Goal: Transaction & Acquisition: Purchase product/service

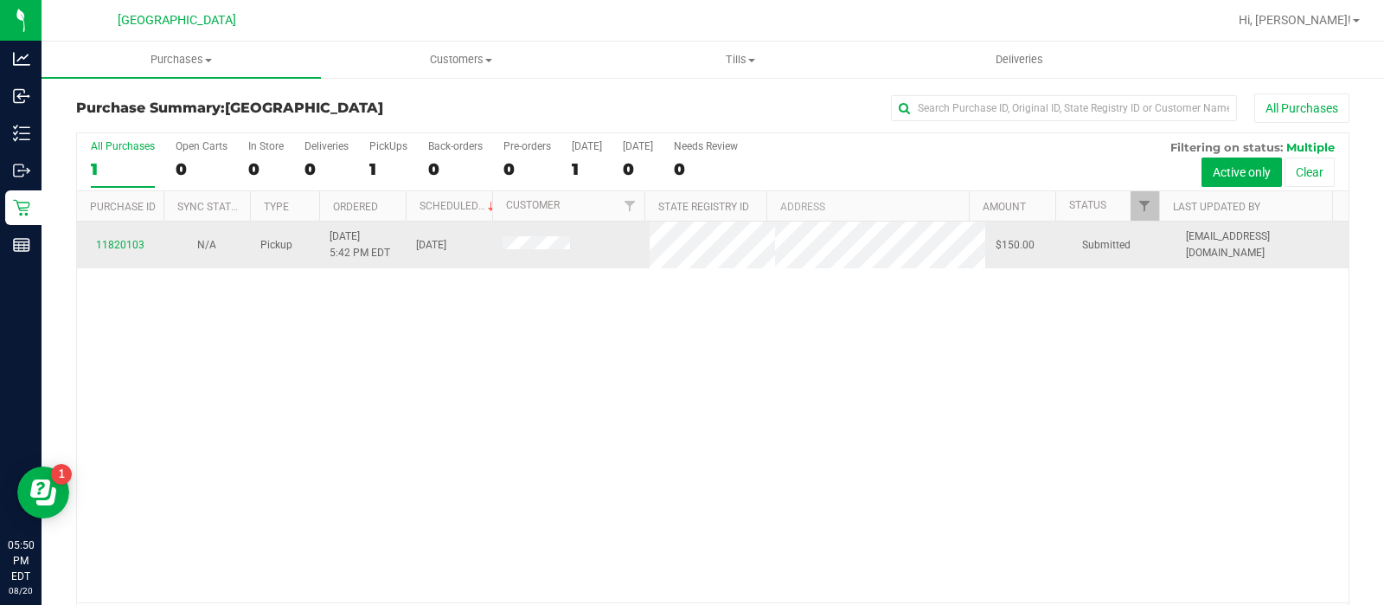
click at [118, 237] on div "11820103" at bounding box center [120, 245] width 66 height 16
click at [118, 249] on div "11820103" at bounding box center [120, 245] width 66 height 16
click at [118, 248] on link "11820103" at bounding box center [120, 245] width 48 height 12
click at [123, 248] on link "11820103" at bounding box center [120, 245] width 48 height 12
click at [130, 244] on link "11820103" at bounding box center [120, 245] width 48 height 12
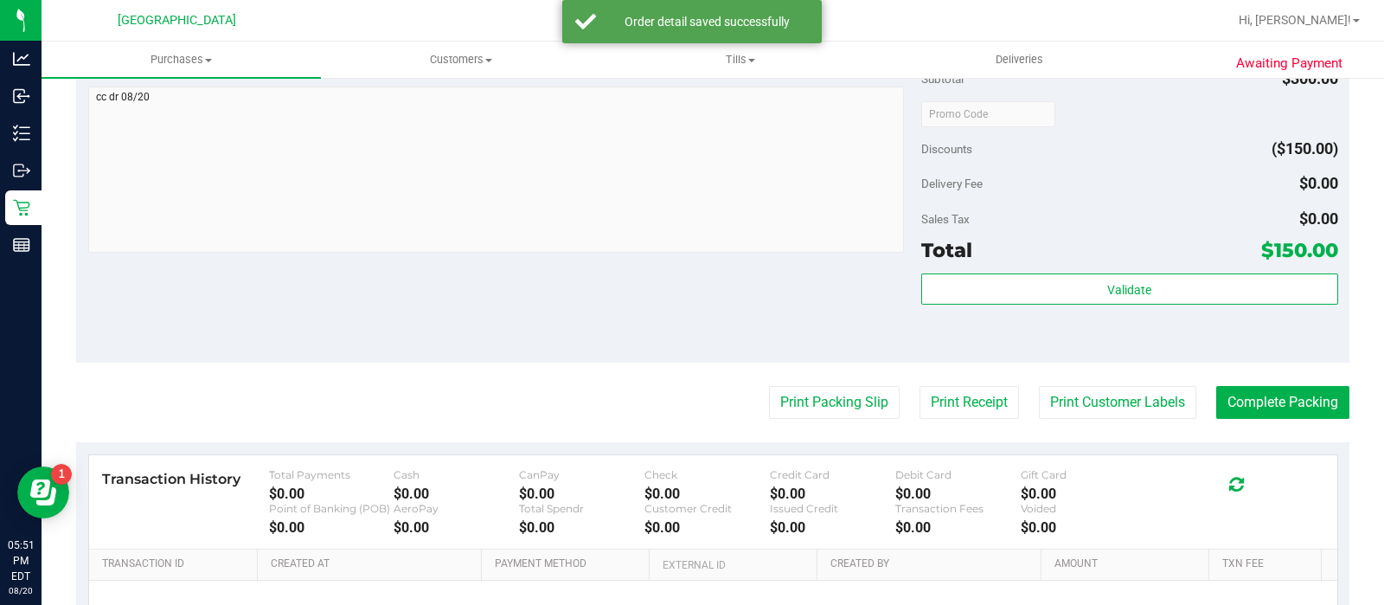
scroll to position [808, 0]
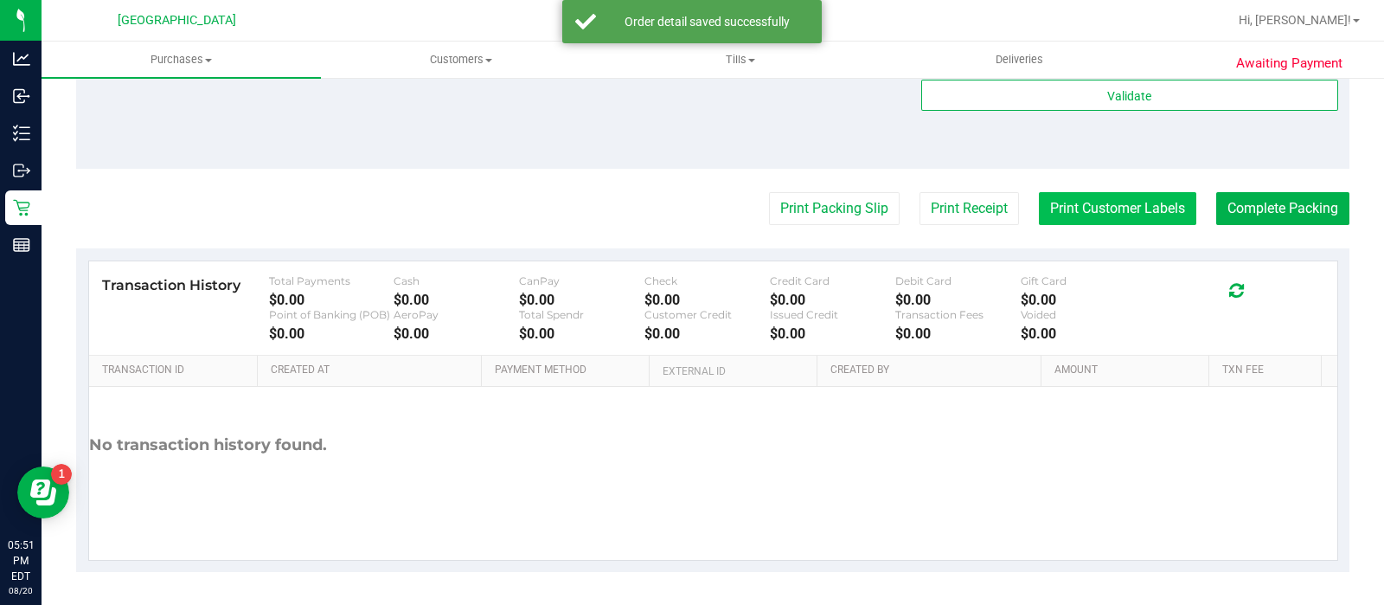
click at [1095, 221] on button "Print Customer Labels" at bounding box center [1117, 208] width 157 height 33
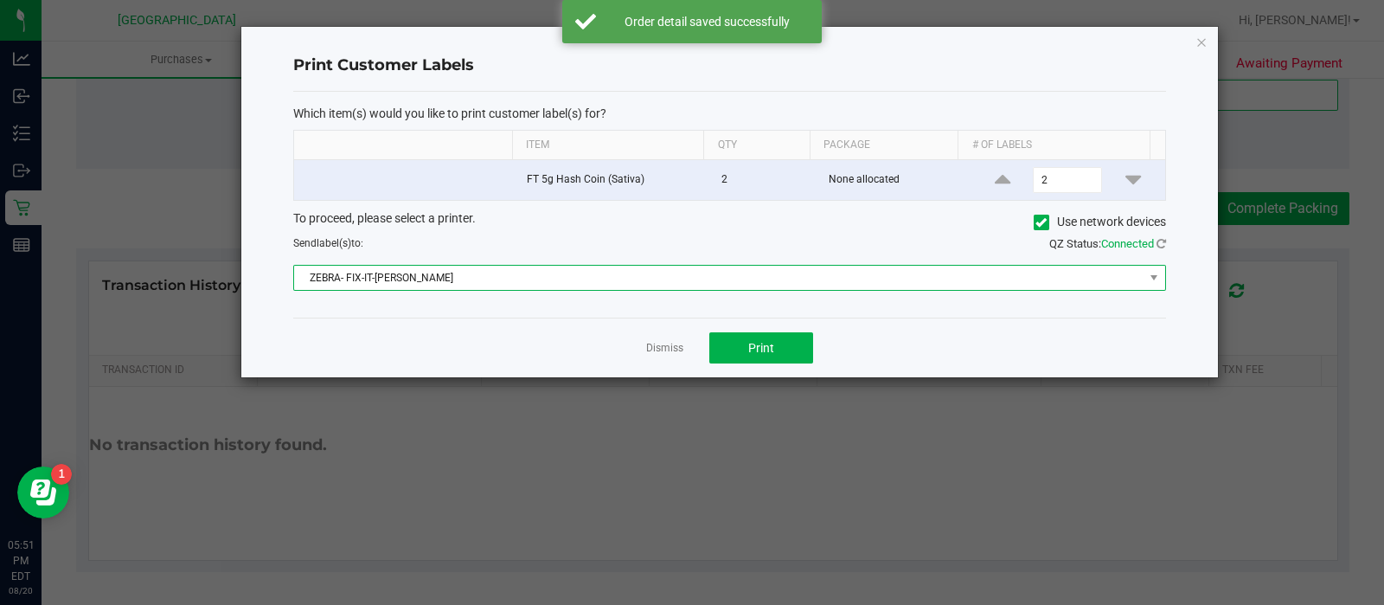
click at [905, 283] on span "ZEBRA- FIX-IT-[PERSON_NAME]" at bounding box center [718, 278] width 849 height 24
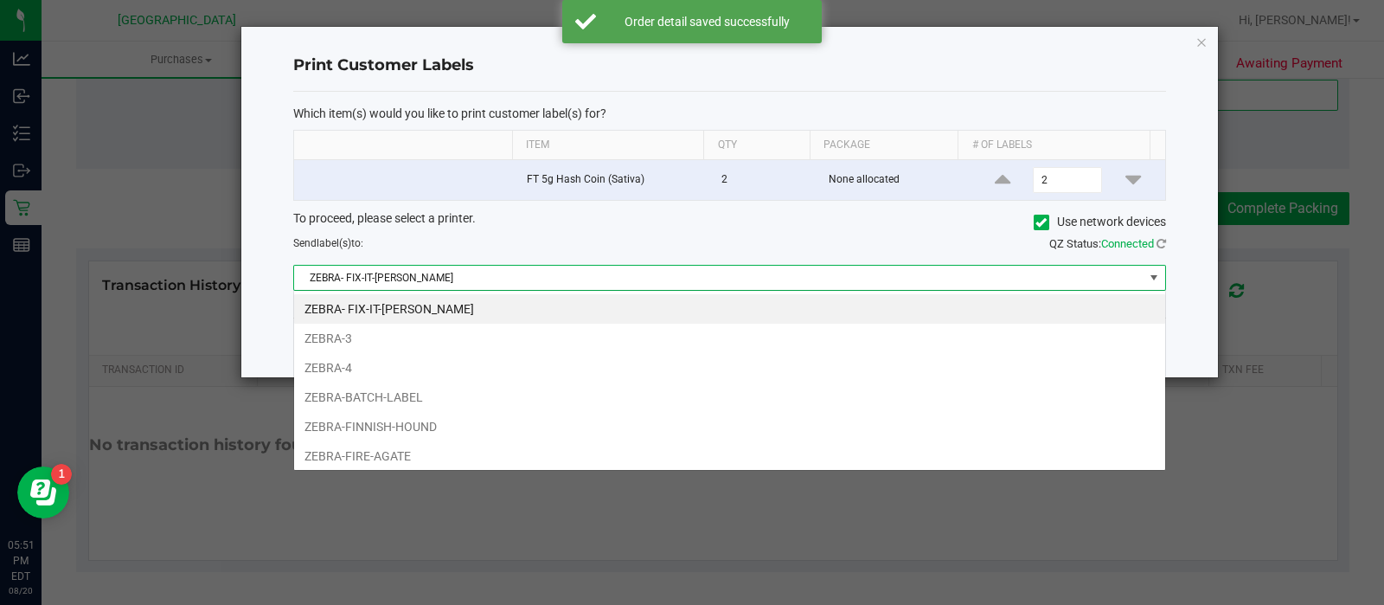
scroll to position [25, 872]
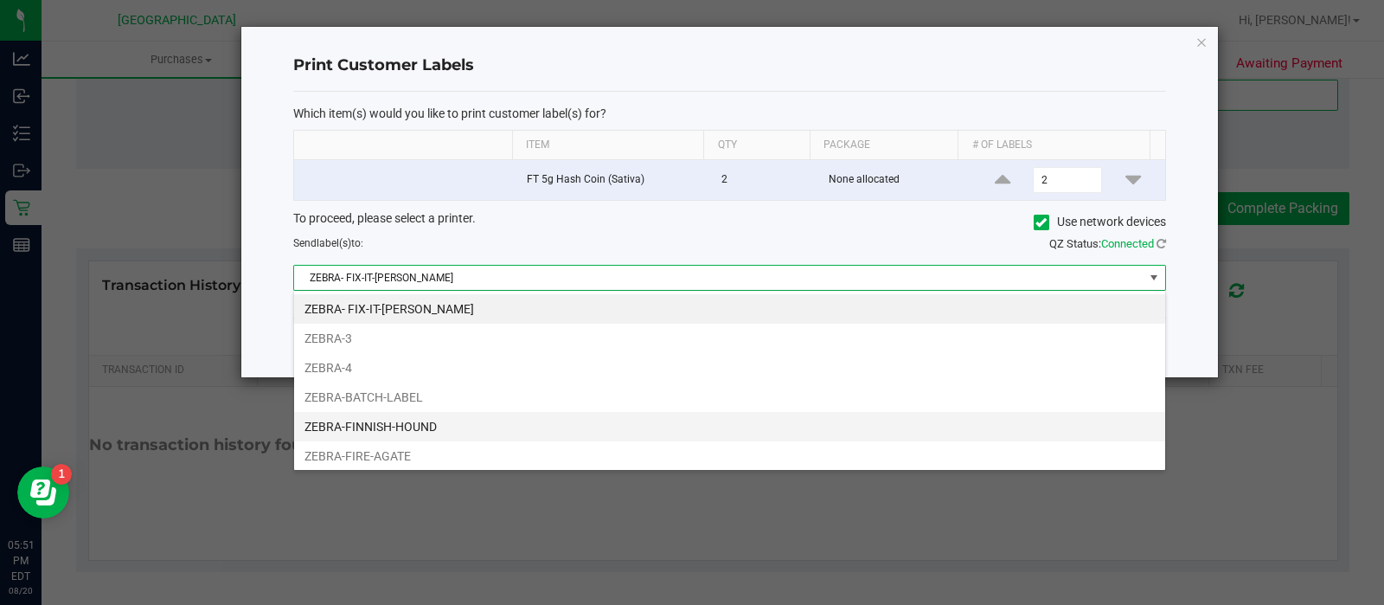
click at [576, 437] on li "ZEBRA-FINNISH-HOUND" at bounding box center [729, 426] width 871 height 29
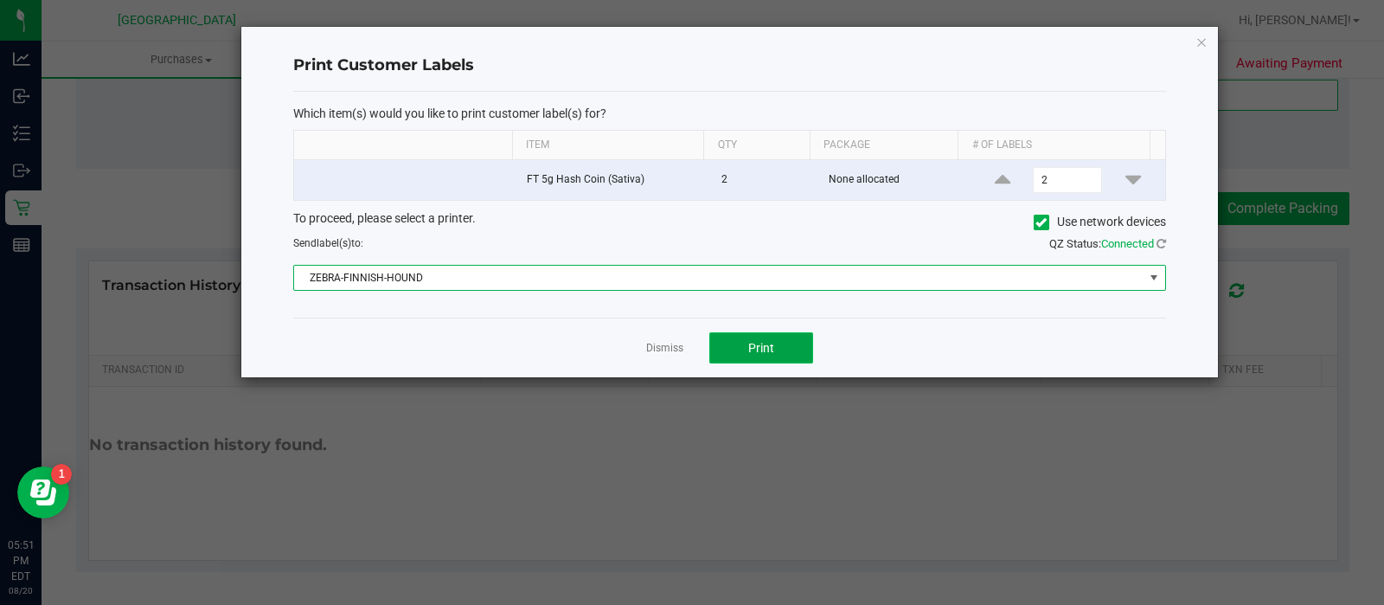
click at [788, 337] on button "Print" at bounding box center [761, 347] width 104 height 31
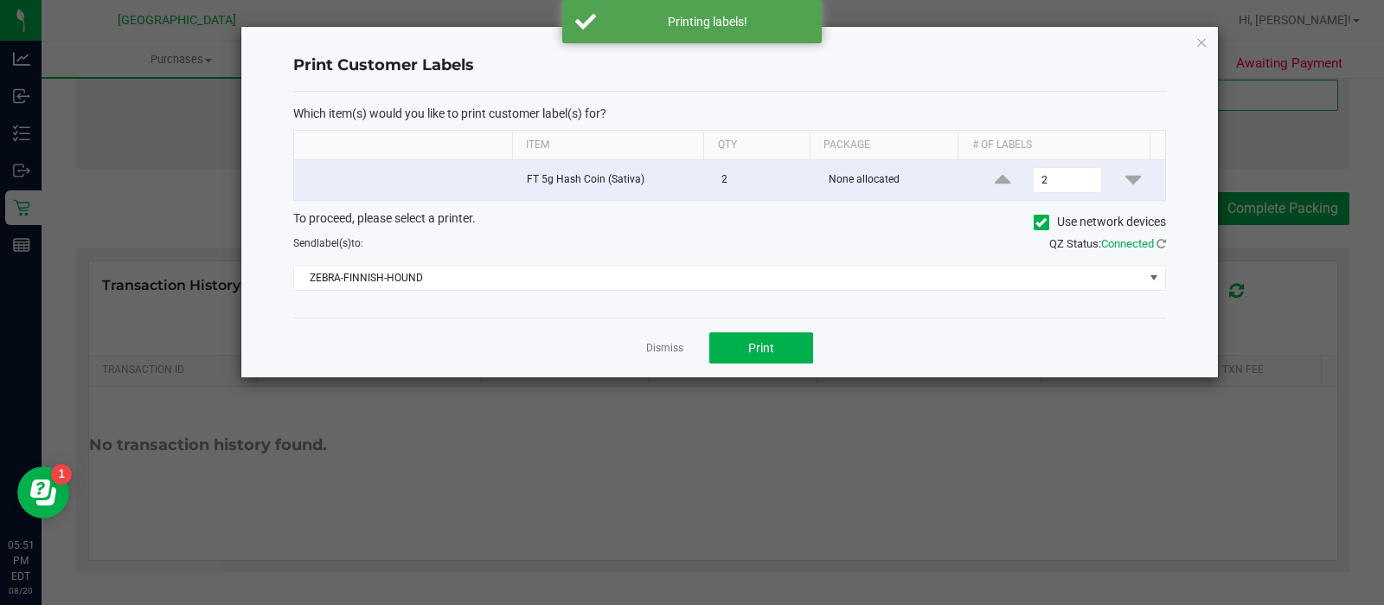
click at [691, 375] on div "Dismiss Print" at bounding box center [729, 347] width 873 height 60
click at [675, 349] on link "Dismiss" at bounding box center [664, 348] width 37 height 15
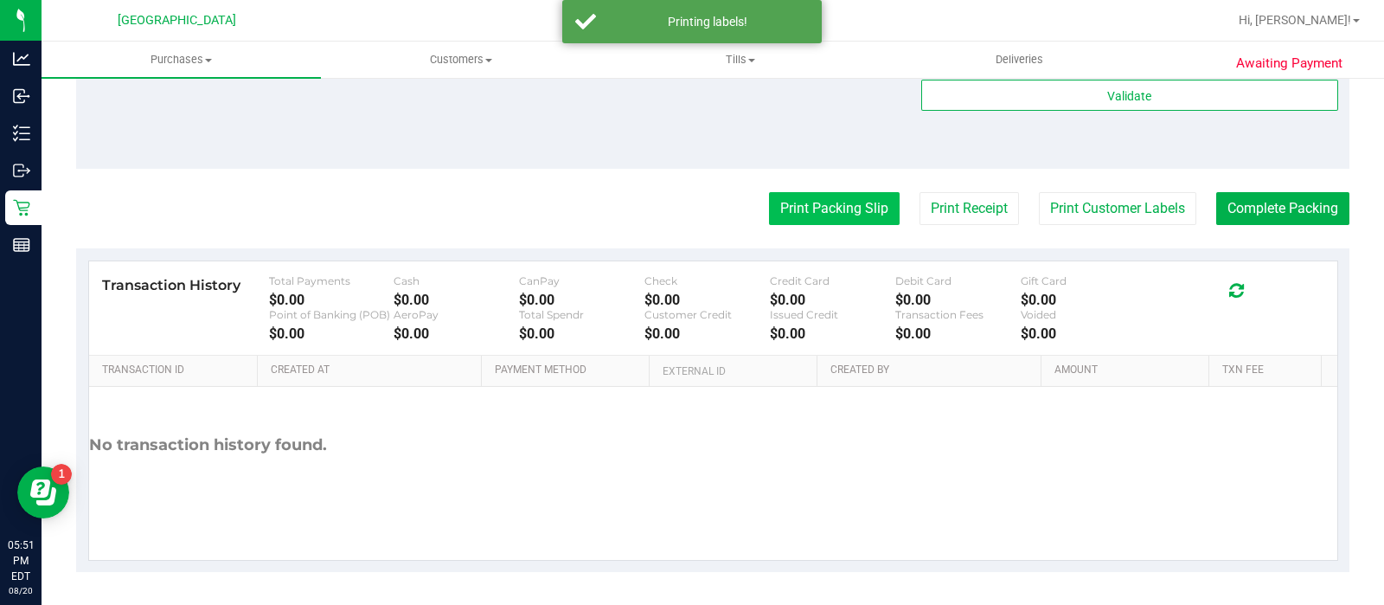
click at [827, 199] on button "Print Packing Slip" at bounding box center [834, 208] width 131 height 33
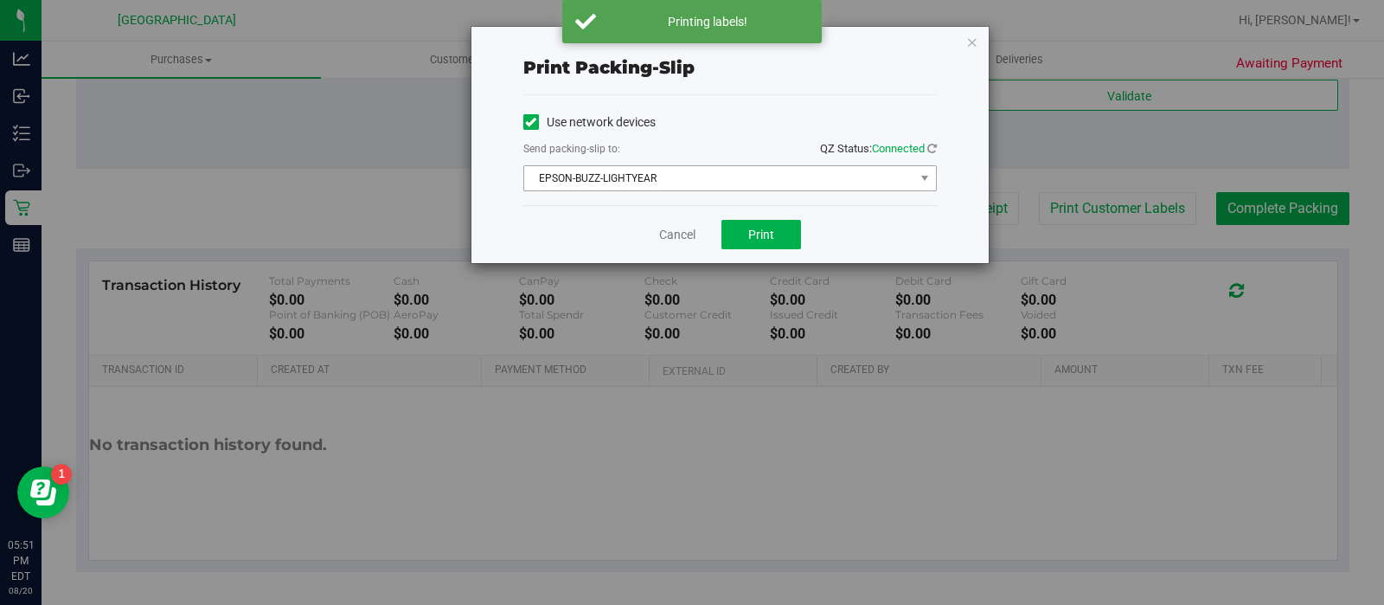
click at [688, 185] on span "EPSON-BUZZ-LIGHTYEAR" at bounding box center [719, 178] width 390 height 24
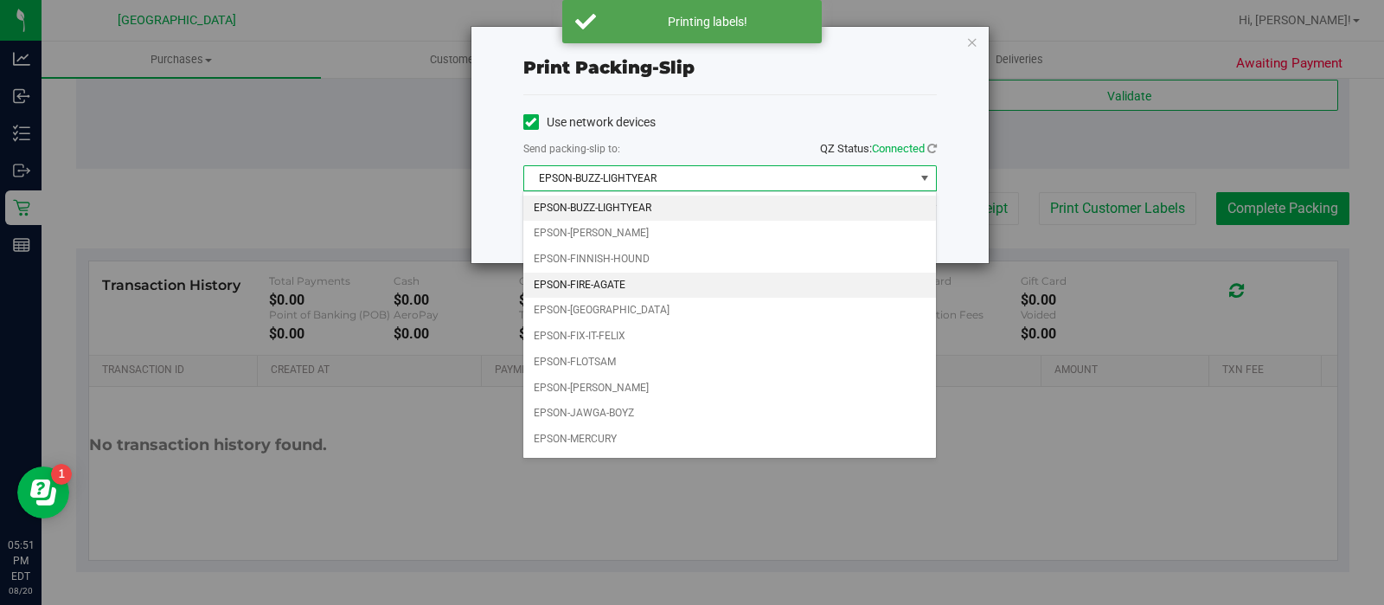
click at [672, 275] on li "EPSON-FIRE-AGATE" at bounding box center [729, 285] width 412 height 26
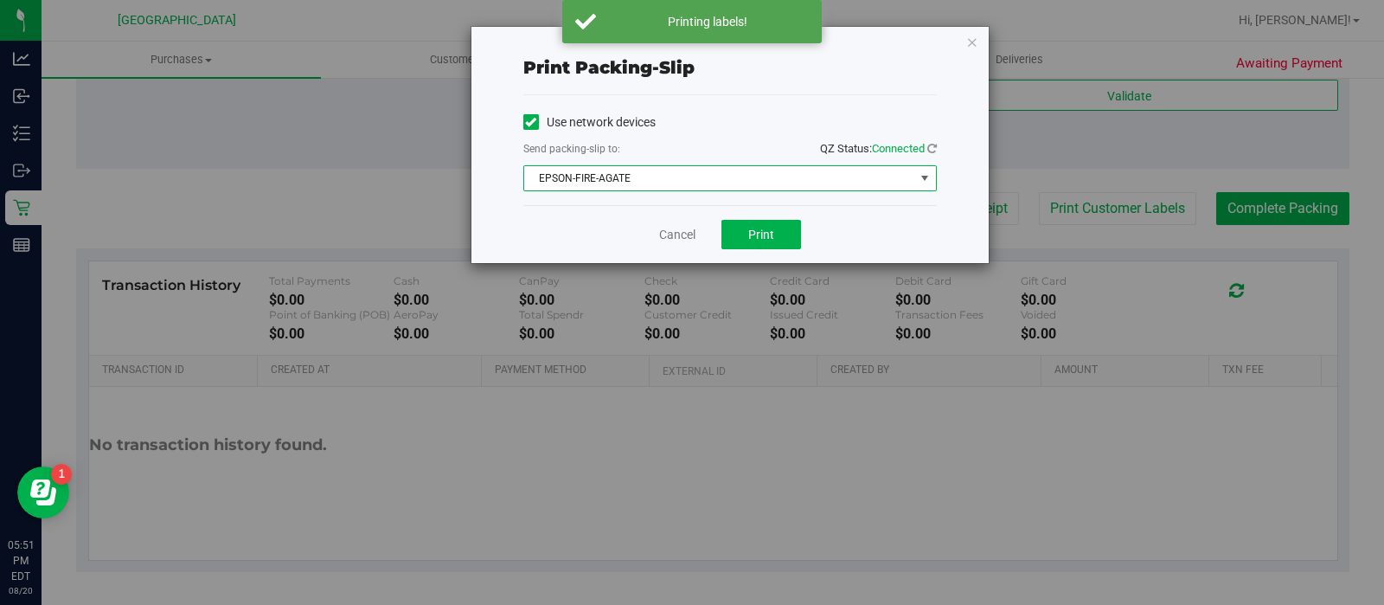
click at [682, 176] on span "EPSON-FIRE-AGATE" at bounding box center [719, 178] width 390 height 24
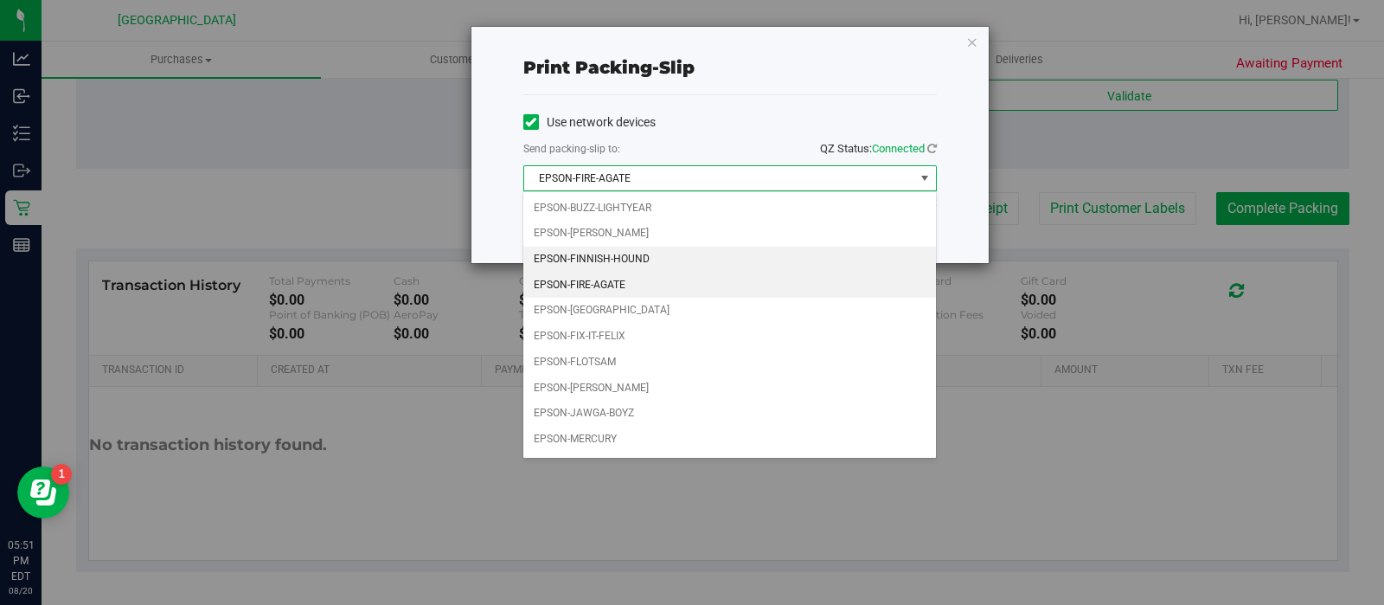
click at [664, 266] on li "EPSON-FINNISH-HOUND" at bounding box center [729, 259] width 412 height 26
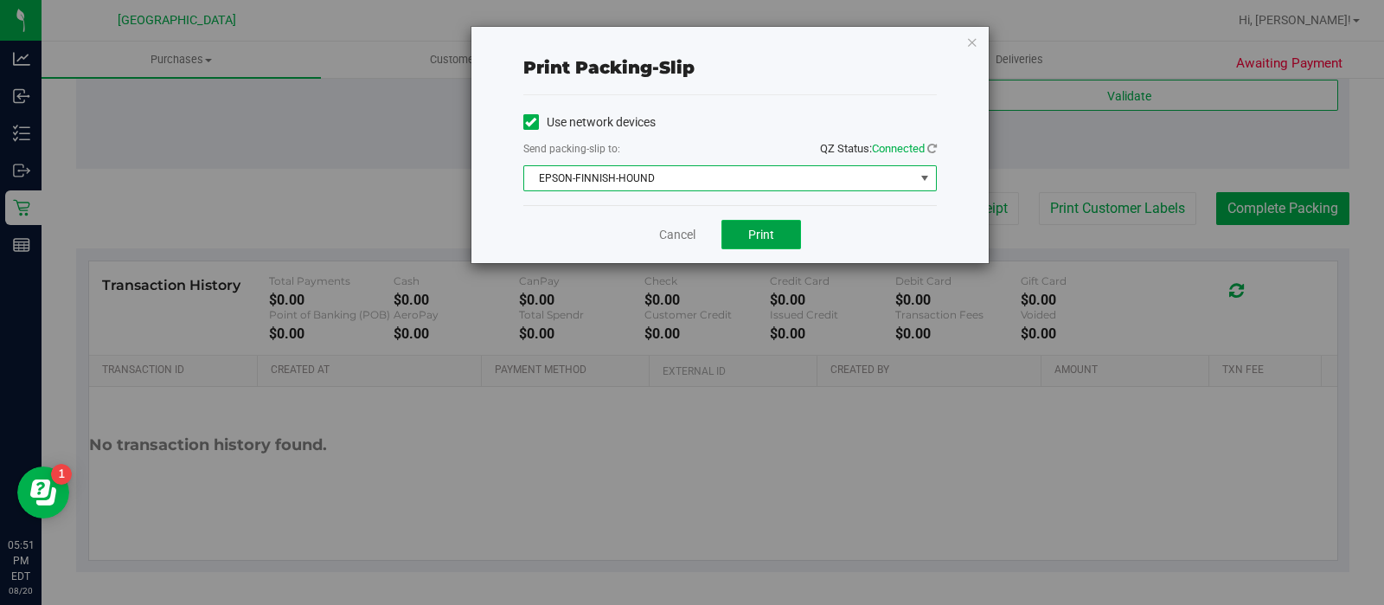
click at [769, 236] on span "Print" at bounding box center [761, 234] width 26 height 14
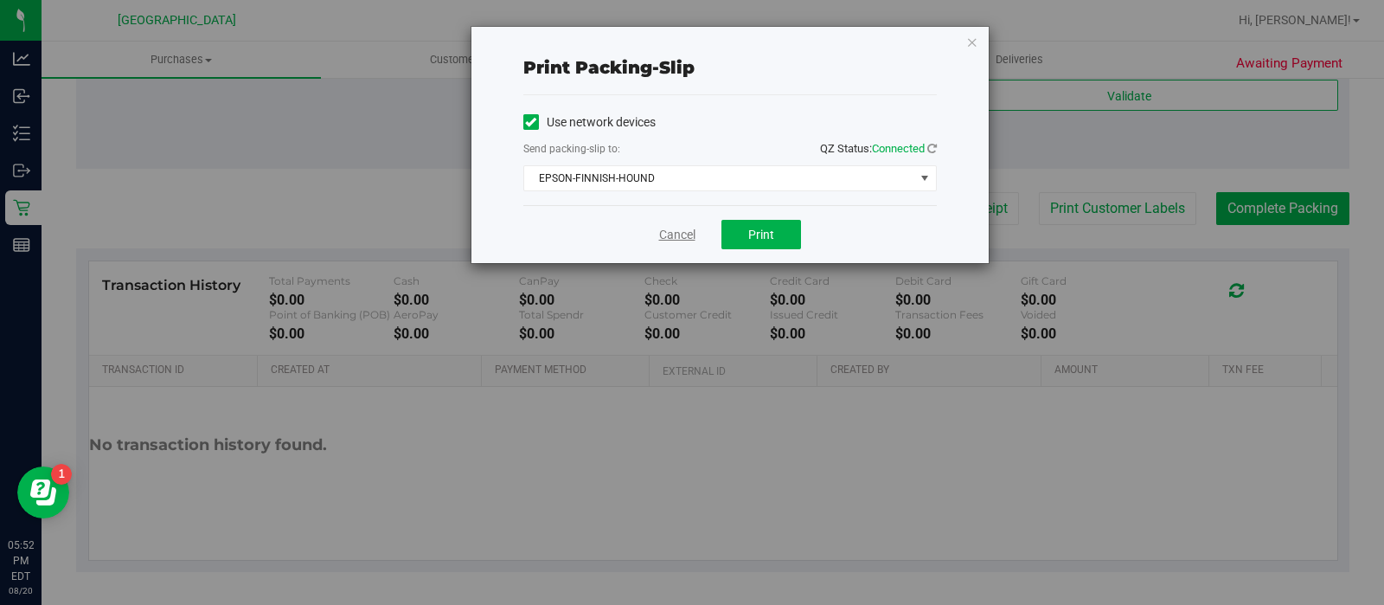
click at [659, 240] on link "Cancel" at bounding box center [677, 235] width 36 height 18
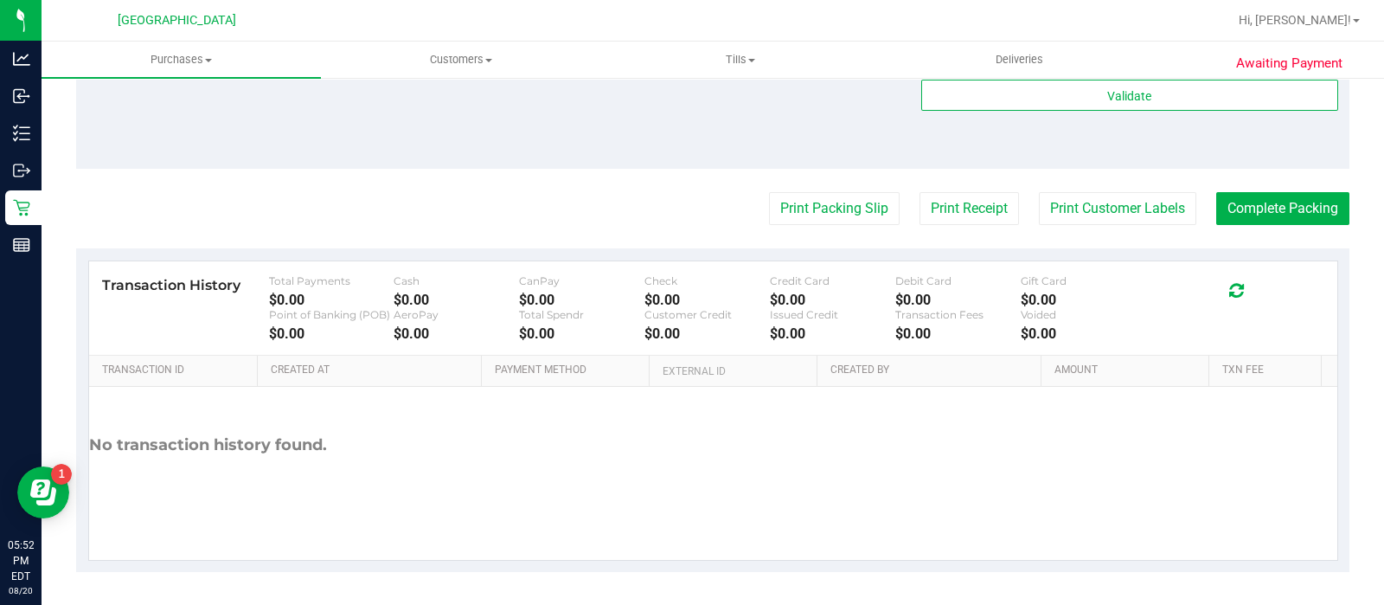
click at [1252, 147] on div "Validate" at bounding box center [1129, 119] width 417 height 78
click at [1260, 193] on button "Complete Packing" at bounding box center [1282, 208] width 133 height 33
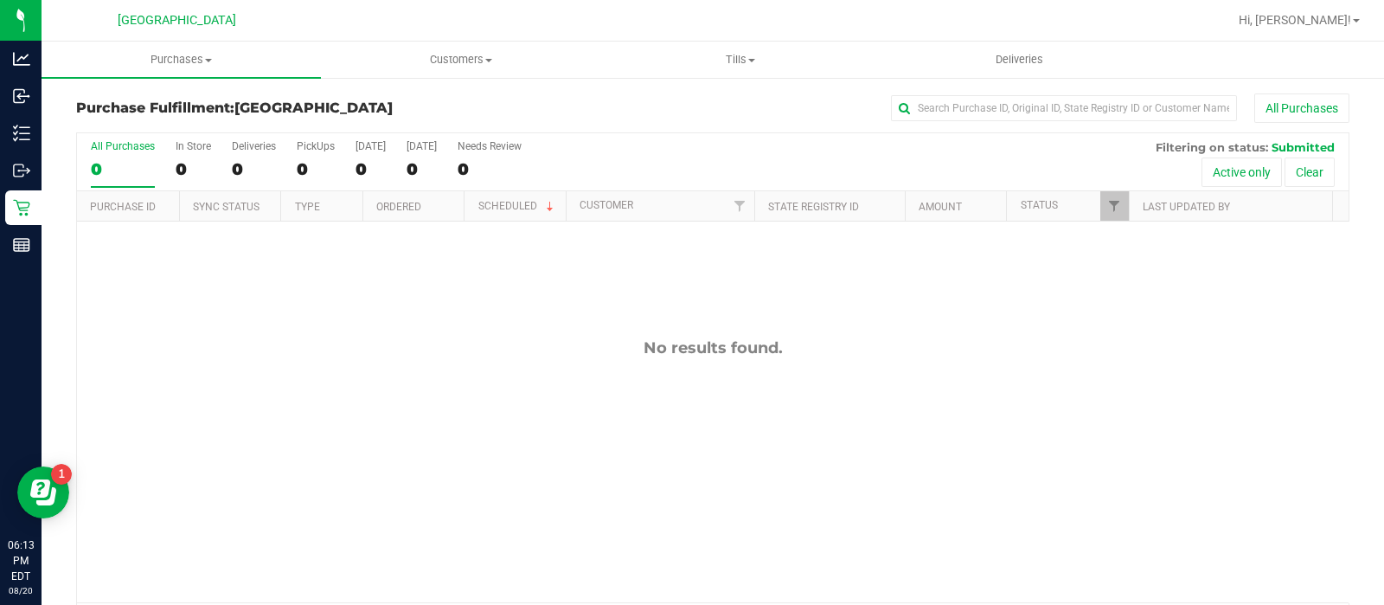
click at [242, 14] on div "[GEOGRAPHIC_DATA]" at bounding box center [176, 20] width 253 height 27
click at [285, 44] on uib-tab-heading "Purchases Summary of purchases Fulfillment All purchases" at bounding box center [181, 60] width 279 height 36
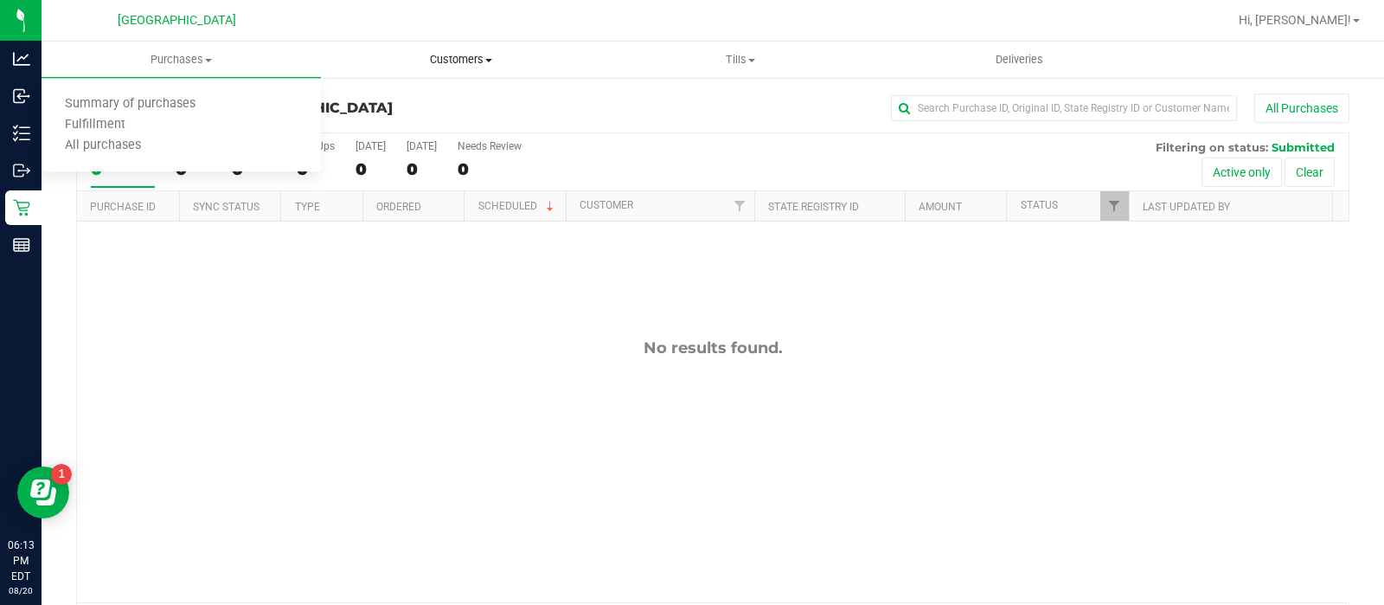
click at [334, 45] on uib-tab-heading "Customers All customers Add a new customer All physicians" at bounding box center [461, 59] width 278 height 35
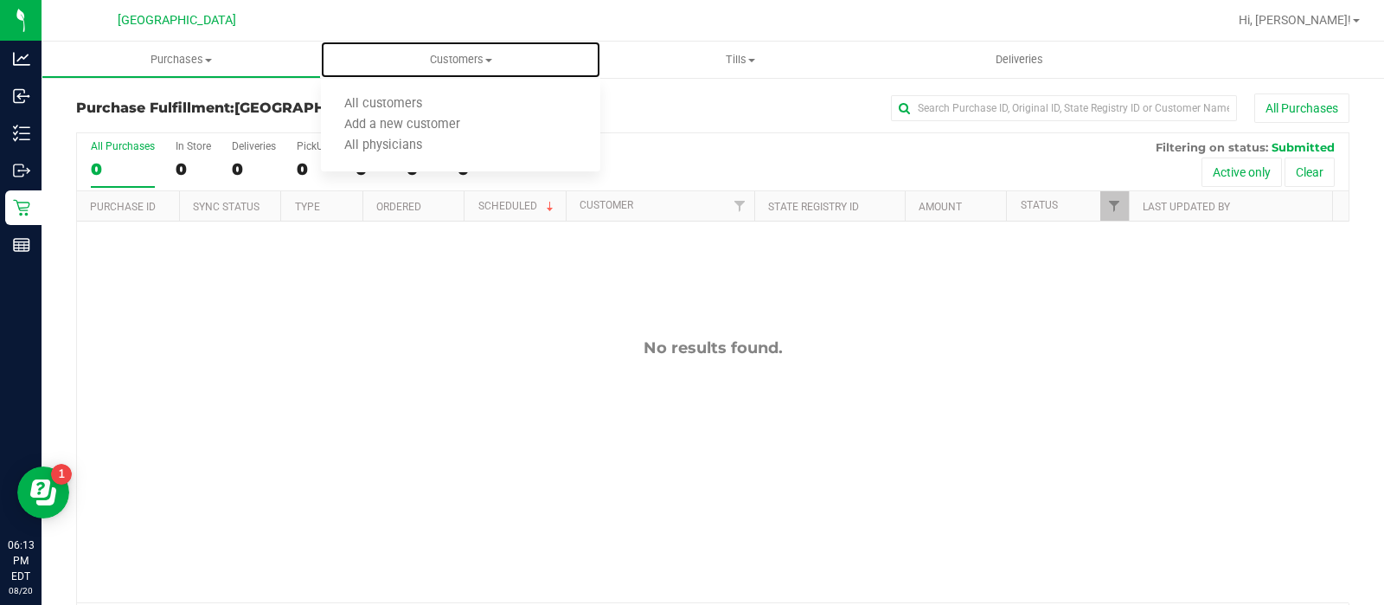
click at [246, 346] on div "No results found." at bounding box center [712, 347] width 1271 height 19
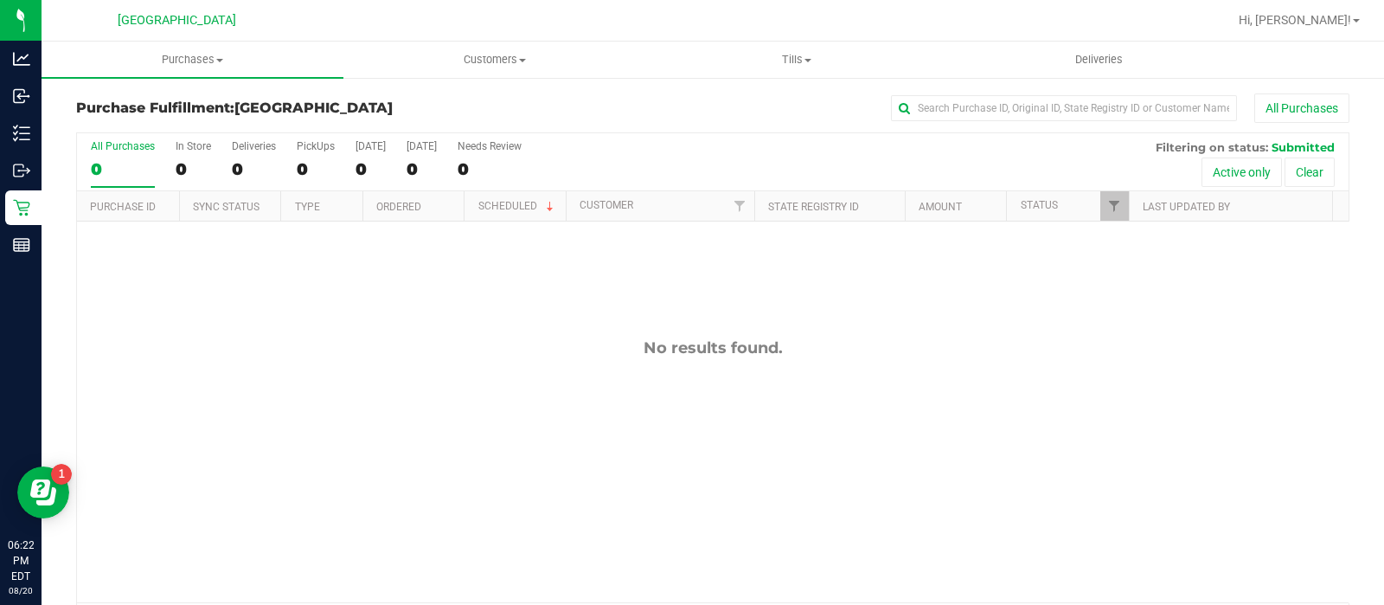
click at [48, 142] on div "Purchase Fulfillment: Miami Beach WC All Purchases All Purchases 0 In Store 0 D…" at bounding box center [713, 369] width 1342 height 586
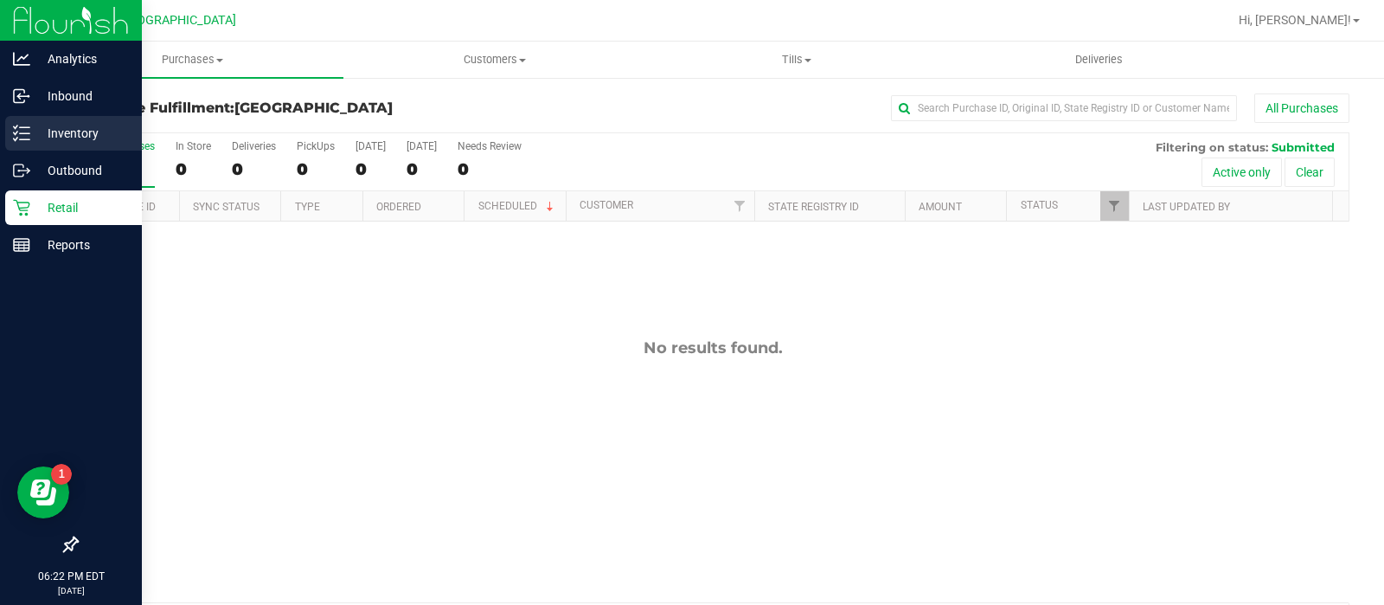
click at [15, 136] on icon at bounding box center [21, 133] width 17 height 17
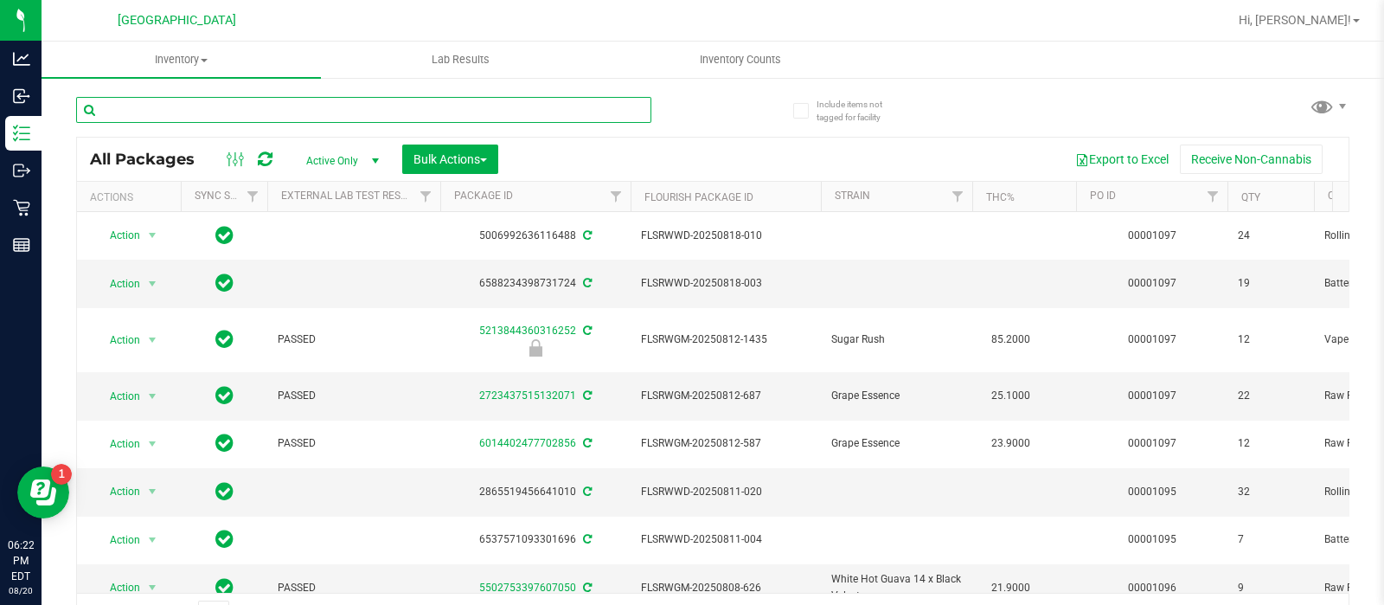
click at [249, 104] on input "text" at bounding box center [363, 110] width 575 height 26
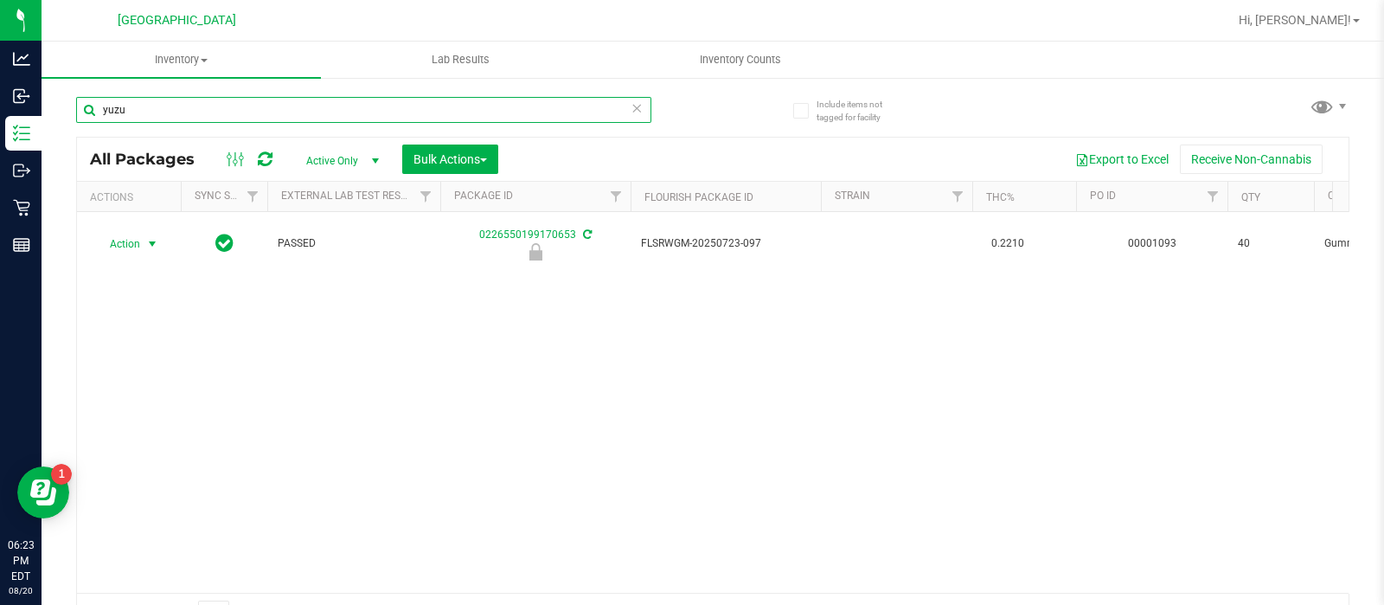
type input "yuzu"
click at [147, 240] on span "select" at bounding box center [152, 244] width 14 height 14
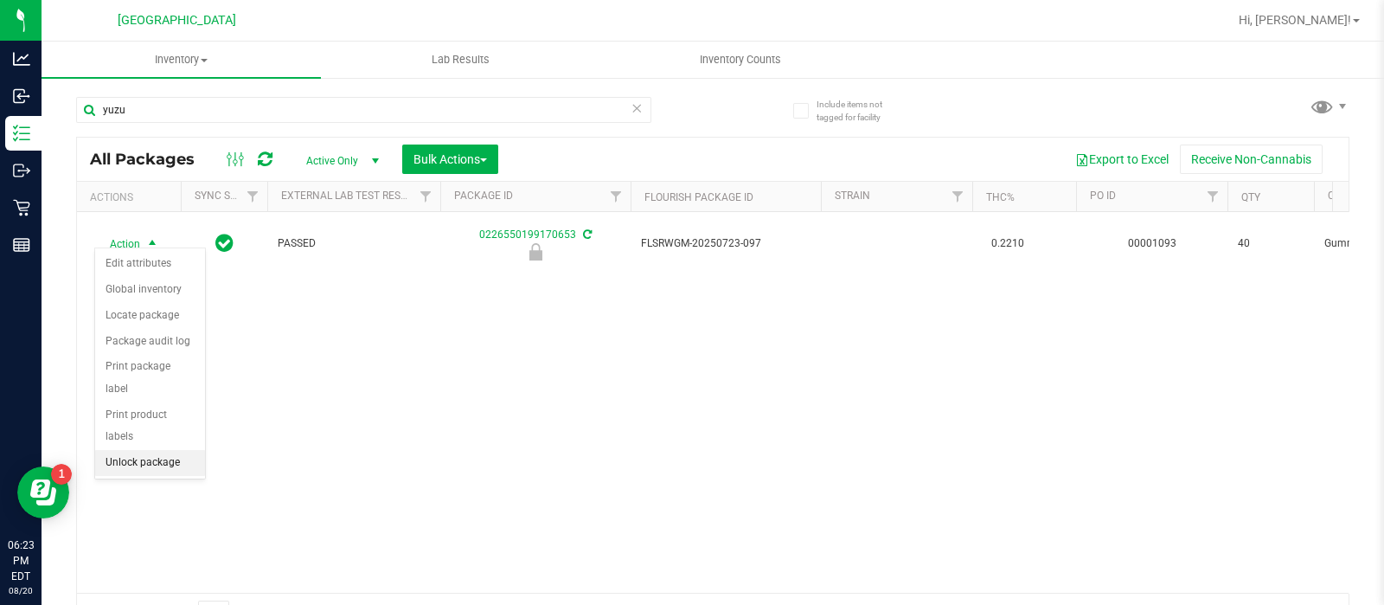
click at [173, 450] on li "Unlock package" at bounding box center [150, 463] width 110 height 26
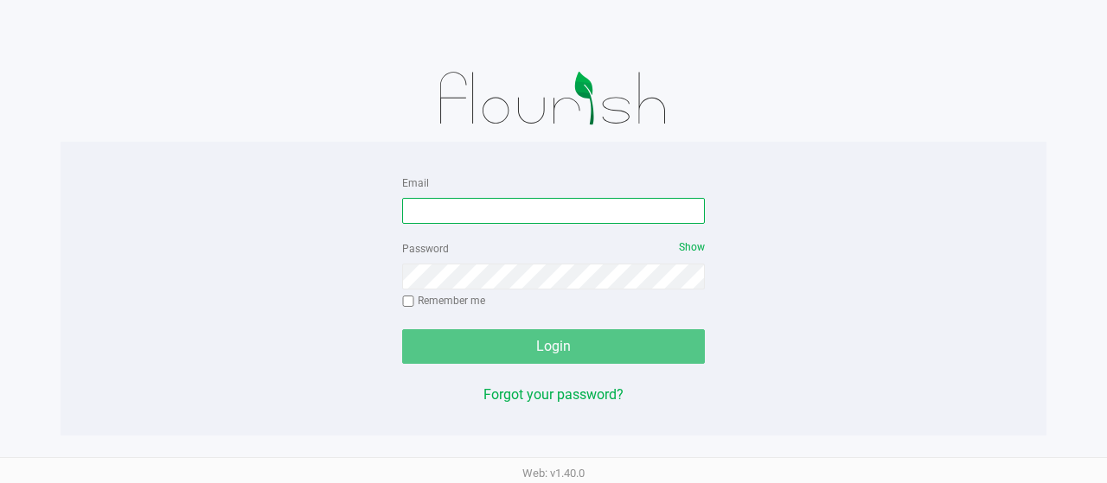
click at [488, 202] on input "Email" at bounding box center [553, 211] width 303 height 26
click at [598, 223] on input "[EMAIL_ADDRESS][DOMAIN_NAME]" at bounding box center [553, 211] width 303 height 26
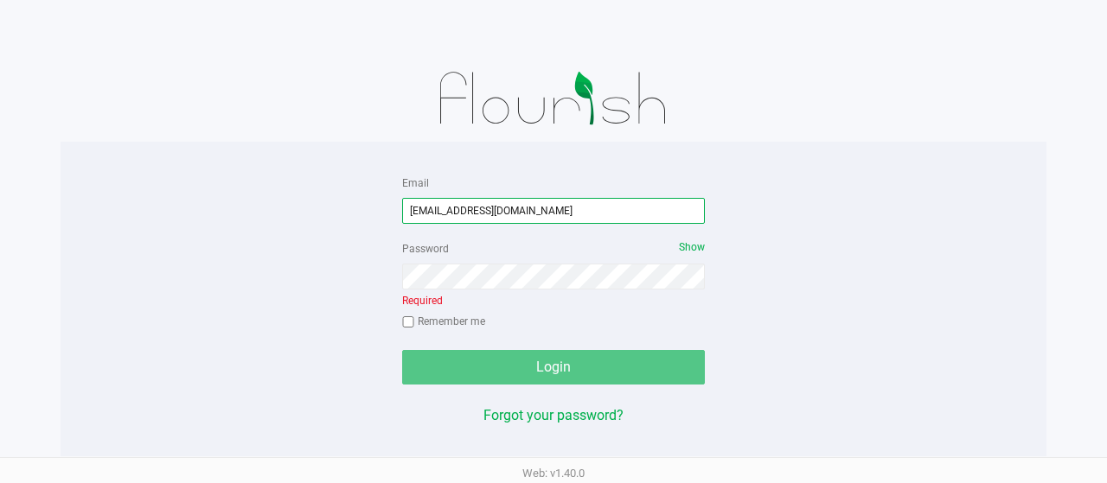
type input "[EMAIL_ADDRESS][DOMAIN_NAME]"
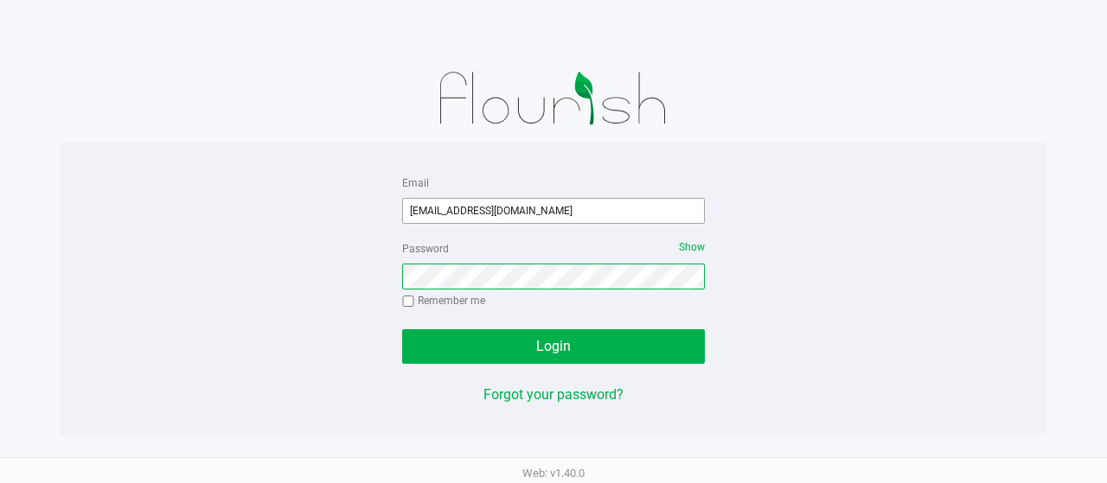
click at [402, 330] on button "Login" at bounding box center [553, 347] width 303 height 35
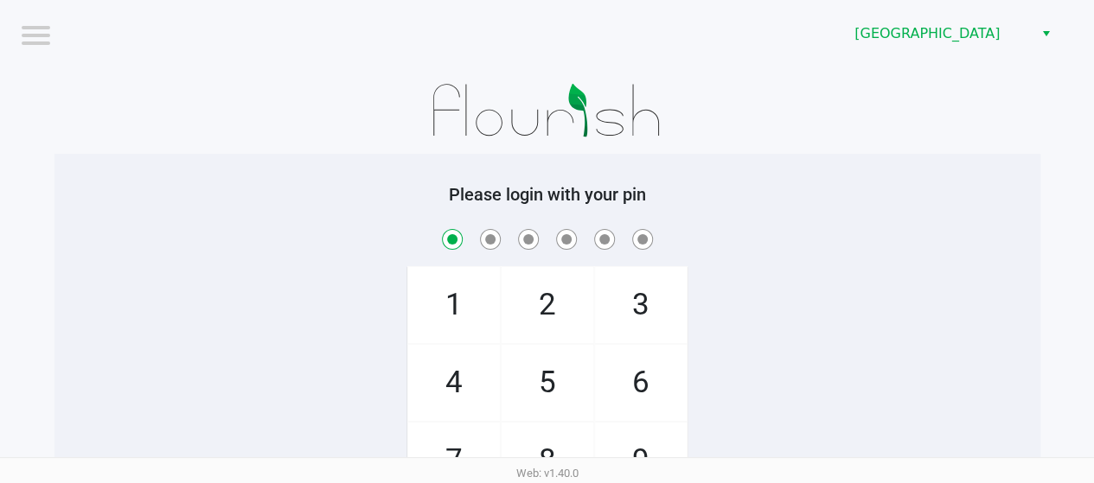
checkbox input "true"
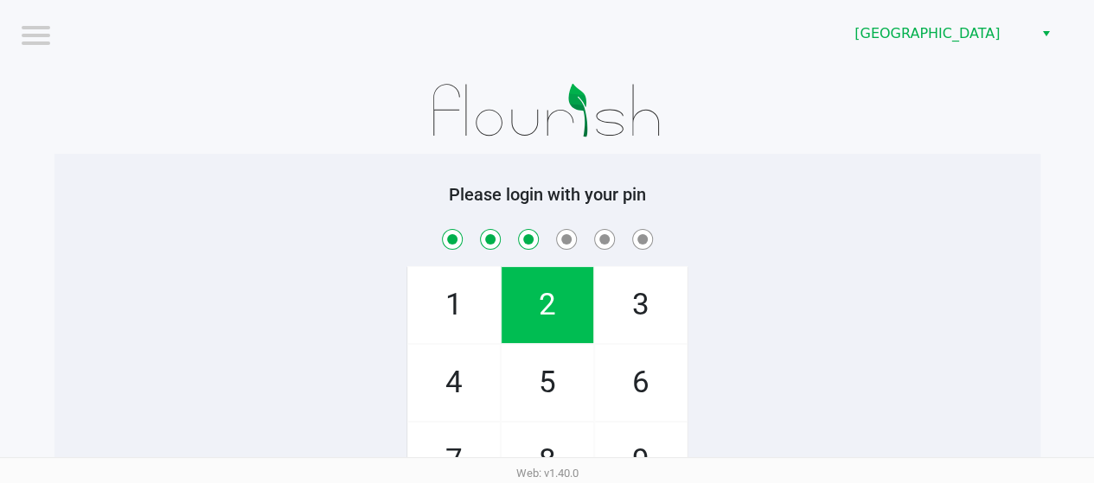
checkbox input "true"
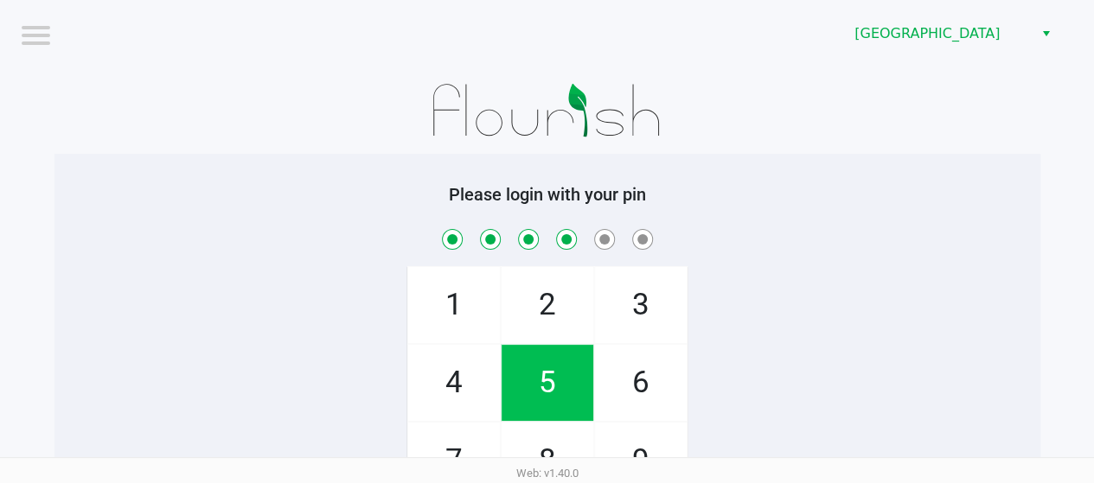
checkbox input "true"
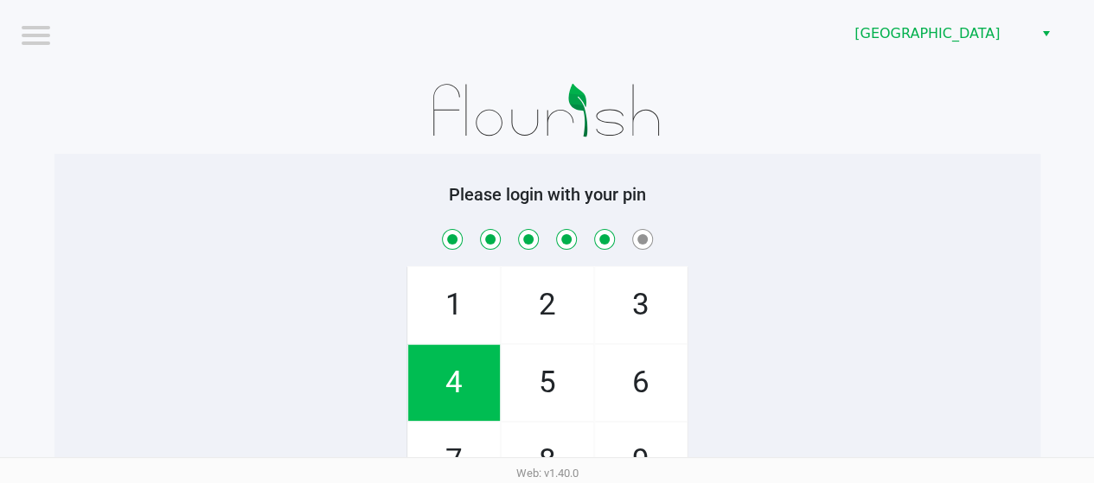
checkbox input "true"
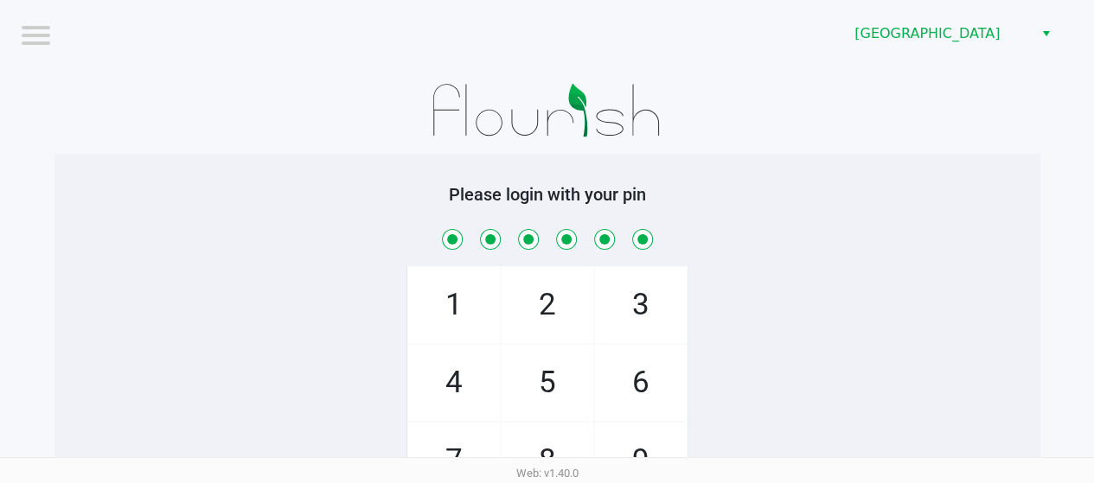
checkbox input "true"
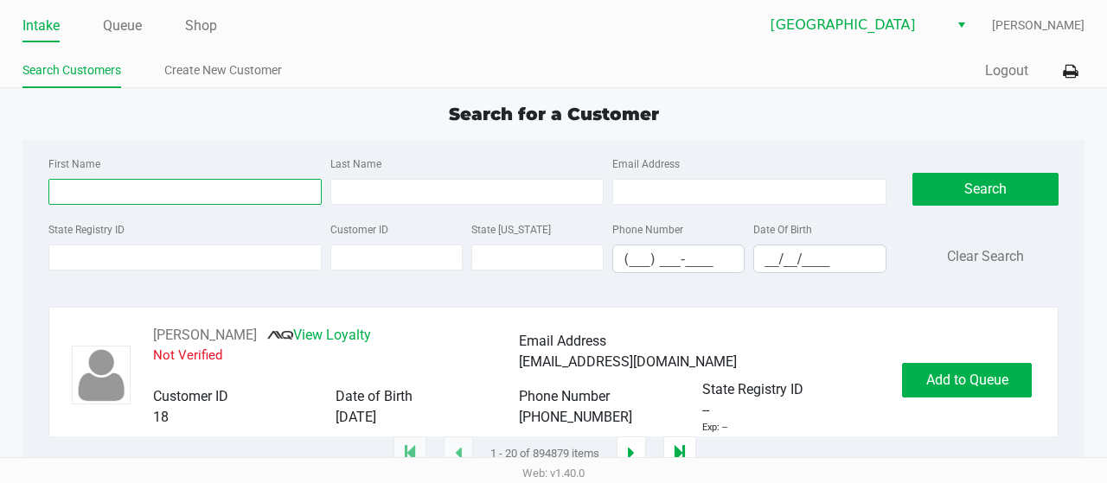
click at [208, 184] on input "First Name" at bounding box center [184, 192] width 273 height 26
type input "[PERSON_NAME]"
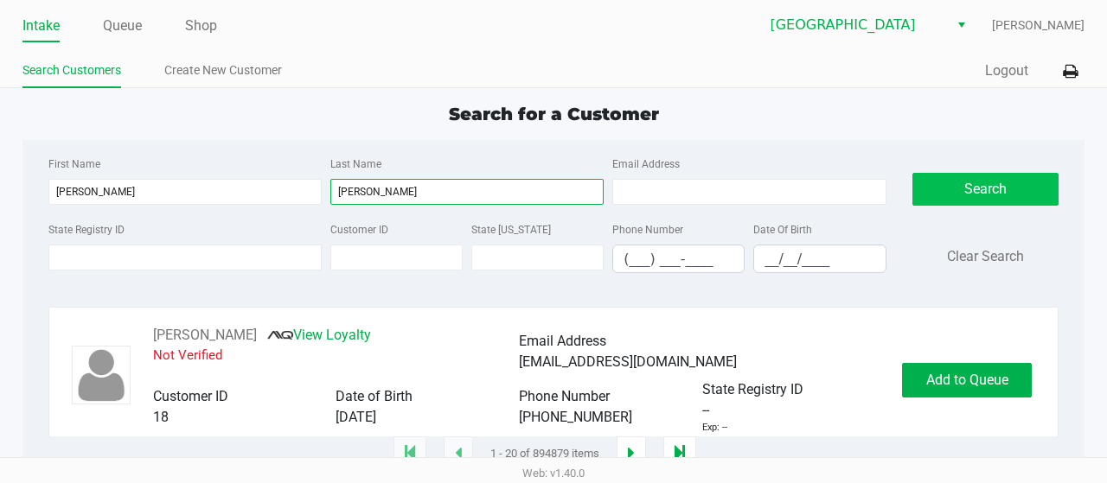
type input "[PERSON_NAME]"
click at [978, 185] on button "Search" at bounding box center [985, 189] width 147 height 33
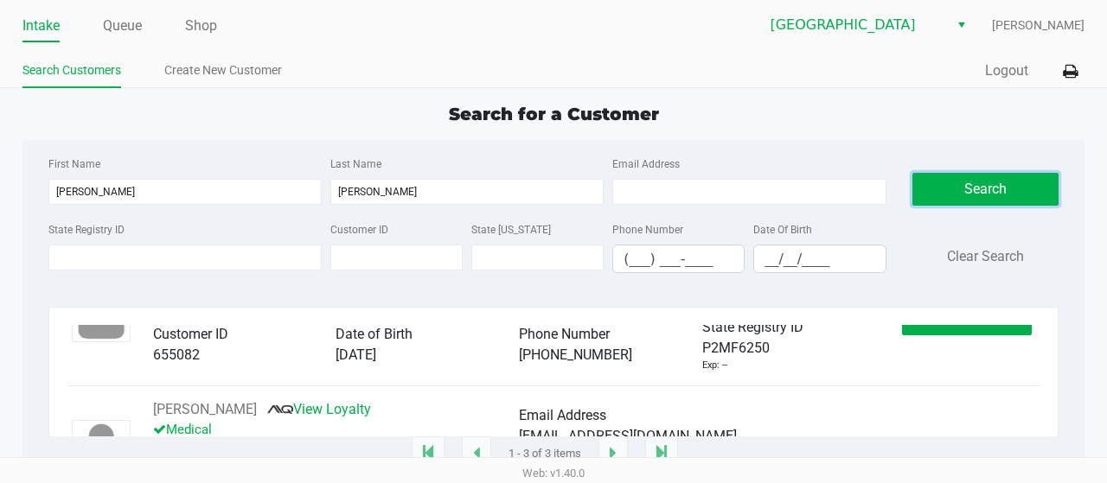
scroll to position [183, 0]
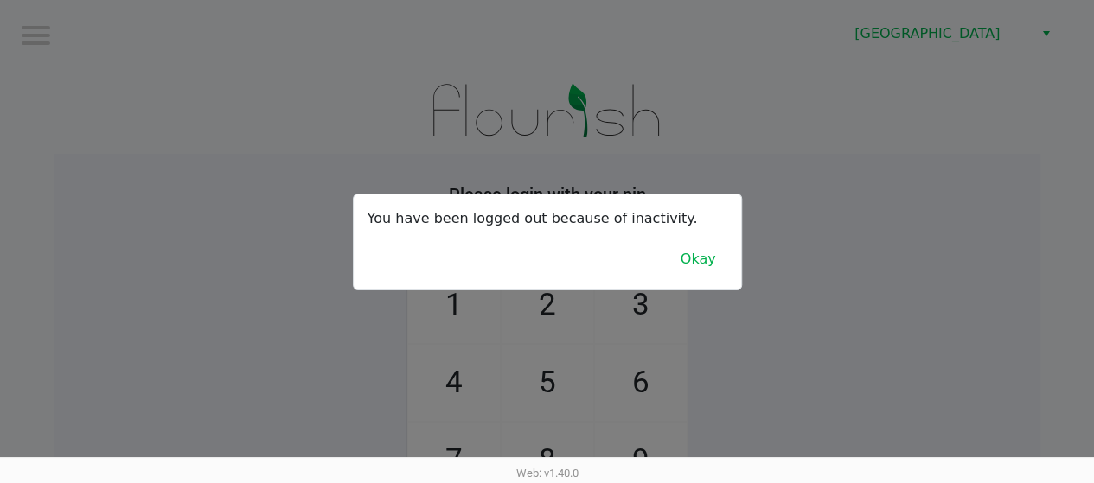
click at [684, 241] on div "You have been logged out because of inactivity. Okay" at bounding box center [547, 242] width 387 height 95
click at [699, 267] on button "Okay" at bounding box center [698, 259] width 58 height 33
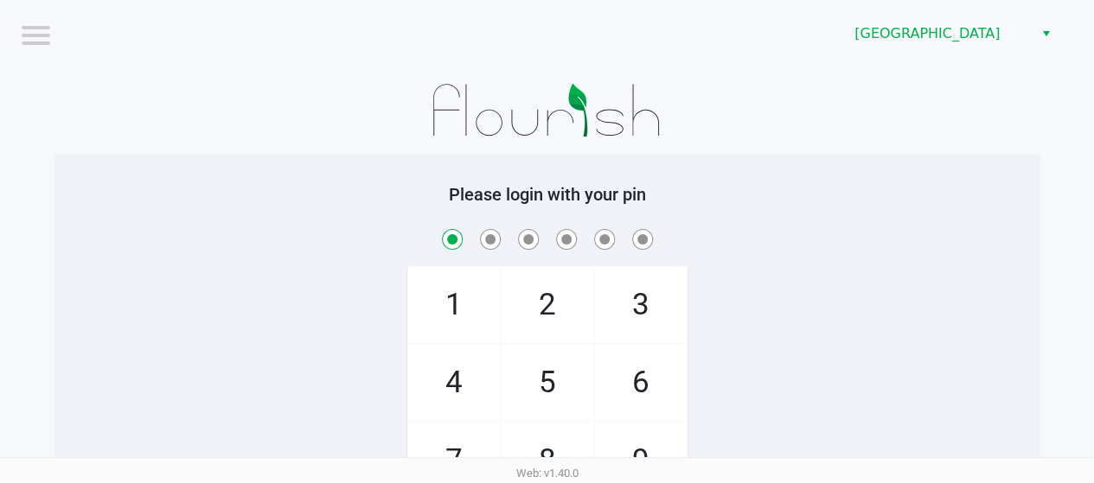
checkbox input "true"
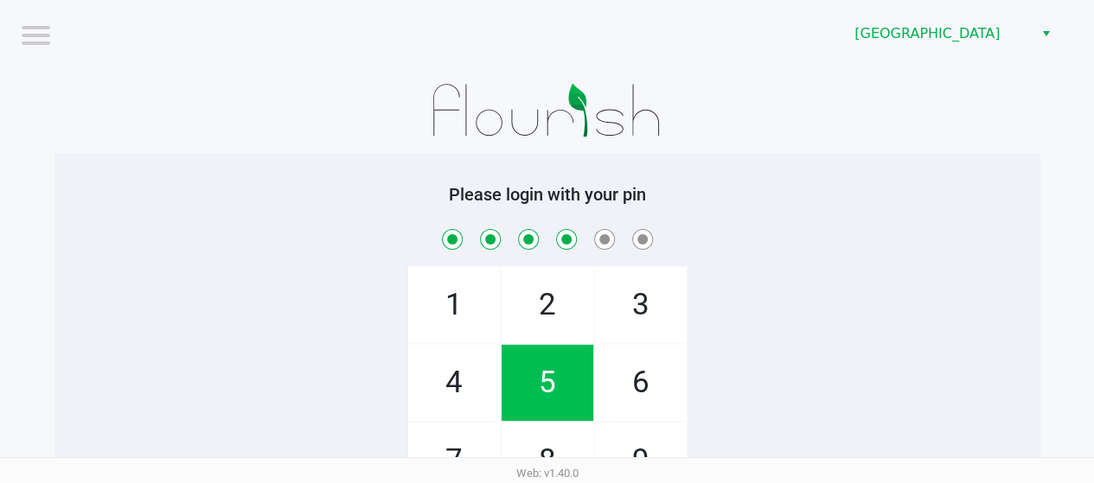
checkbox input "true"
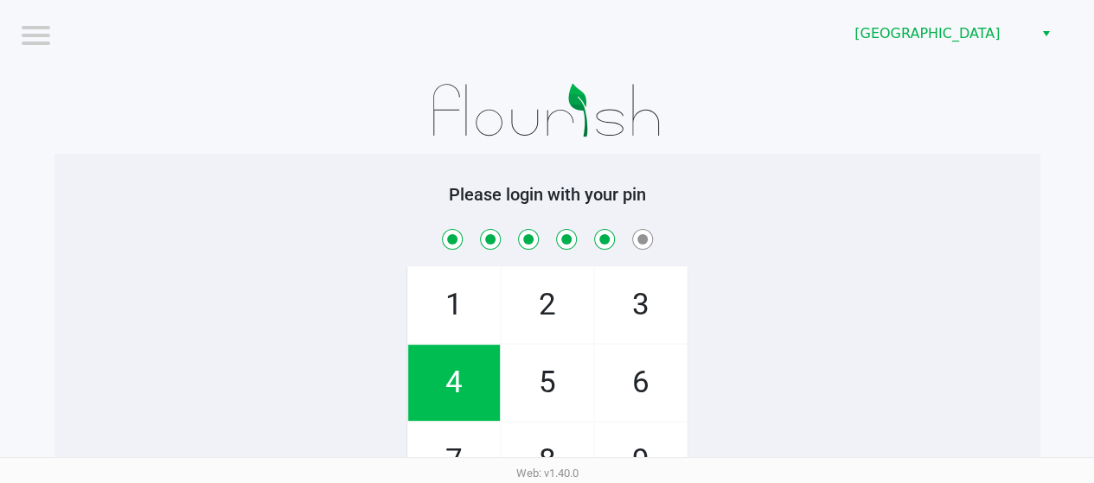
checkbox input "true"
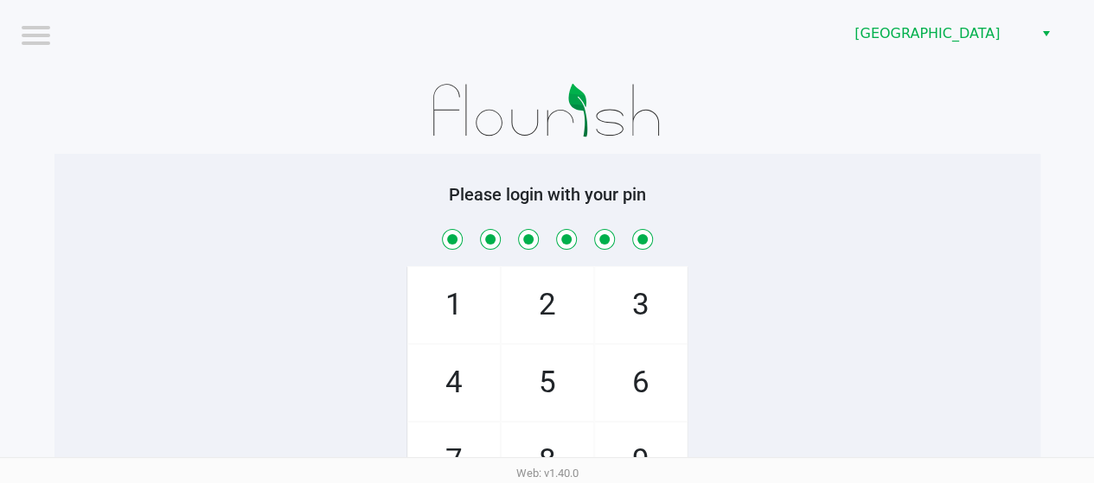
checkbox input "true"
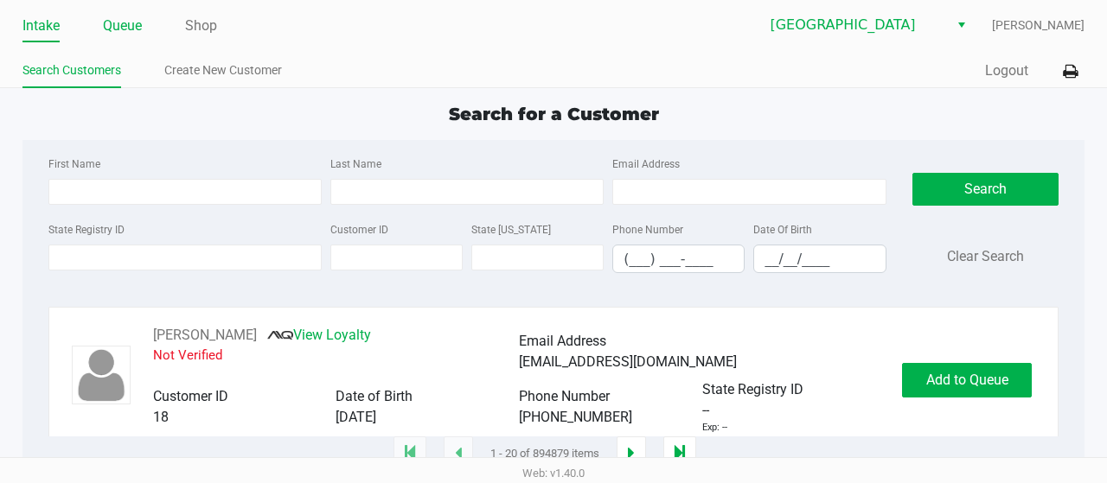
click at [122, 17] on link "Queue" at bounding box center [122, 26] width 39 height 24
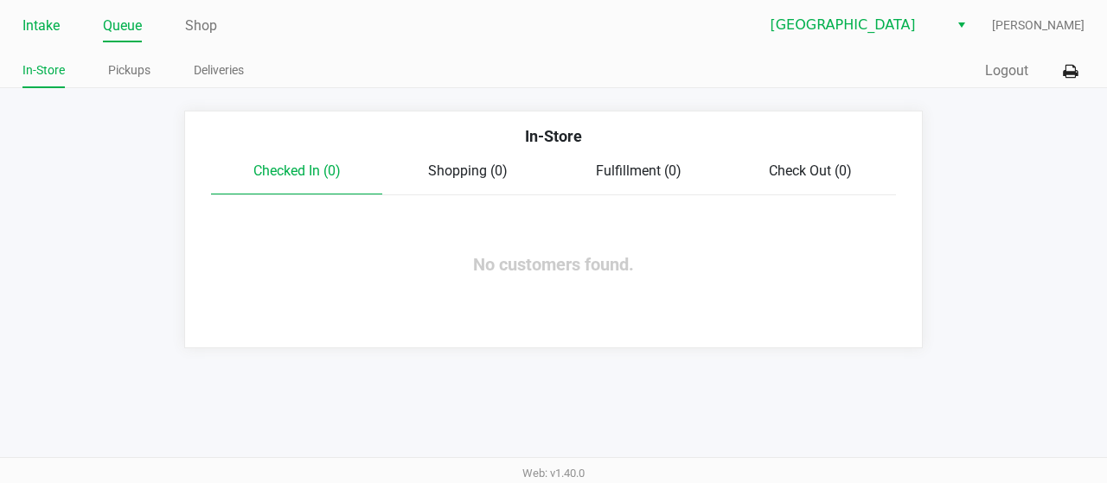
click at [47, 29] on link "Intake" at bounding box center [40, 26] width 37 height 24
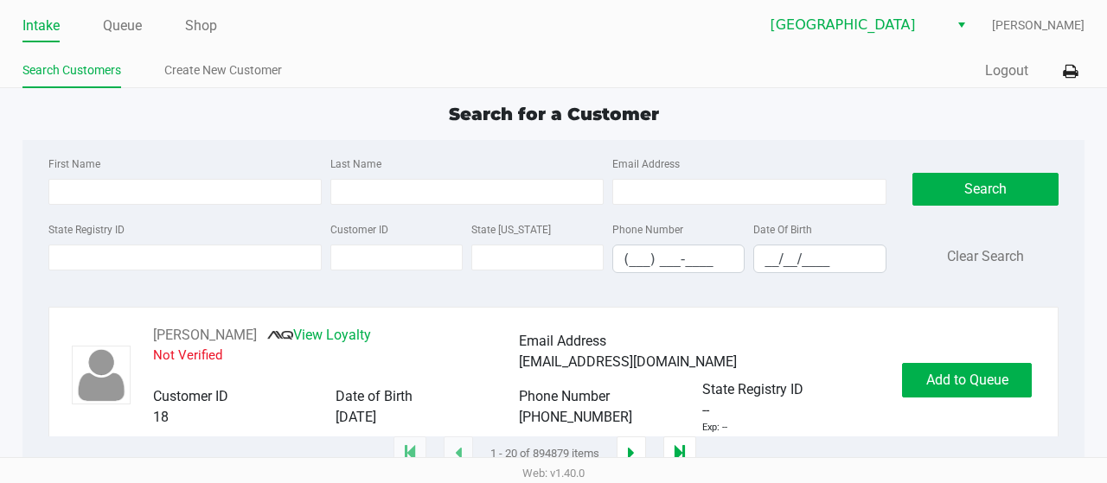
click at [280, 205] on div "First Name Last Name Email Address" at bounding box center [467, 186] width 847 height 66
click at [272, 193] on input "First Name" at bounding box center [184, 192] width 273 height 26
click at [270, 185] on input "katherinw" at bounding box center [184, 192] width 273 height 26
type input "katherine"
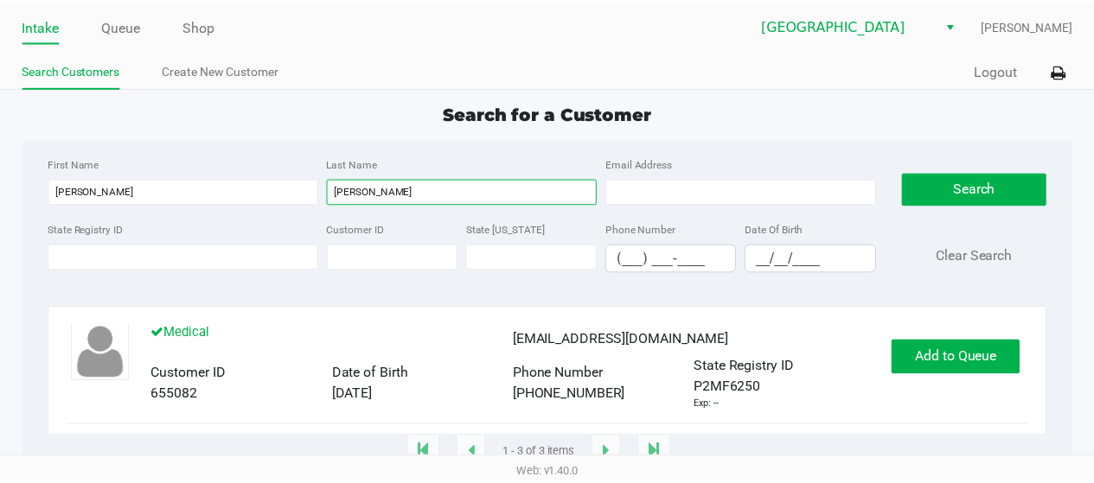
scroll to position [194, 0]
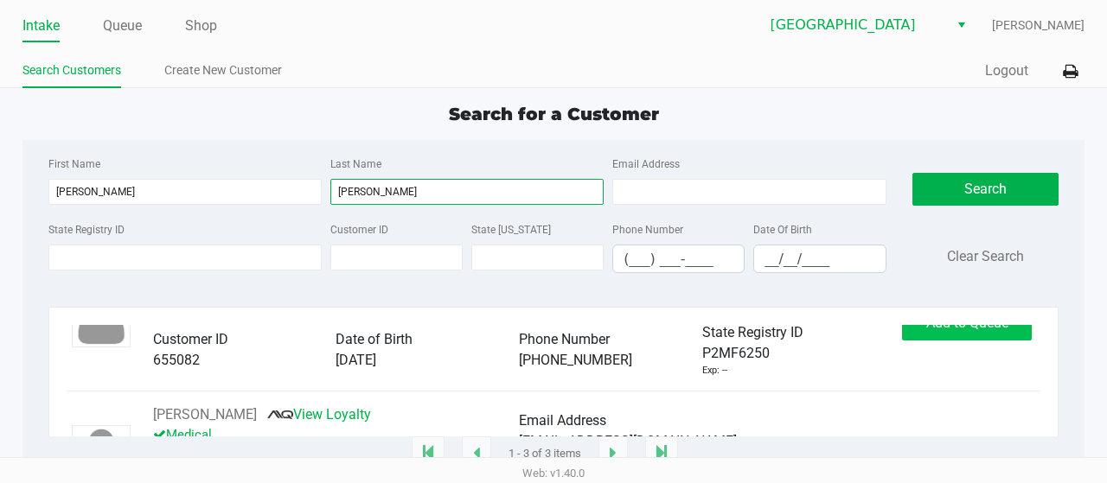
type input "velez"
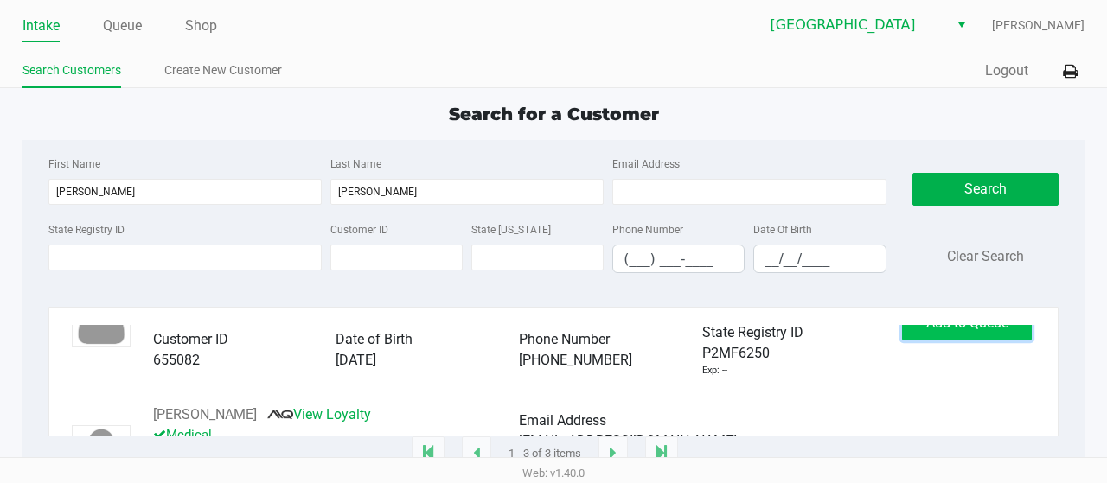
click at [943, 337] on button "Add to Queue" at bounding box center [967, 323] width 130 height 35
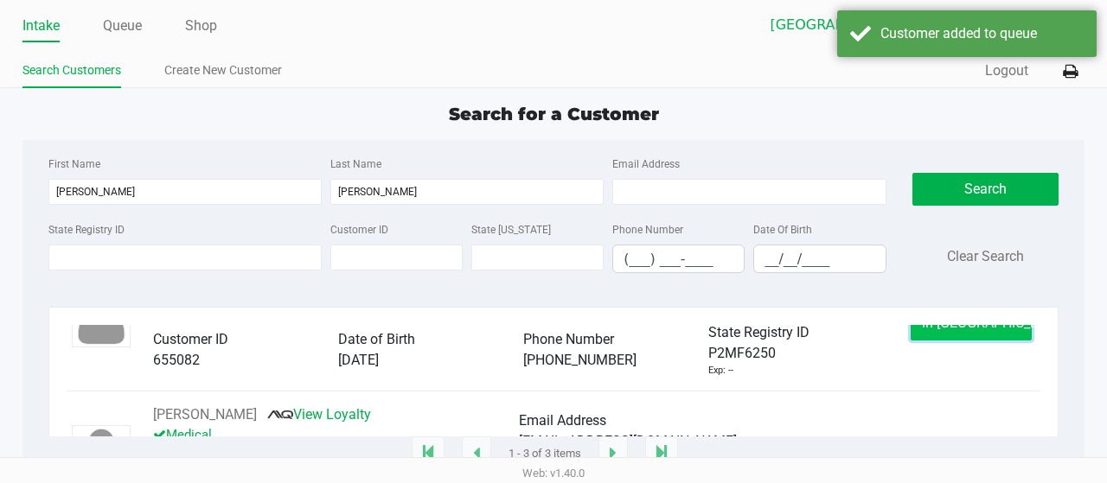
click at [958, 330] on span "In Queue" at bounding box center [994, 323] width 145 height 16
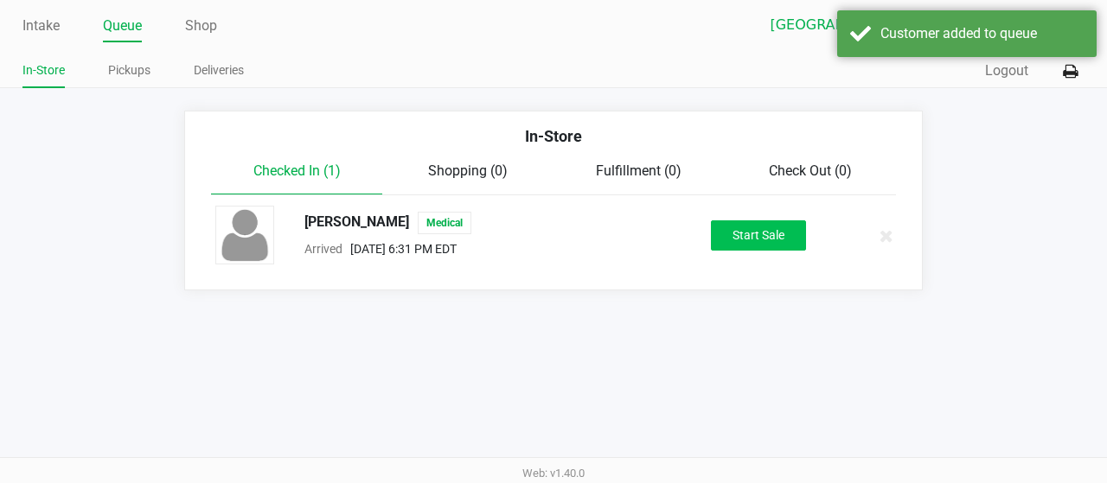
click at [761, 238] on button "Start Sale" at bounding box center [758, 236] width 95 height 30
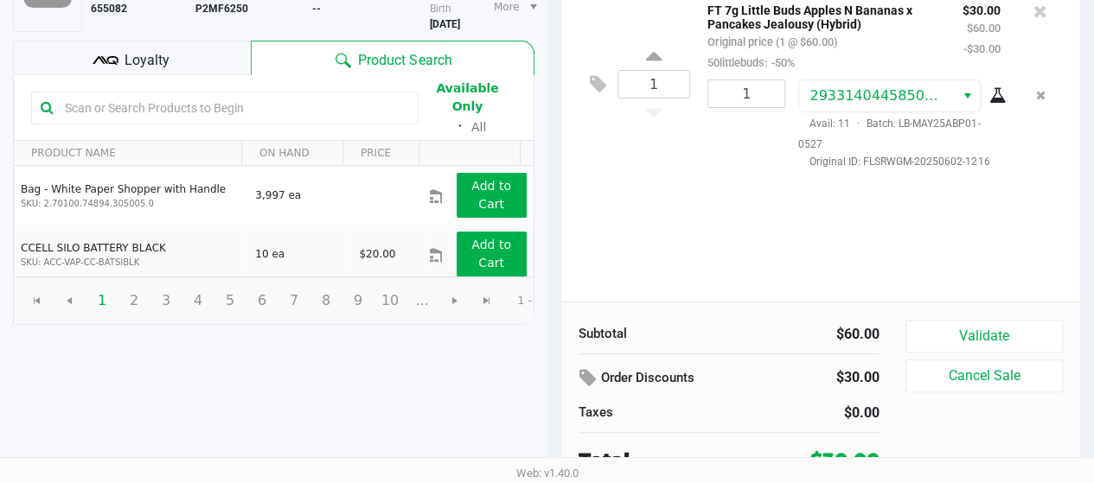
scroll to position [174, 0]
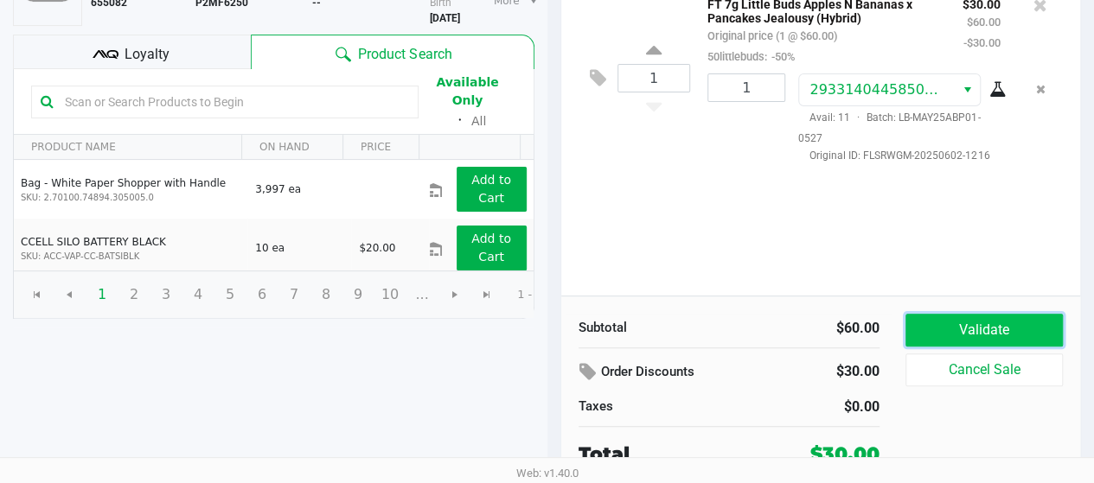
click at [993, 335] on button "Validate" at bounding box center [984, 330] width 157 height 33
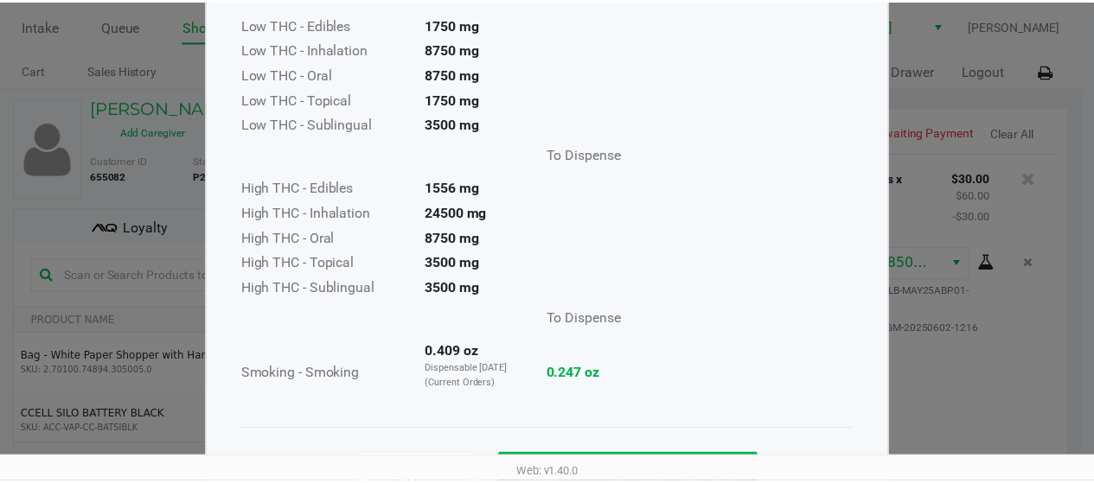
scroll to position [204, 0]
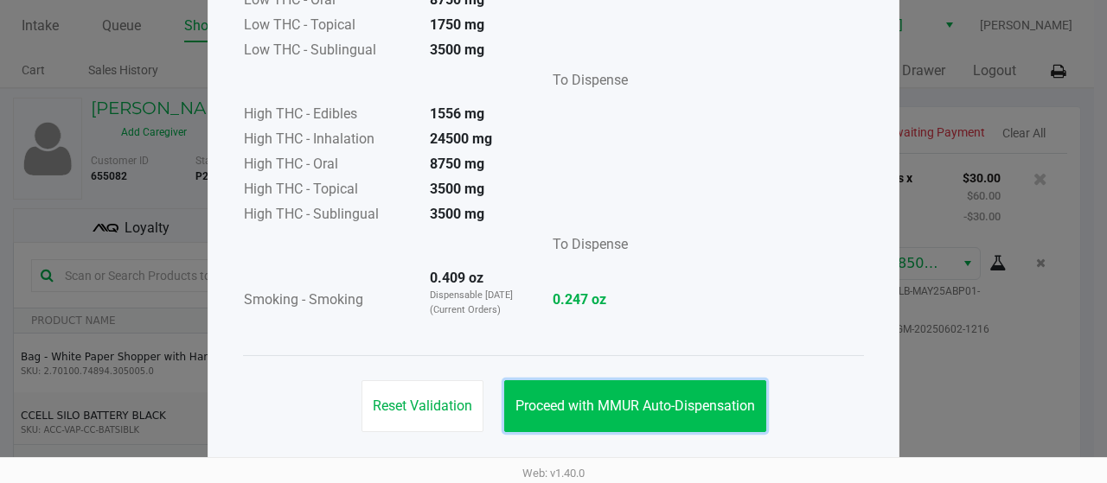
click at [744, 421] on button "Proceed with MMUR Auto-Dispensation" at bounding box center [635, 407] width 262 height 52
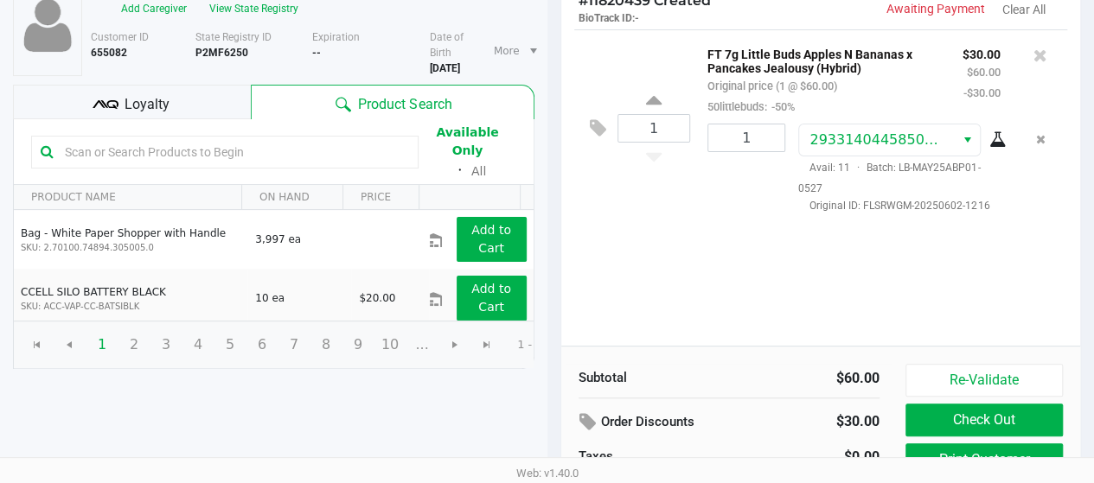
scroll to position [191, 0]
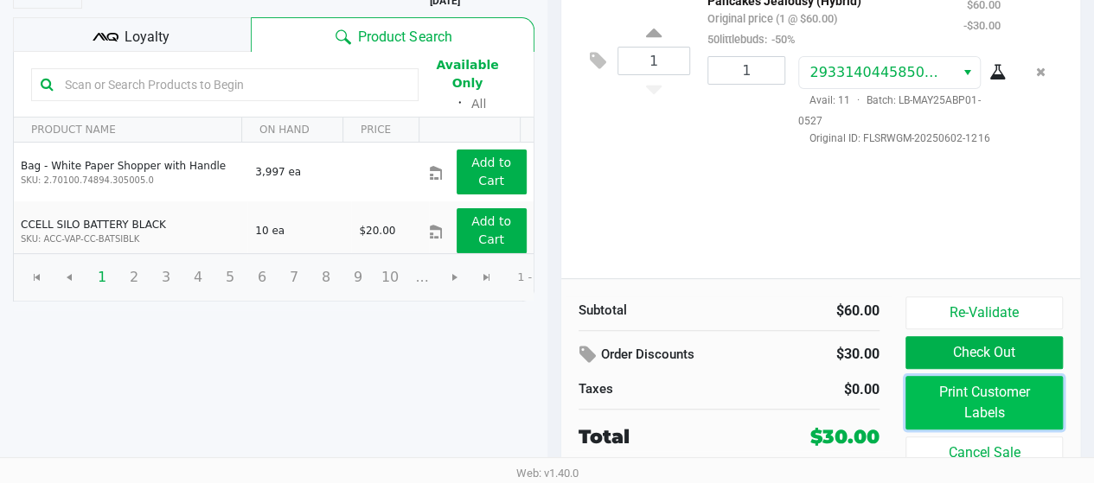
click at [1008, 408] on button "Print Customer Labels" at bounding box center [984, 403] width 157 height 54
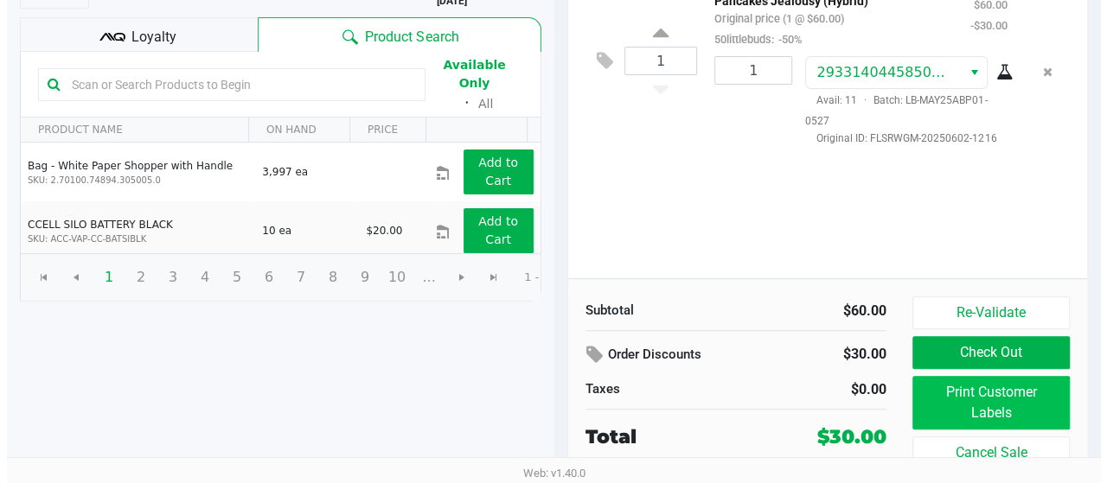
scroll to position [0, 0]
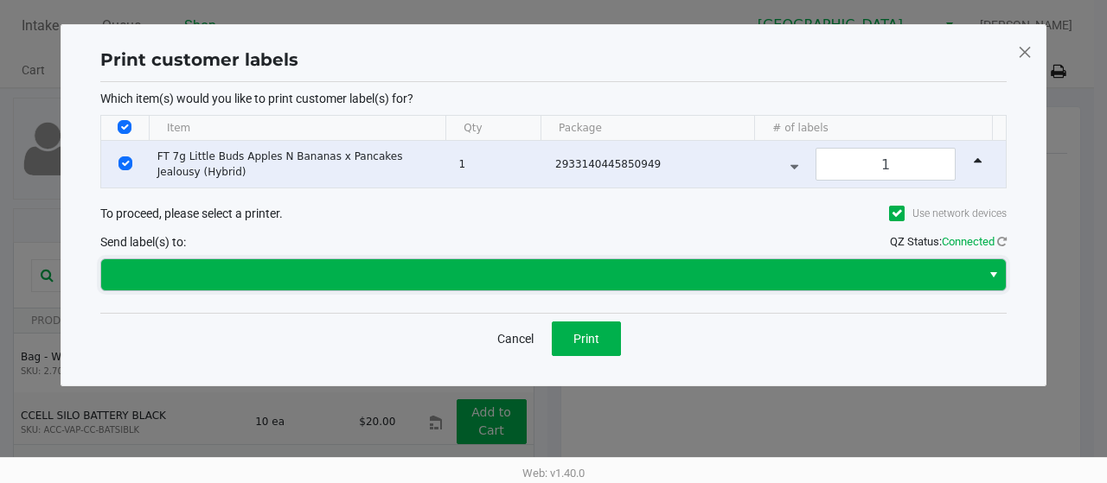
click at [467, 284] on span at bounding box center [541, 274] width 880 height 31
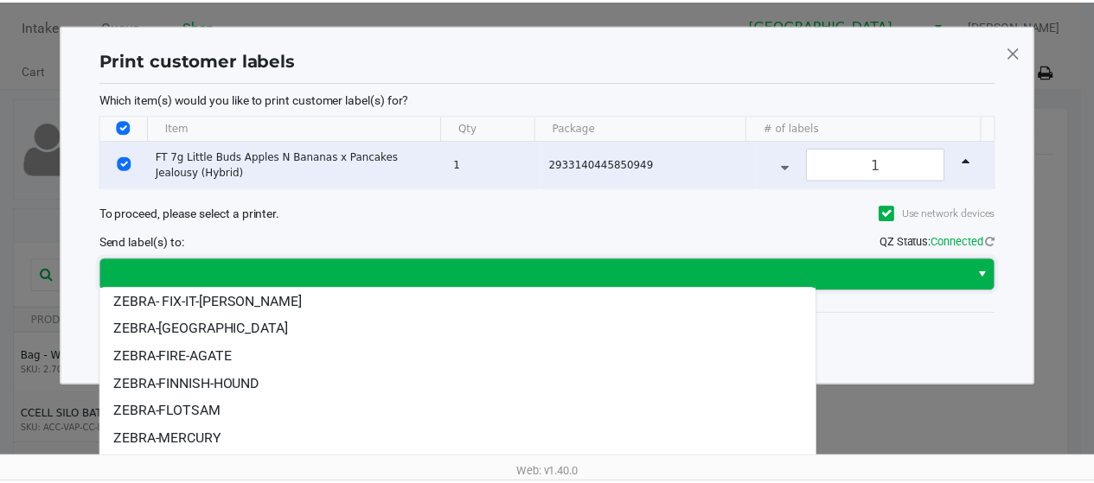
scroll to position [85, 0]
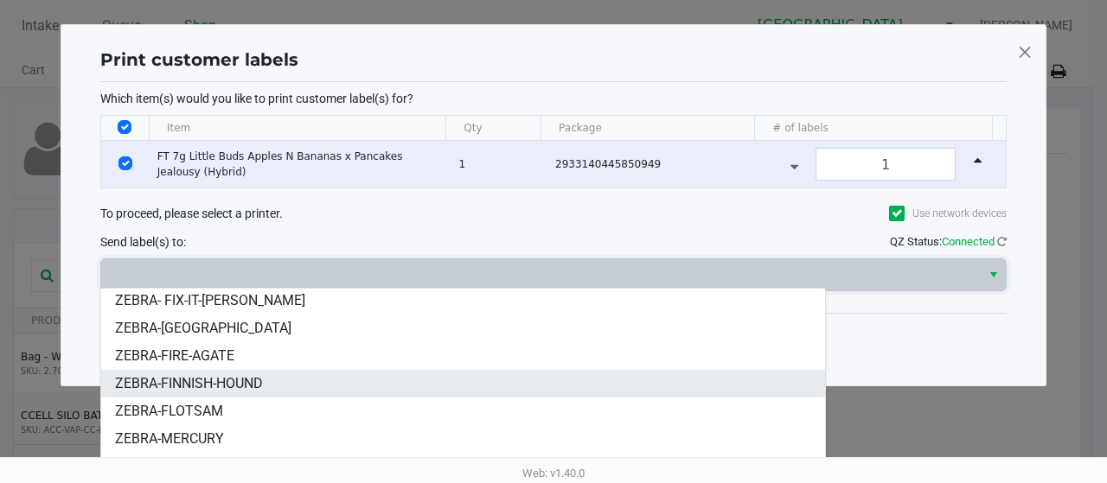
click at [260, 382] on span "ZEBRA-FINNISH-HOUND" at bounding box center [189, 384] width 148 height 21
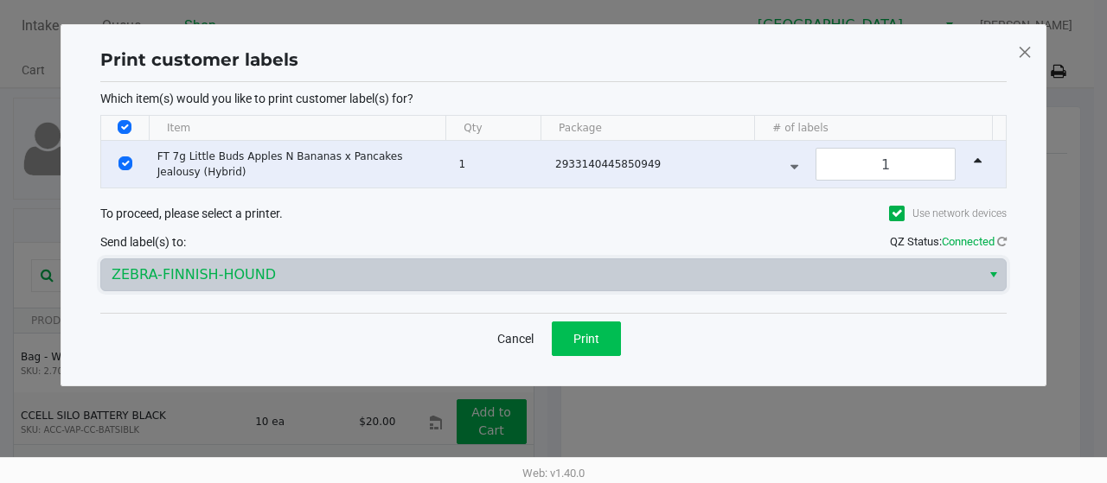
click at [577, 323] on button "Print" at bounding box center [586, 339] width 69 height 35
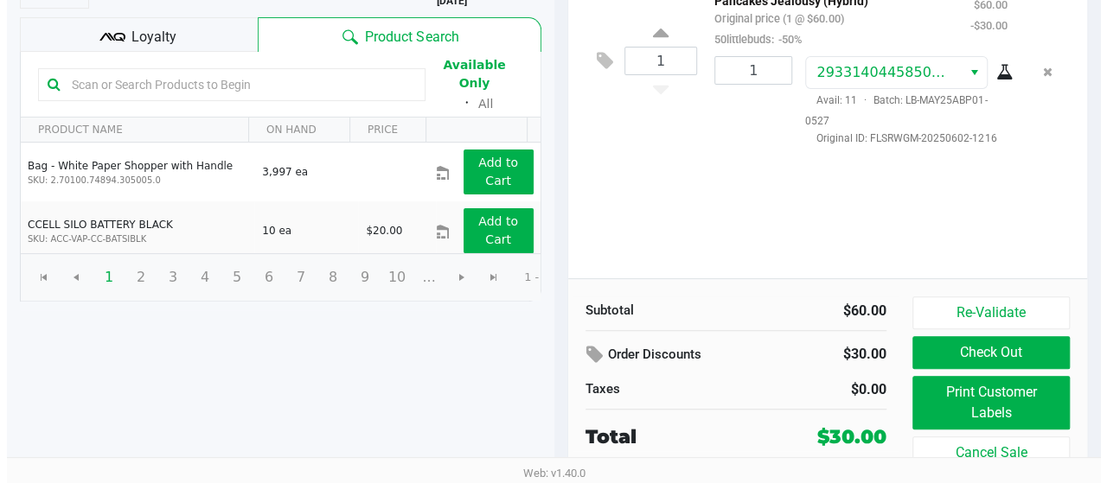
scroll to position [0, 0]
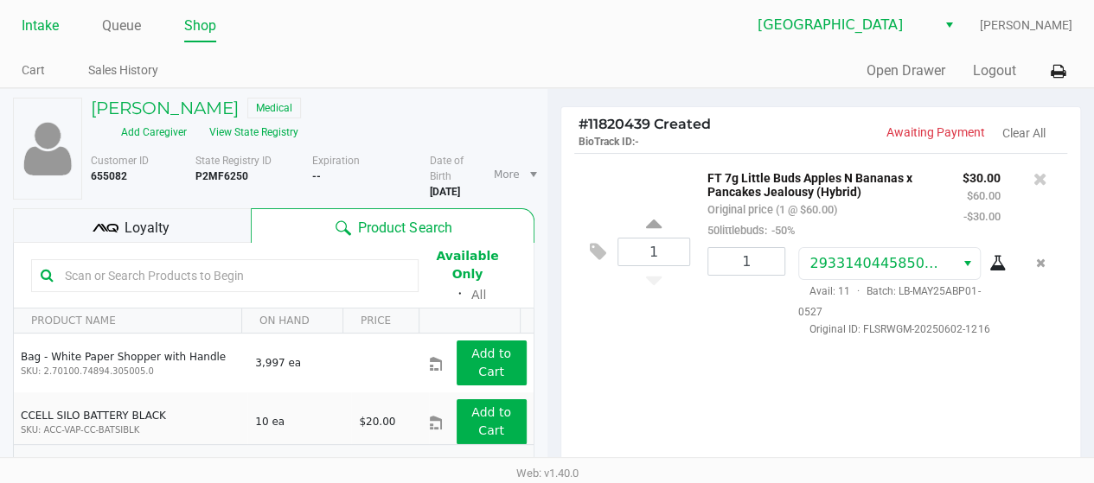
click at [47, 33] on link "Intake" at bounding box center [40, 26] width 37 height 24
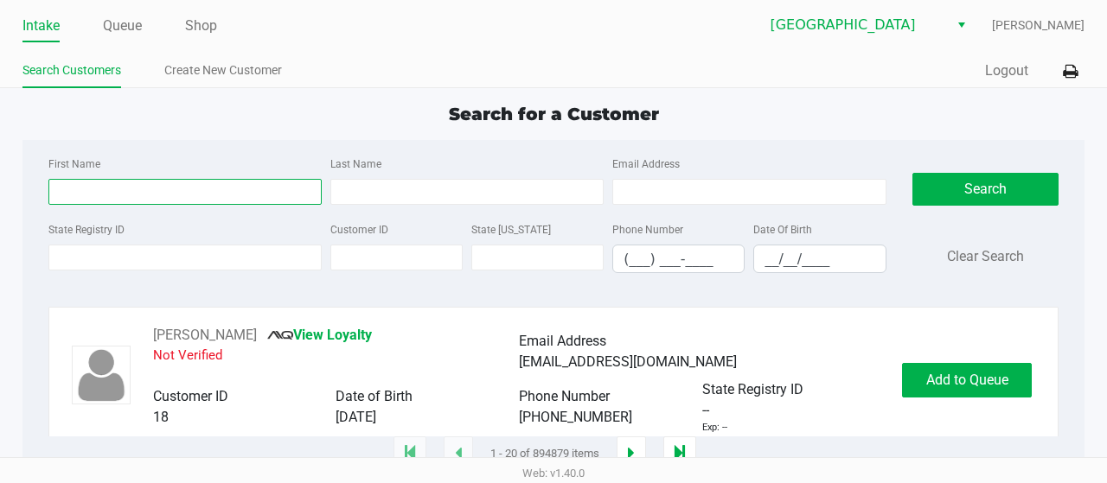
click at [253, 195] on input "First Name" at bounding box center [184, 192] width 273 height 26
type input "dion"
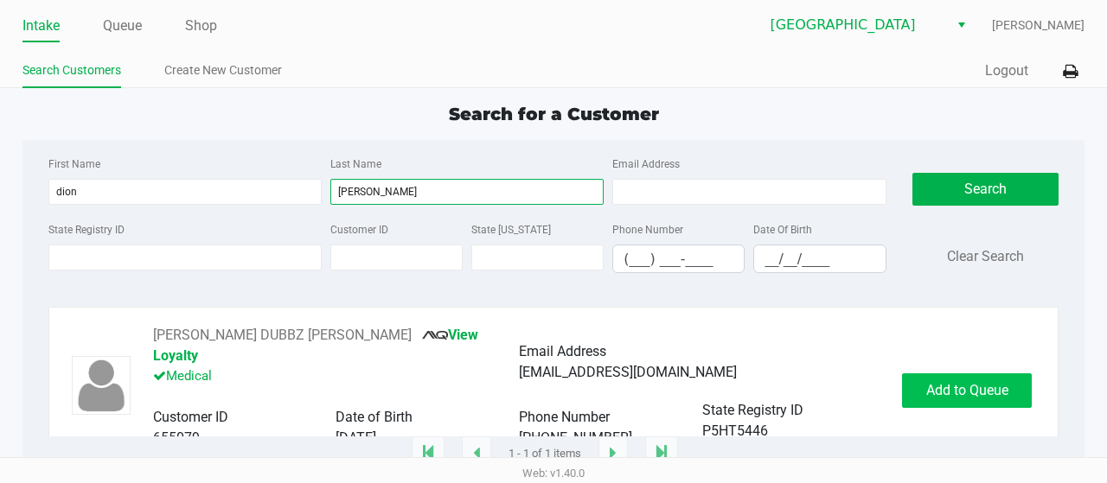
type input "howard"
click at [943, 385] on span "Add to Queue" at bounding box center [967, 390] width 82 height 16
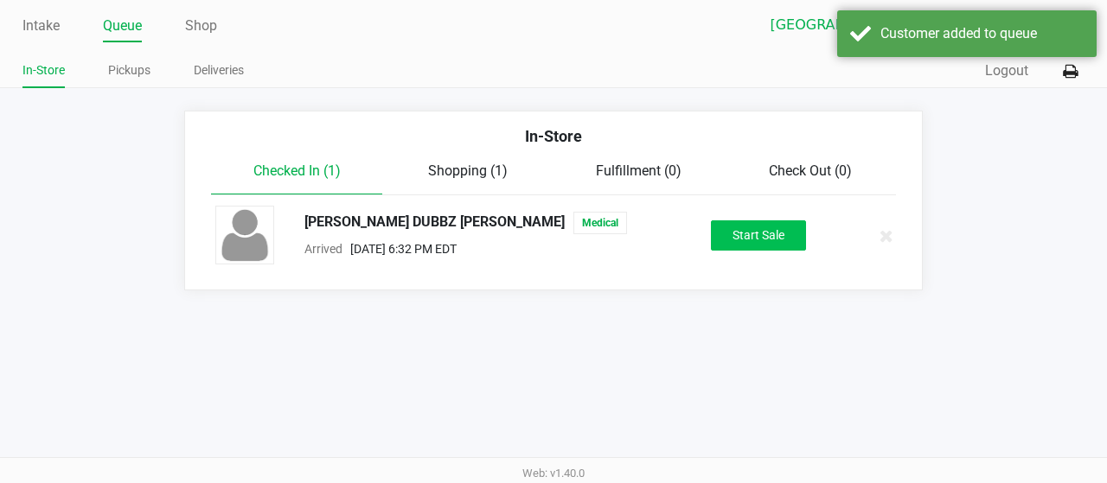
click at [770, 223] on button "Start Sale" at bounding box center [758, 236] width 95 height 30
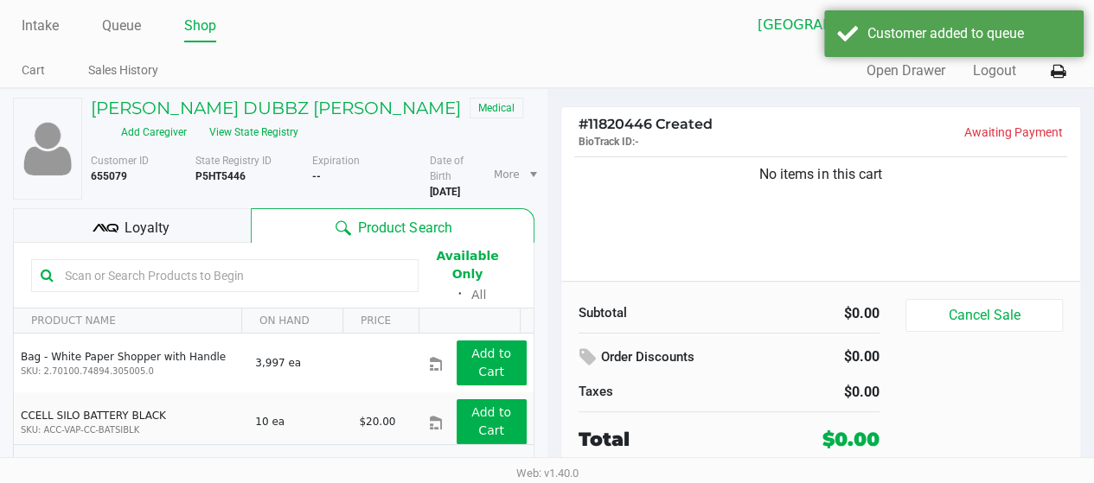
click at [241, 288] on input "text" at bounding box center [233, 276] width 351 height 26
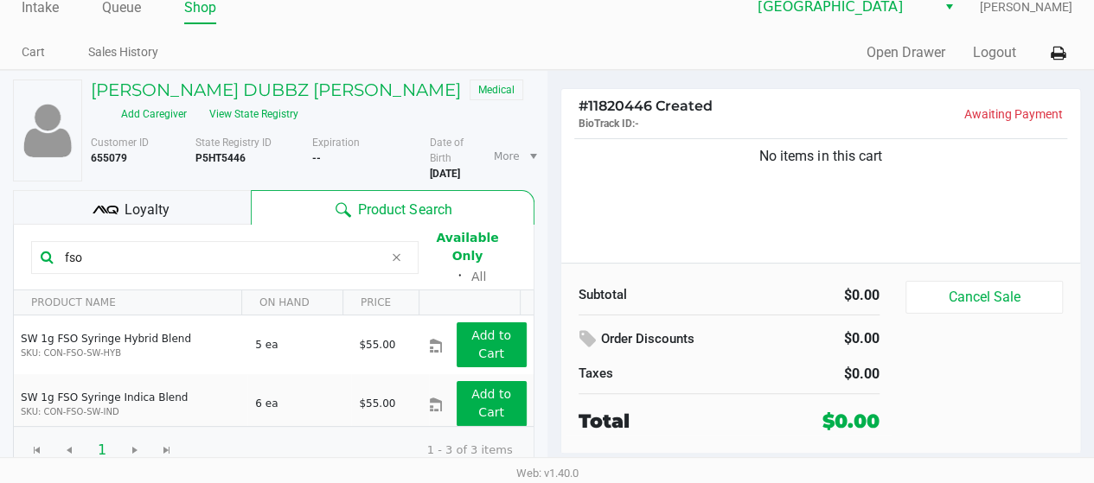
scroll to position [46, 0]
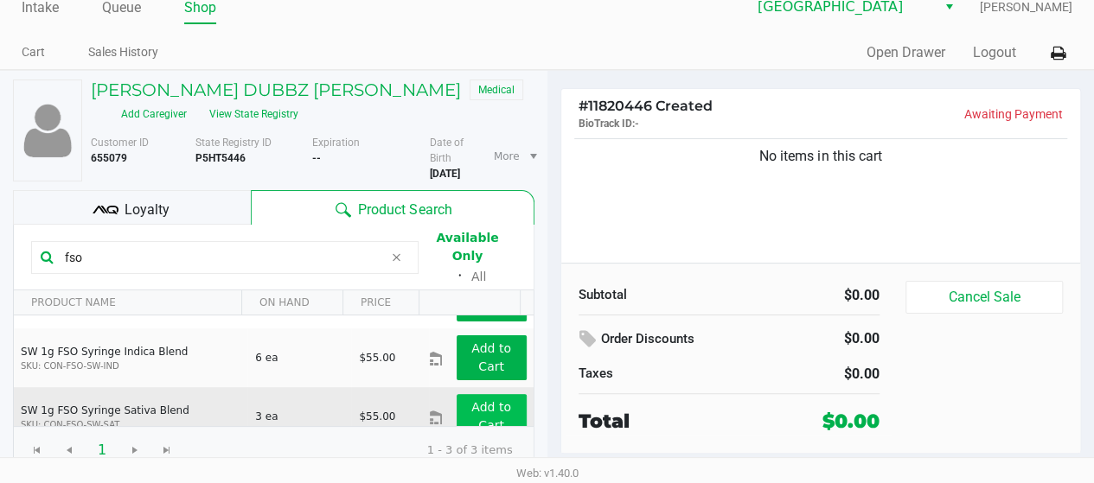
type input "fso"
click at [481, 412] on app-button-loader "Add to Cart" at bounding box center [491, 416] width 40 height 32
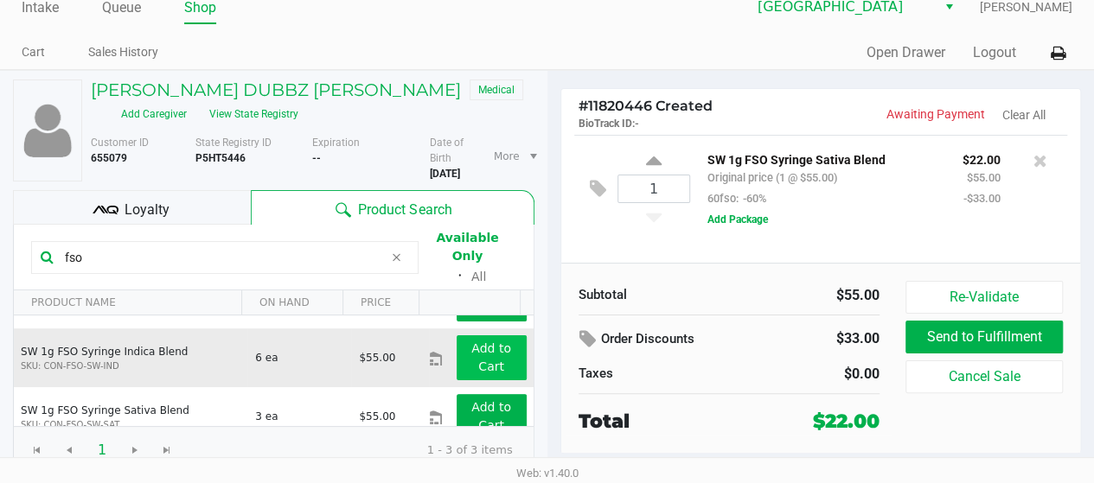
click at [488, 360] on app-button-loader "Add to Cart" at bounding box center [491, 358] width 40 height 32
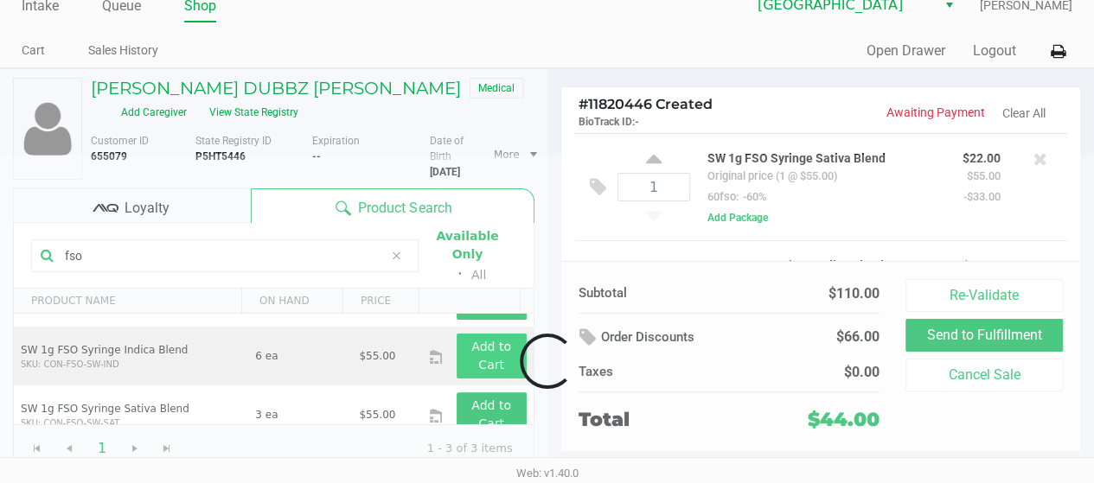
scroll to position [86, 0]
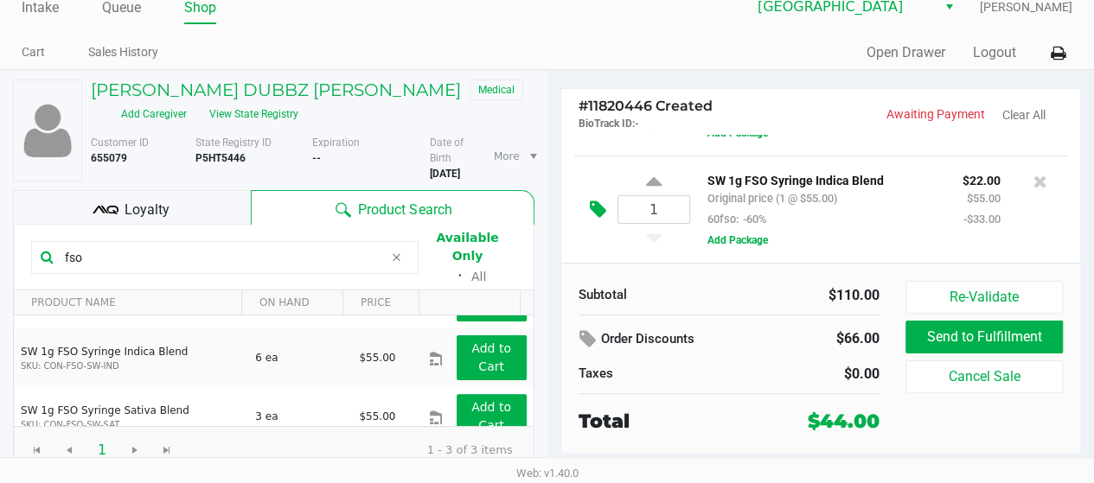
click at [598, 211] on icon at bounding box center [598, 210] width 16 height 20
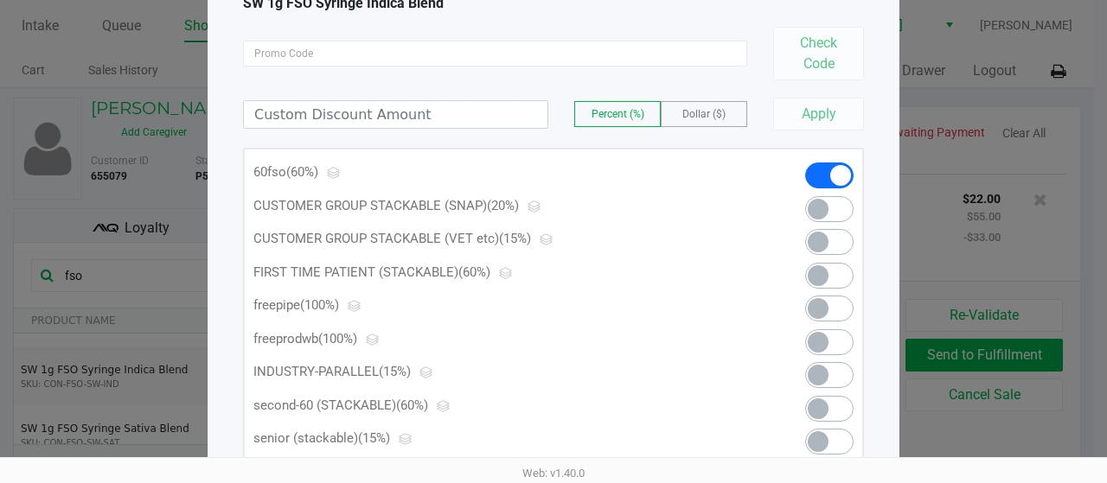
scroll to position [142, 0]
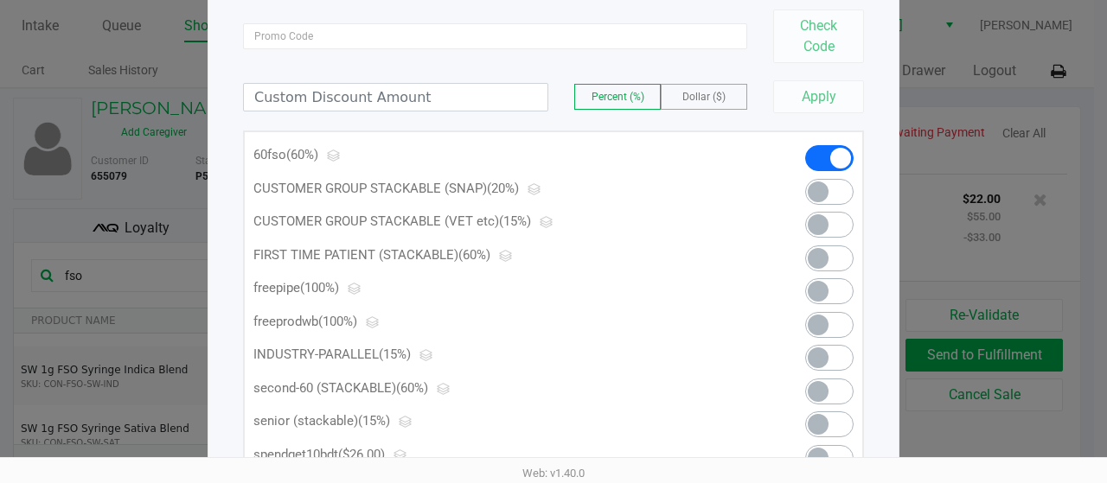
click at [831, 364] on span at bounding box center [829, 358] width 48 height 26
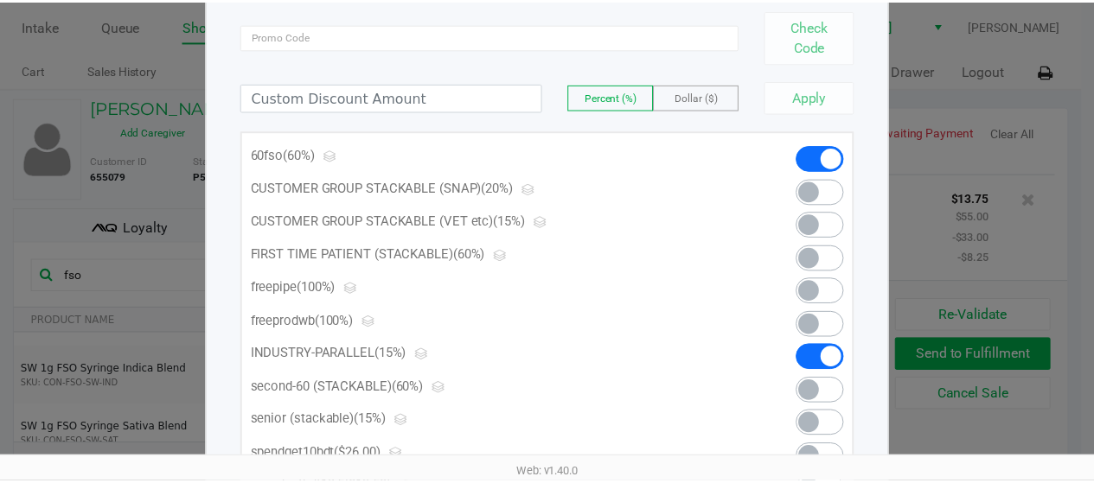
scroll to position [0, 0]
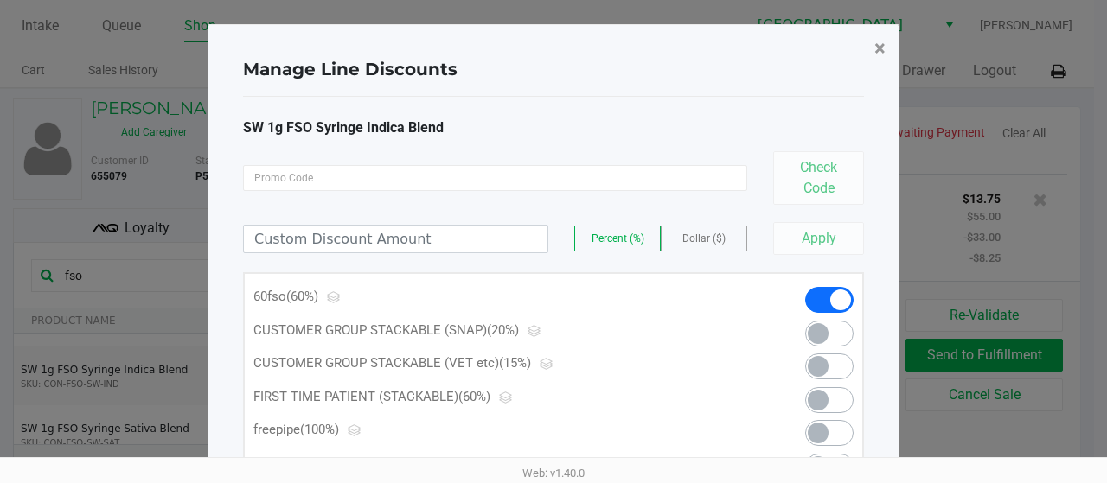
click at [888, 54] on button "×" at bounding box center [880, 48] width 39 height 48
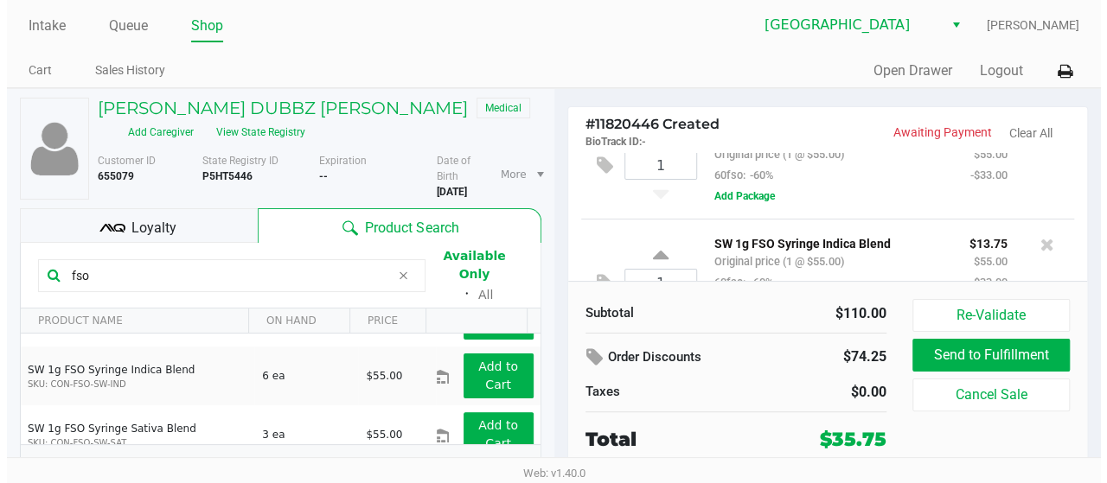
scroll to position [12, 0]
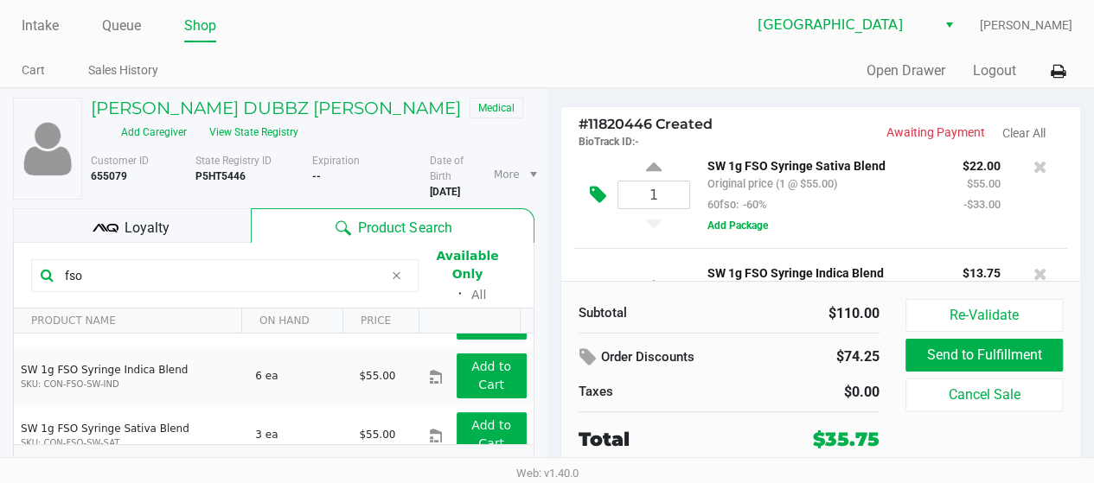
click at [593, 200] on icon at bounding box center [598, 195] width 16 height 20
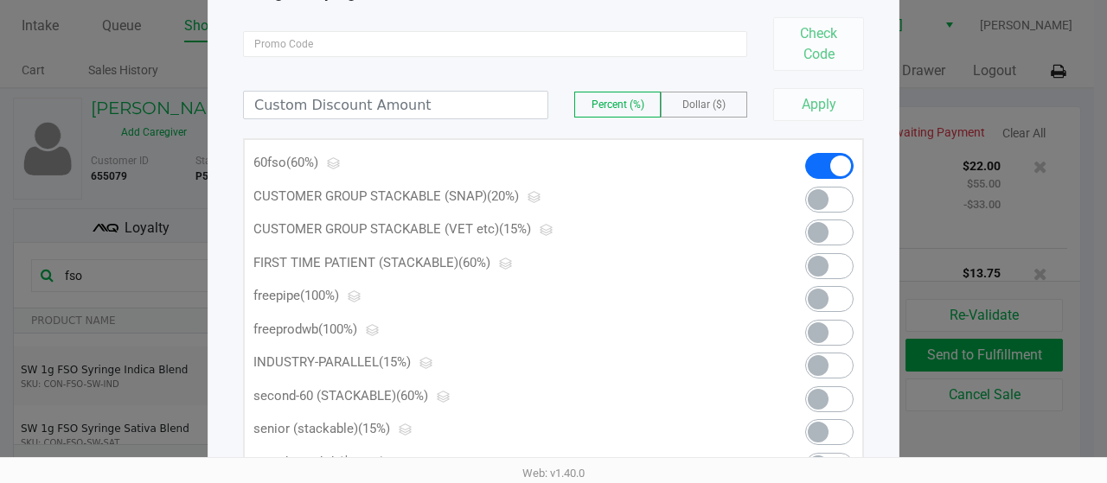
scroll to position [138, 0]
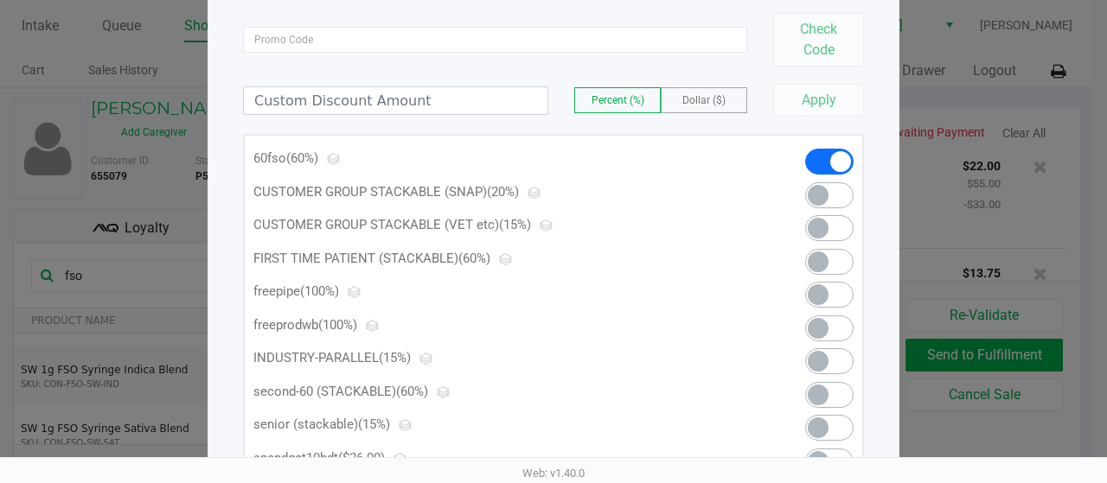
click at [835, 368] on span at bounding box center [829, 362] width 48 height 26
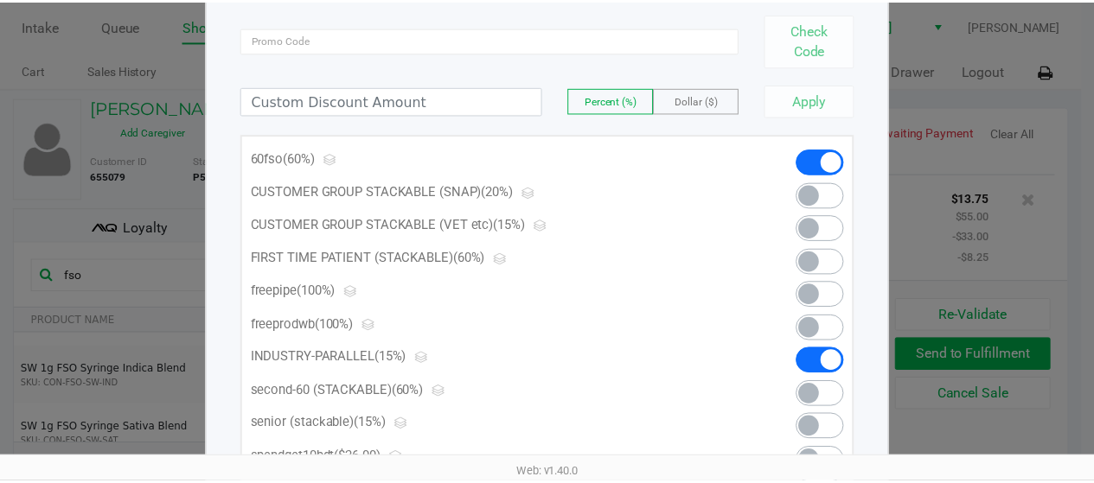
scroll to position [0, 0]
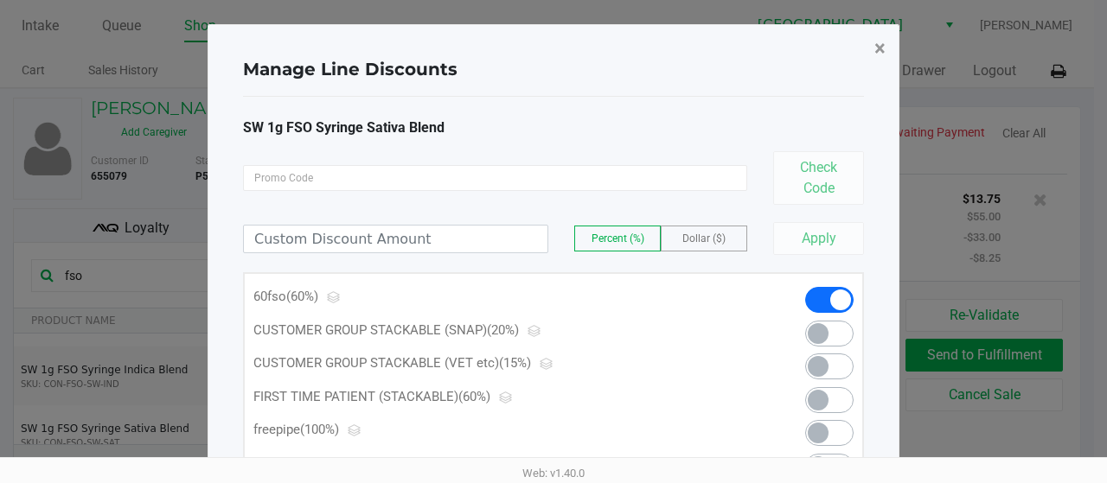
click at [882, 51] on span "×" at bounding box center [879, 48] width 11 height 24
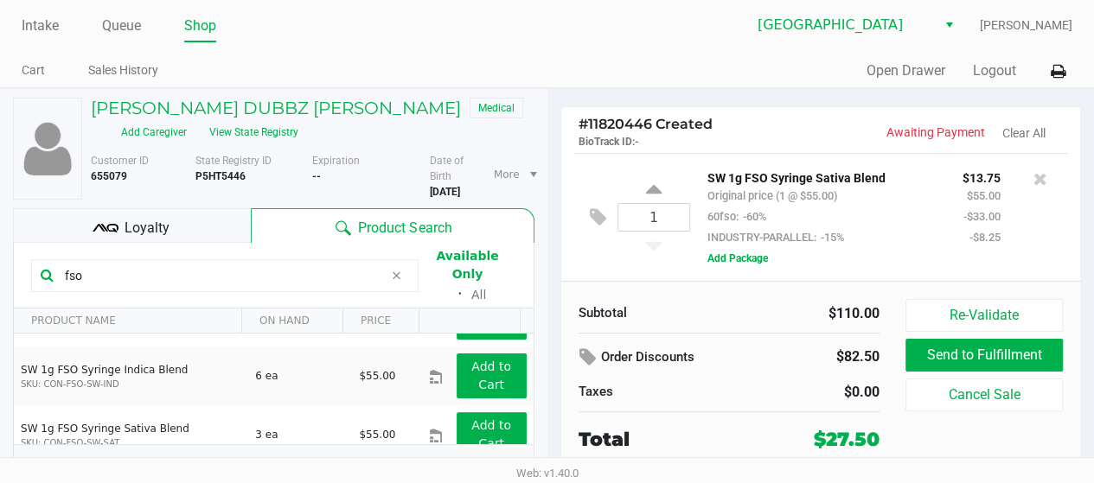
click at [758, 264] on button "Add Package" at bounding box center [737, 259] width 61 height 16
click at [912, 204] on div "SW 1g FSO Syringe Sativa Blend Original price (1 @ $55.00) 60fso: -60% INDUSTRY…" at bounding box center [821, 207] width 255 height 80
click at [906, 282] on div "Subtotal $110.00 Order Discounts $82.50 Taxes $0.00 Total $27.50 Re-Validate Se…" at bounding box center [821, 376] width 520 height 190
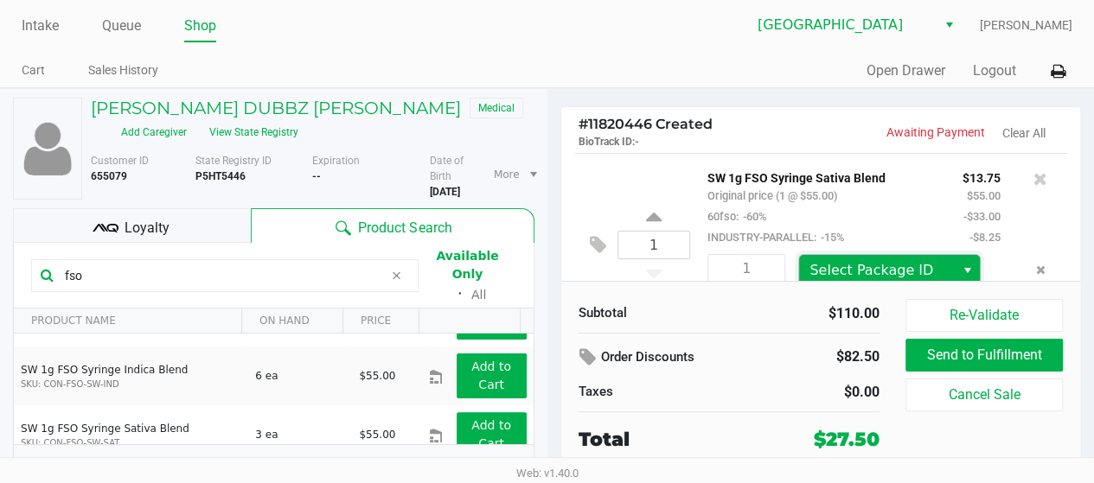
click at [925, 270] on span "Select Package ID" at bounding box center [877, 270] width 134 height 21
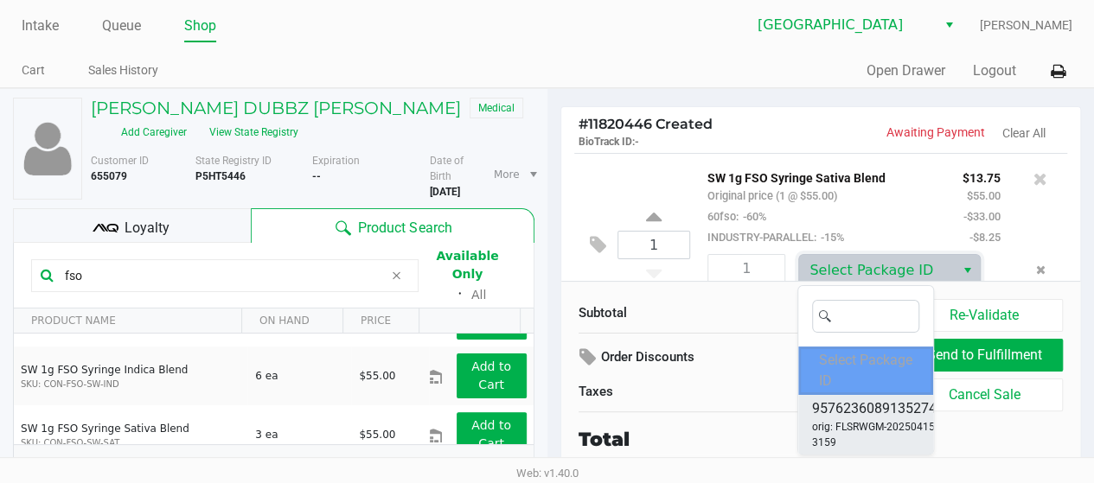
click at [887, 423] on span "orig: FLSRWGM-20250415-3159" at bounding box center [884, 434] width 144 height 31
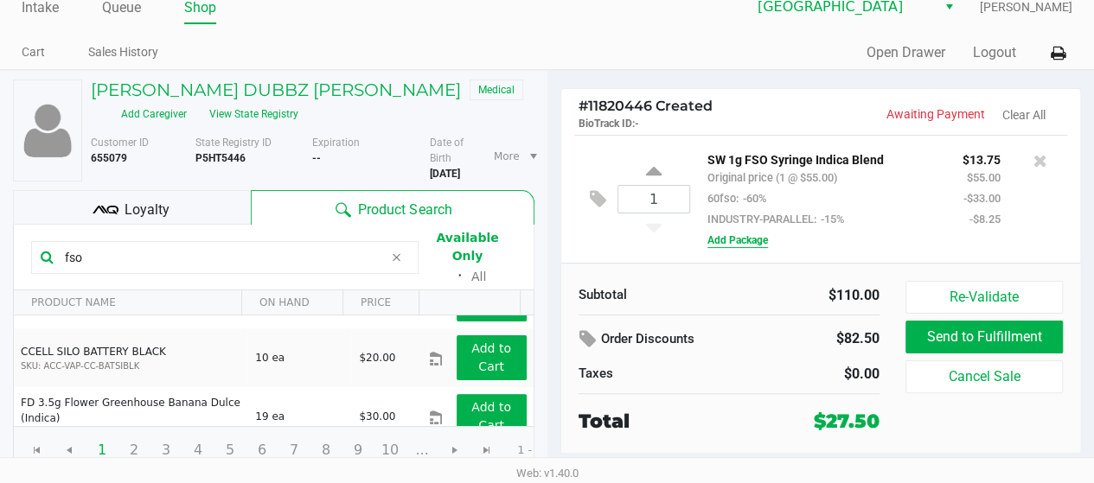
click at [745, 233] on button "Add Package" at bounding box center [737, 241] width 61 height 16
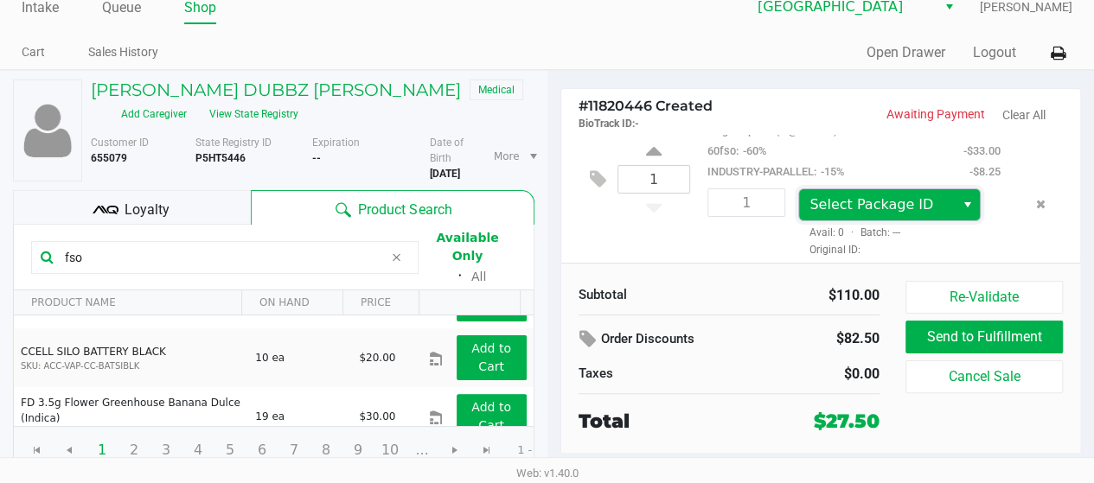
click at [850, 221] on span "Select Package ID" at bounding box center [876, 204] width 155 height 31
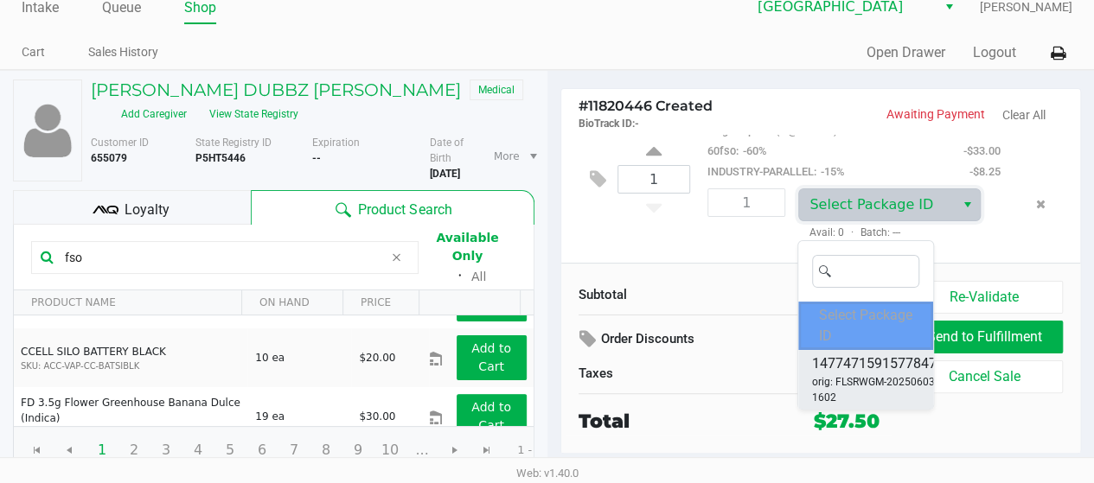
click at [885, 374] on span "orig: FLSRWGM-20250603-1602" at bounding box center [884, 389] width 144 height 31
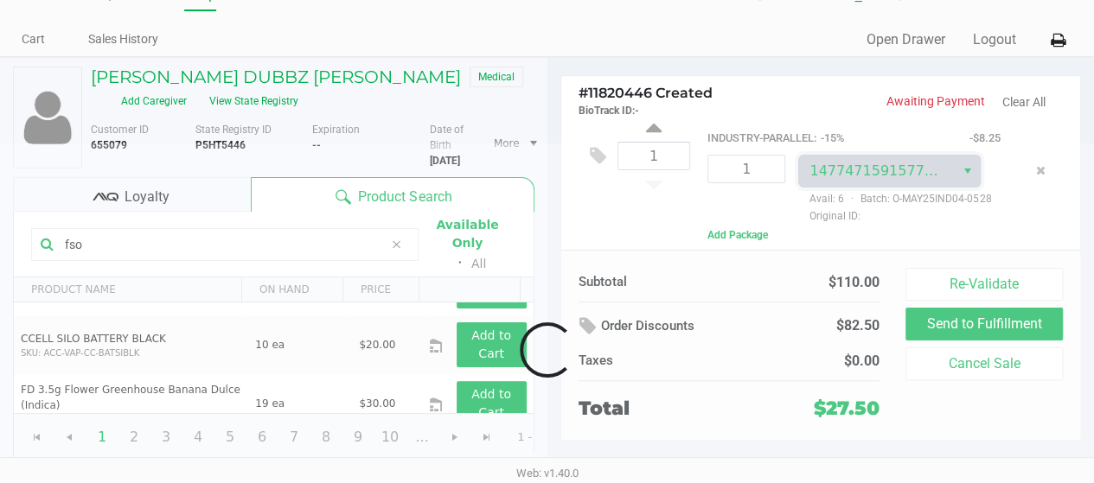
scroll to position [279, 0]
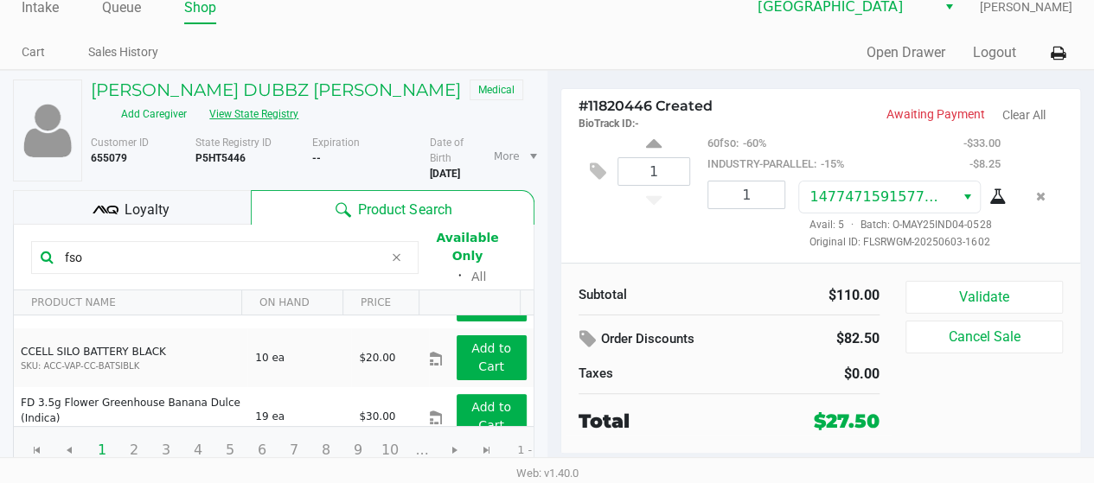
click at [253, 101] on button "View State Registry" at bounding box center [248, 114] width 101 height 28
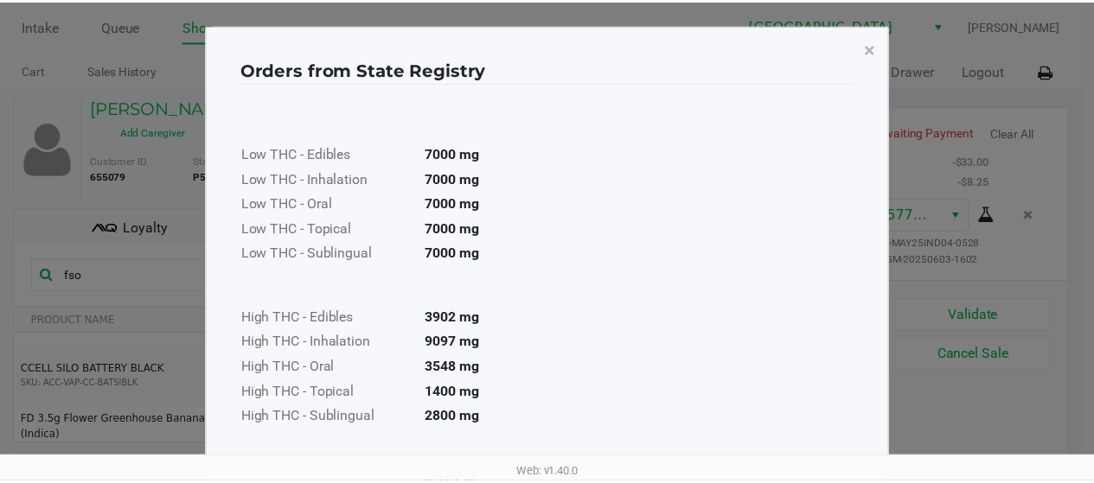
scroll to position [187, 0]
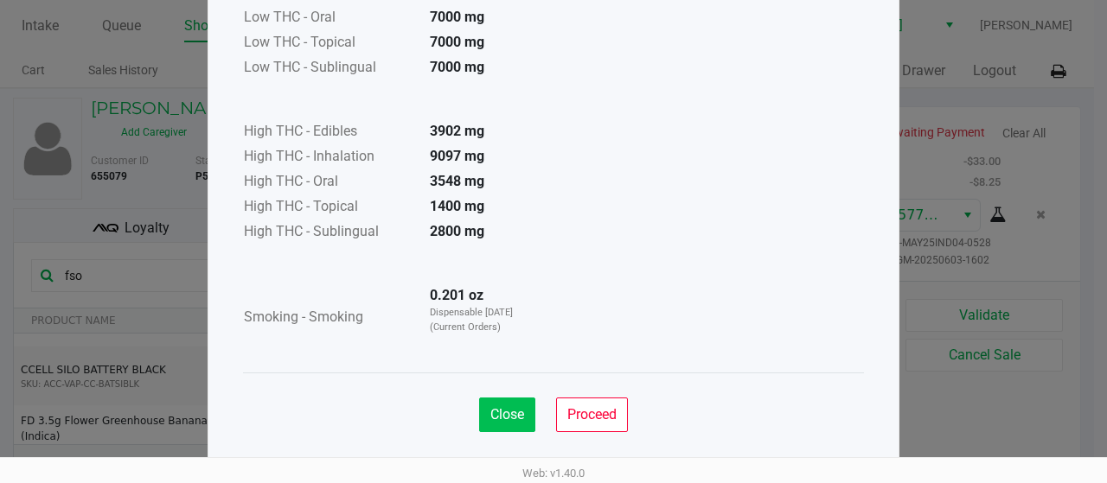
click at [502, 426] on button "Close" at bounding box center [507, 415] width 56 height 35
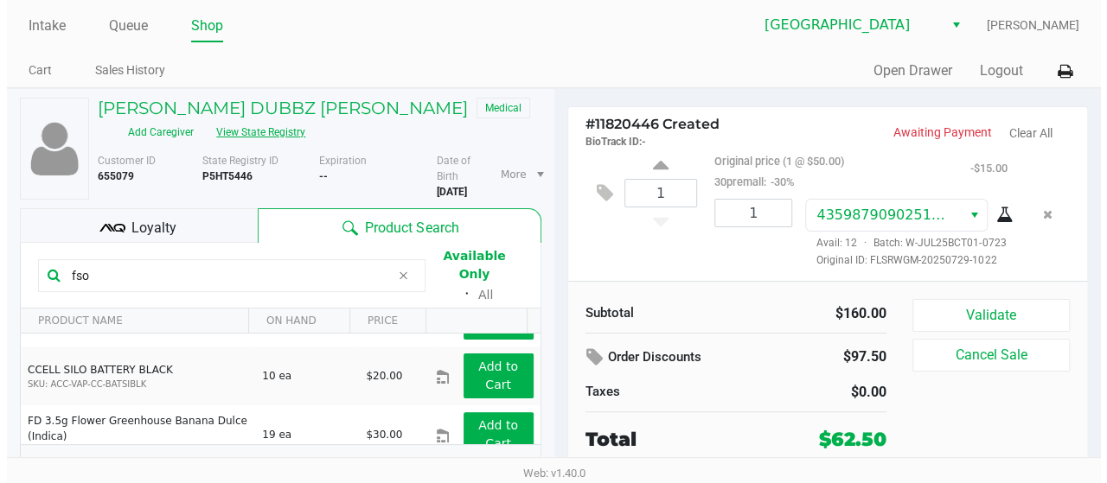
scroll to position [448, 0]
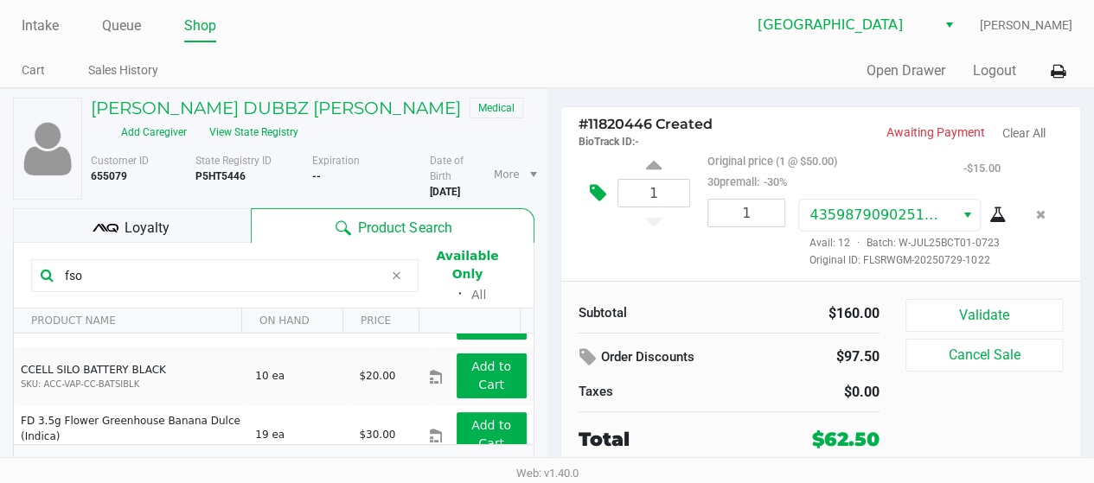
click at [590, 203] on icon at bounding box center [598, 193] width 16 height 20
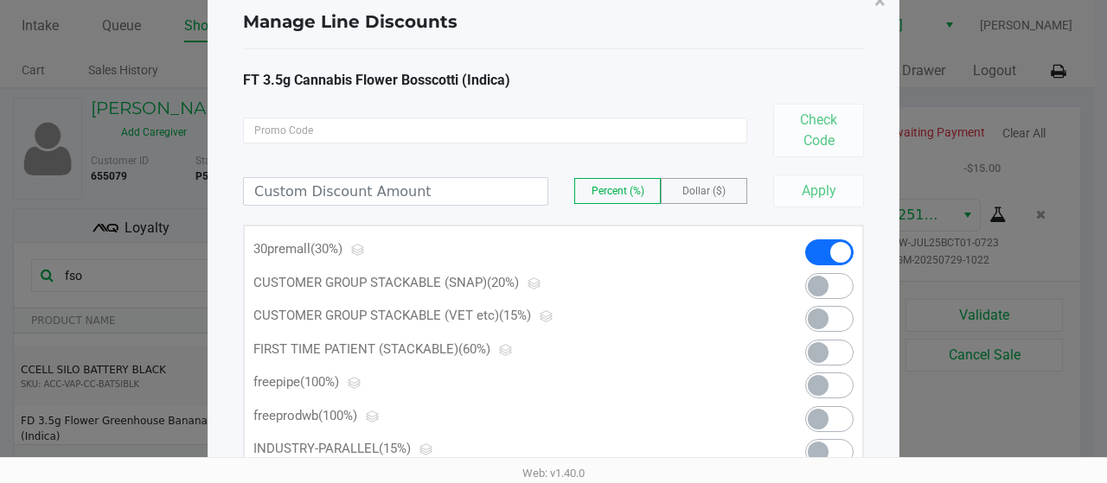
scroll to position [78, 0]
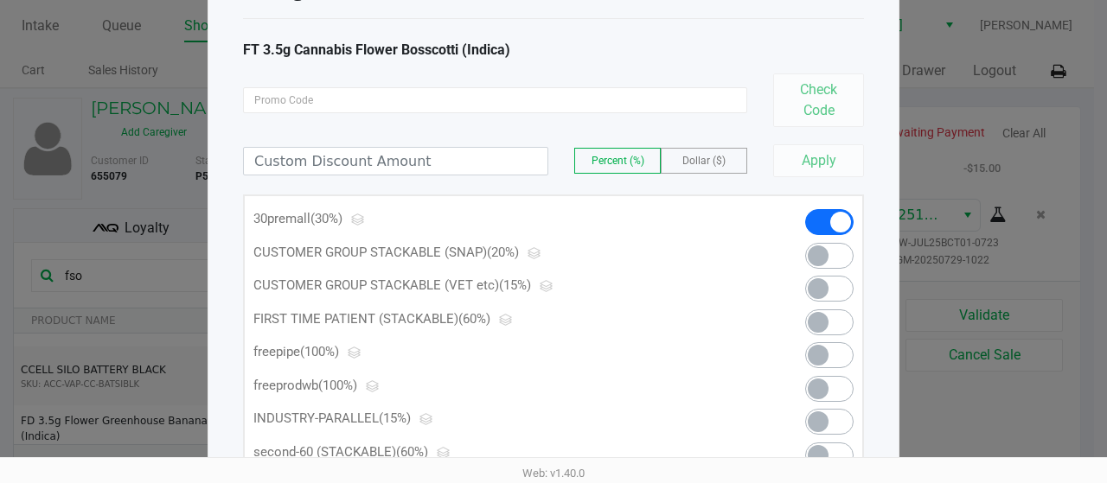
click at [831, 429] on span at bounding box center [829, 422] width 48 height 26
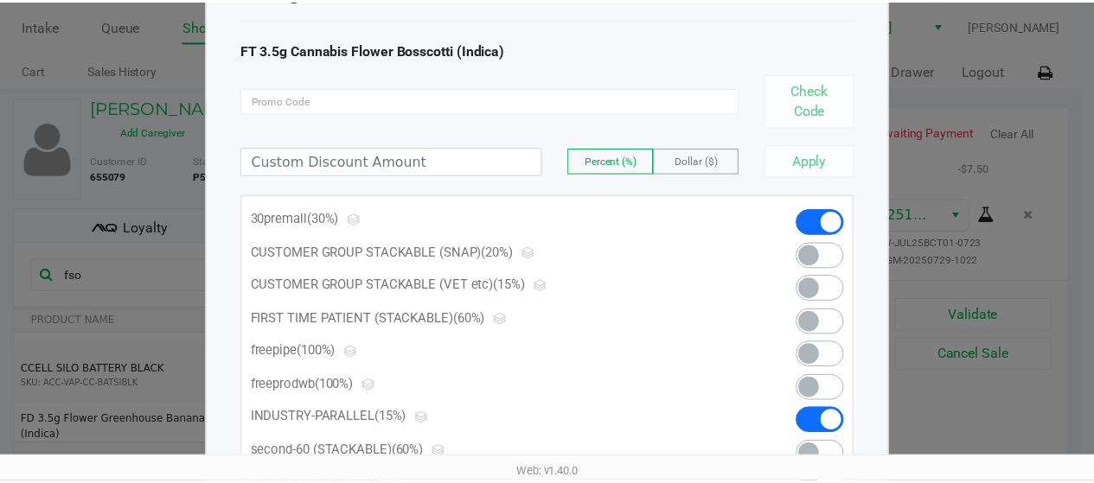
scroll to position [0, 0]
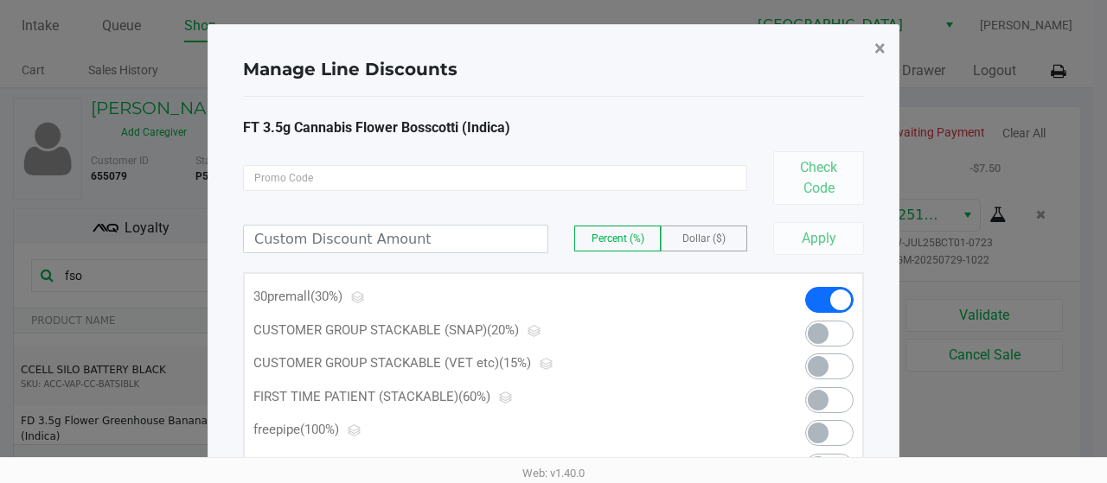
click at [894, 66] on button "×" at bounding box center [880, 48] width 39 height 48
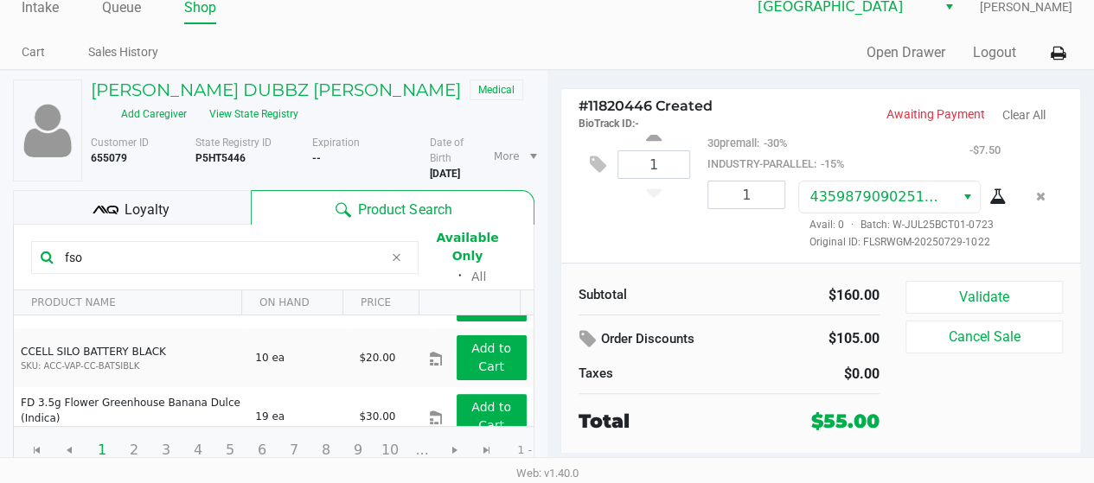
scroll to position [439, 0]
click at [988, 239] on div "4359879090251291 Avail: 0 · Batch: W-JUL25BCT01-0723 Original ID: FLSRWGM-20250…" at bounding box center [899, 215] width 228 height 69
click at [989, 204] on icon at bounding box center [997, 197] width 17 height 14
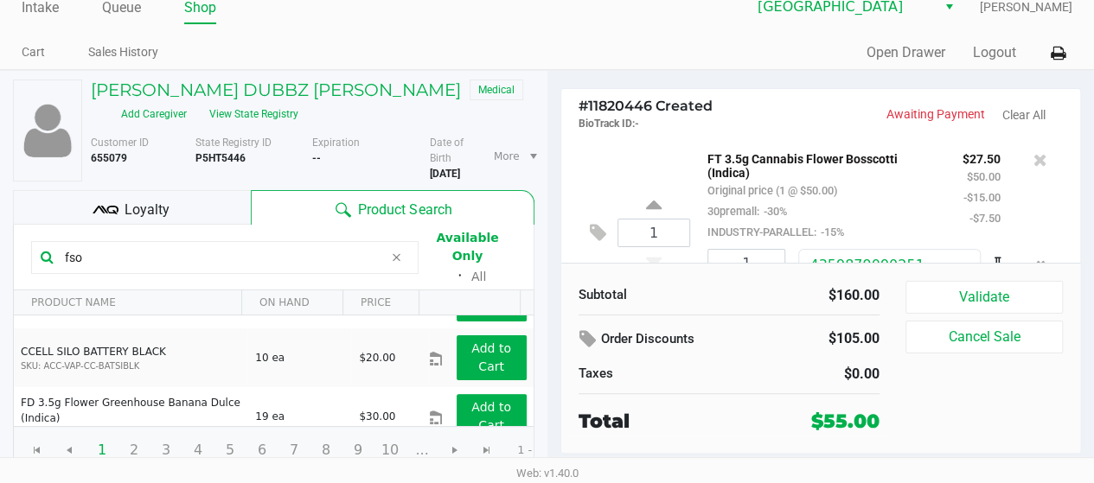
scroll to position [365, 0]
click at [1034, 171] on icon at bounding box center [1041, 162] width 14 height 17
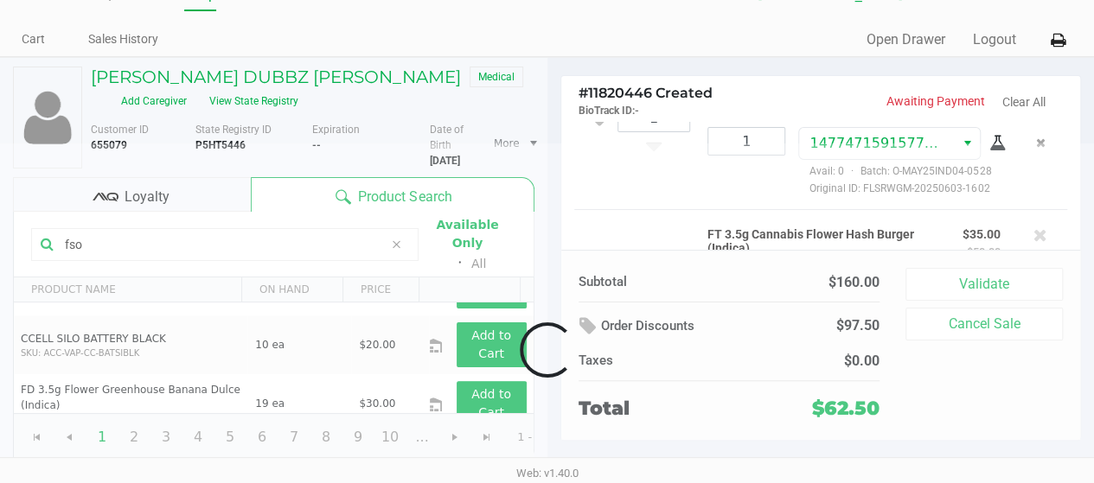
scroll to position [477, 0]
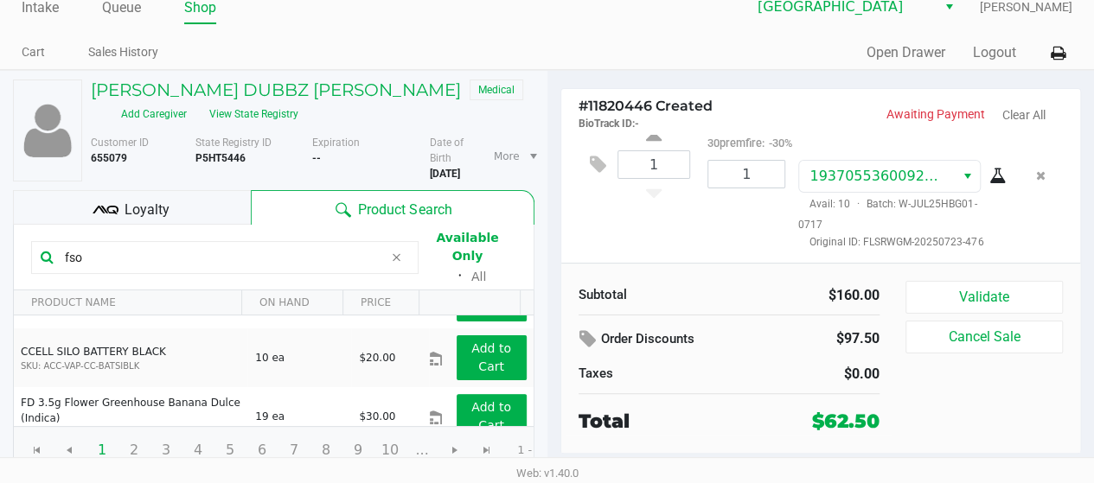
click at [989, 170] on icon at bounding box center [997, 177] width 17 height 14
click at [600, 157] on icon at bounding box center [598, 165] width 16 height 20
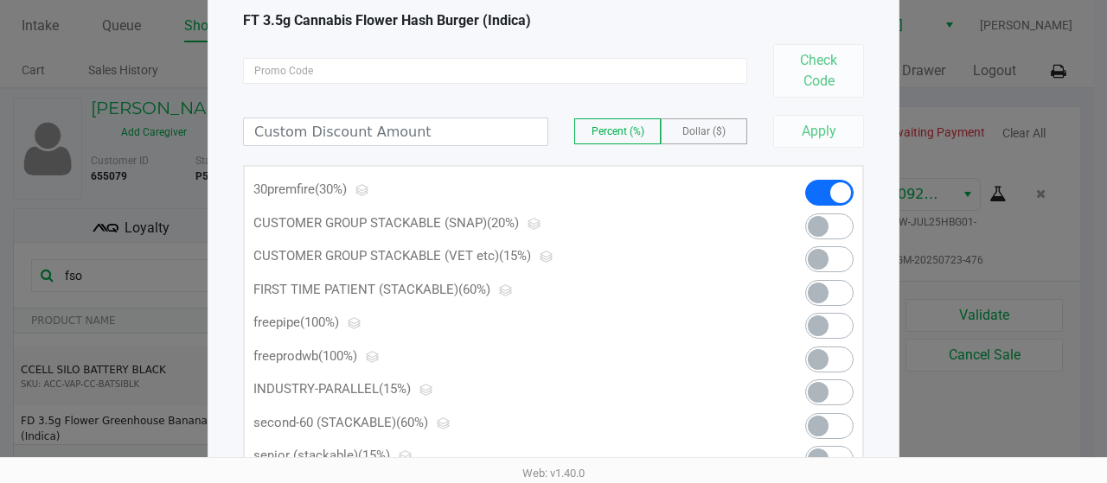
scroll to position [139, 0]
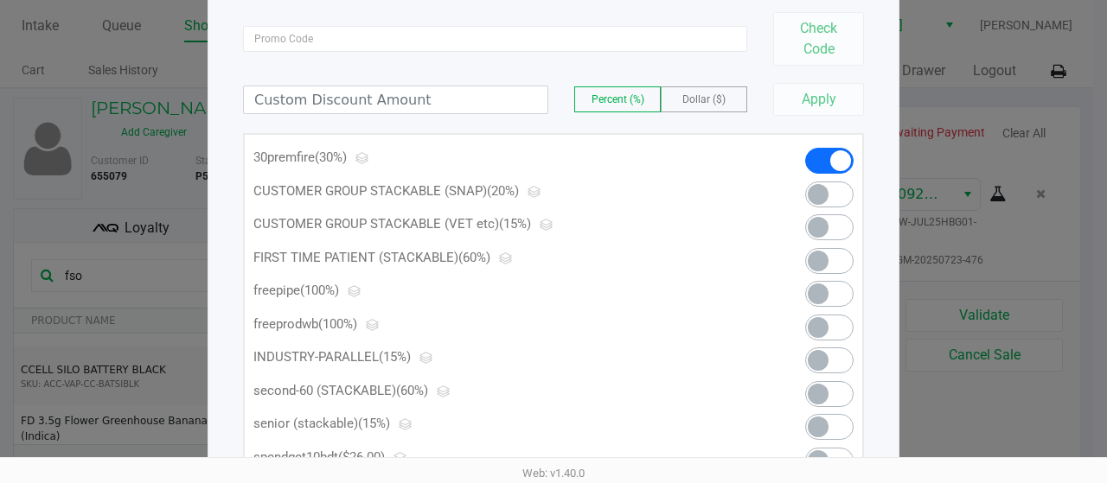
click at [835, 357] on span at bounding box center [829, 361] width 48 height 26
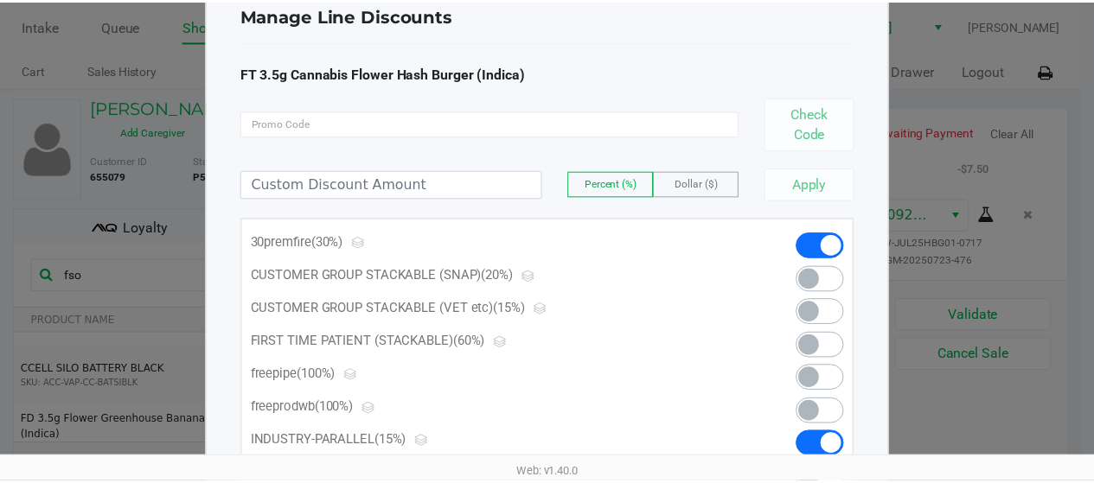
scroll to position [0, 0]
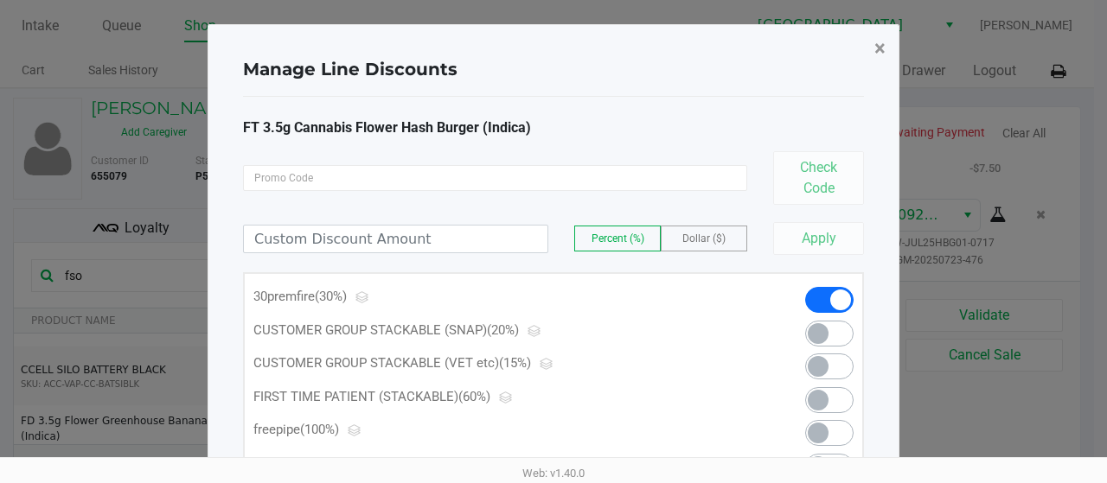
click at [893, 57] on button "×" at bounding box center [880, 48] width 39 height 48
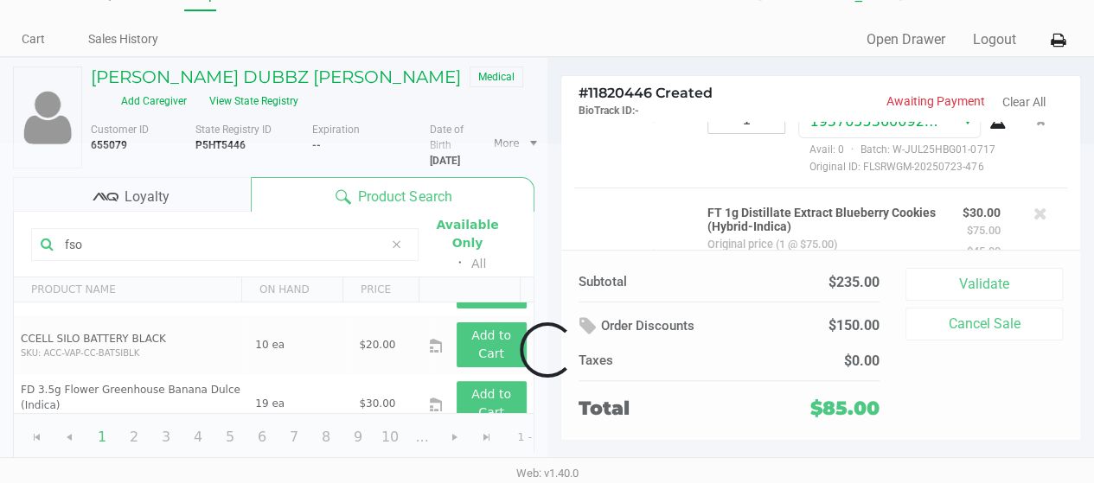
scroll to position [675, 0]
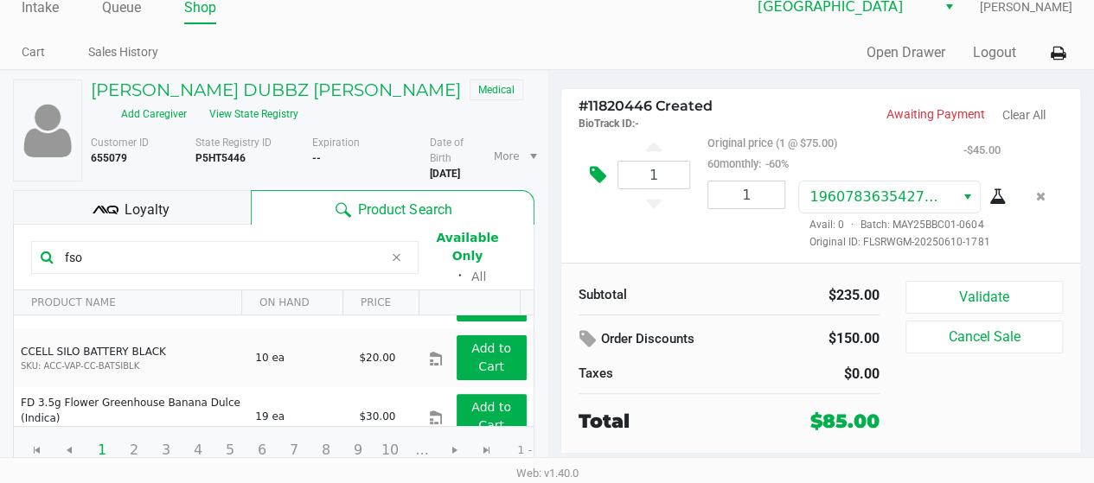
click at [594, 167] on icon at bounding box center [598, 175] width 16 height 20
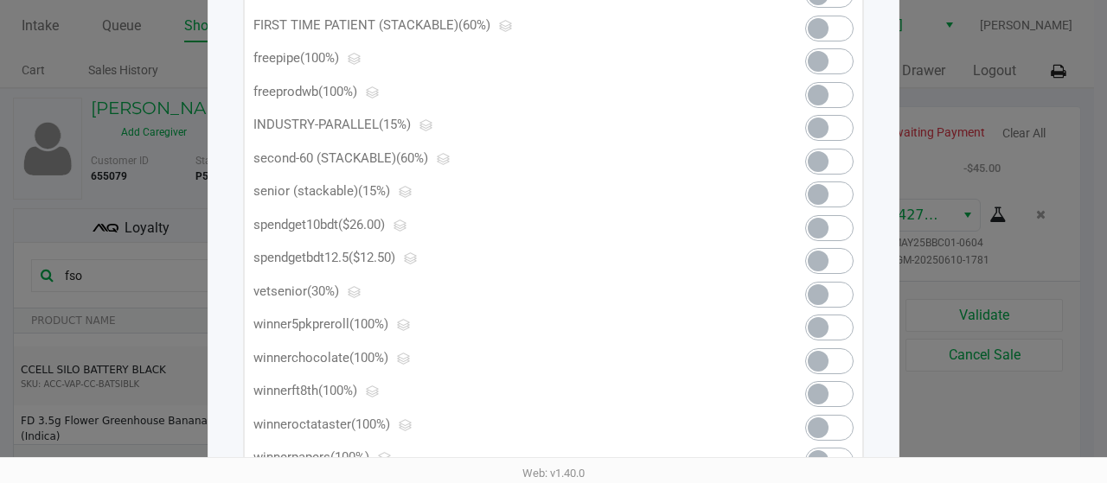
scroll to position [349, 0]
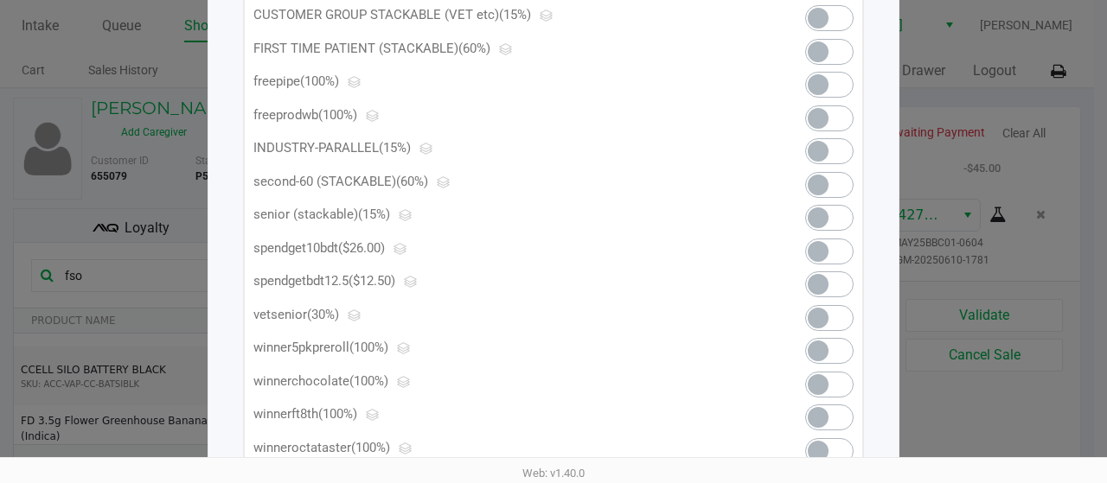
click at [827, 150] on span at bounding box center [818, 151] width 21 height 21
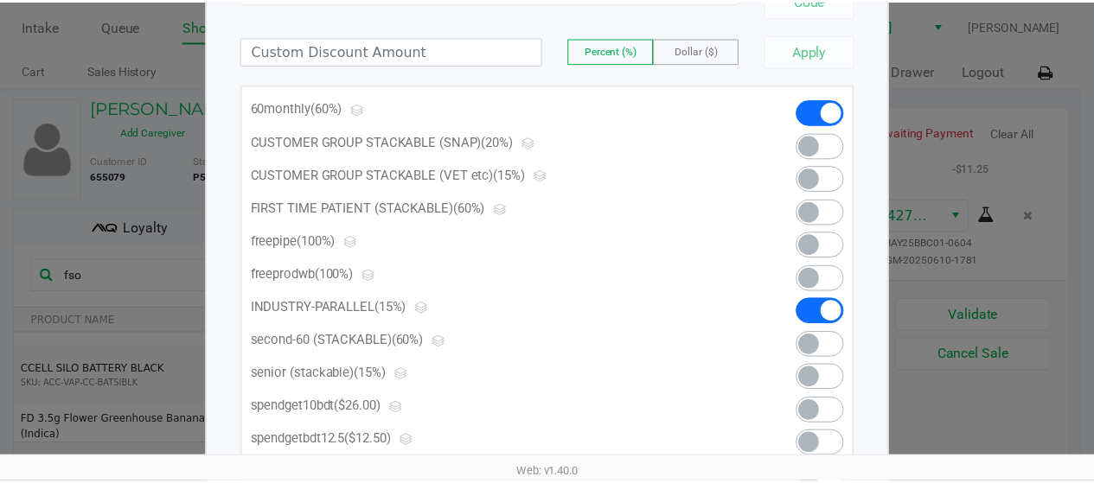
scroll to position [0, 0]
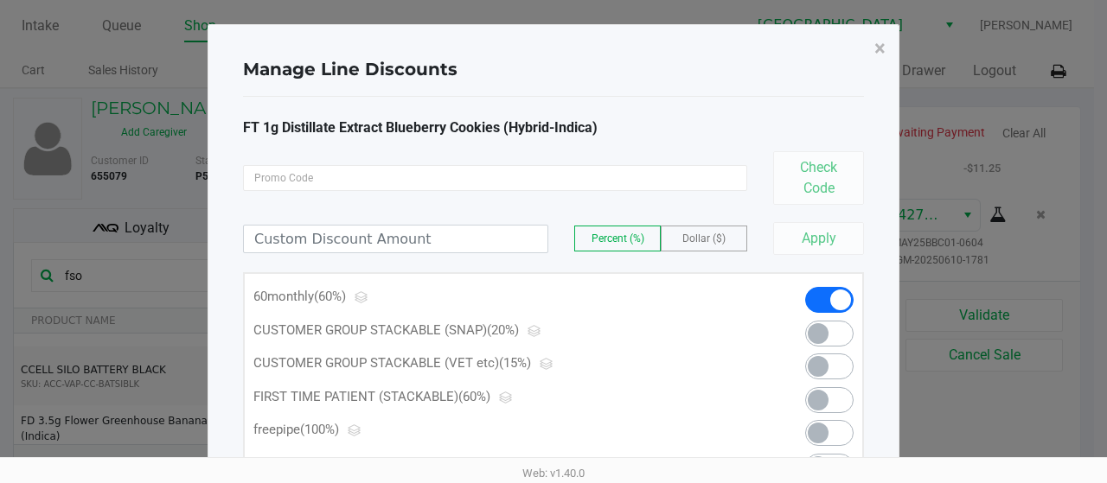
click at [875, 62] on button "×" at bounding box center [880, 48] width 39 height 48
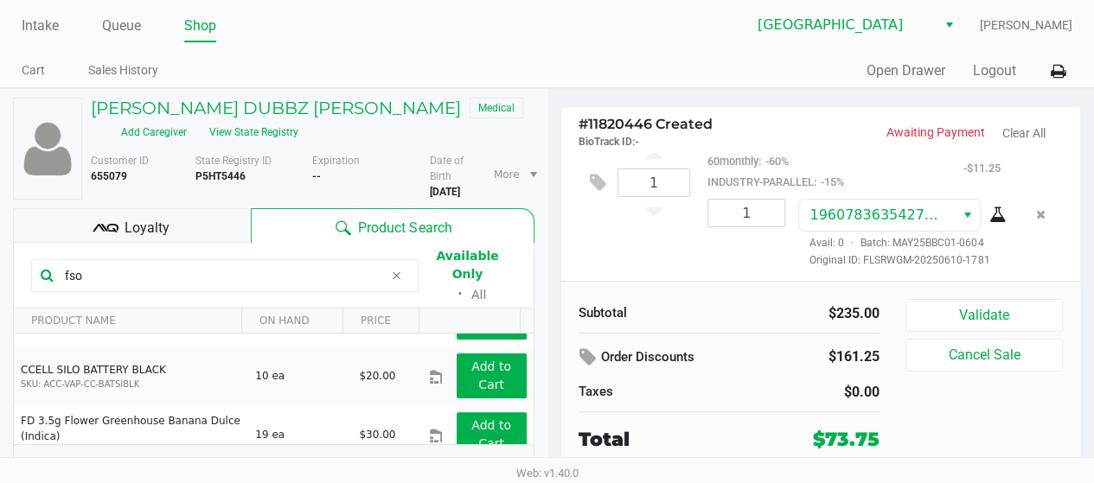
scroll to position [31, 0]
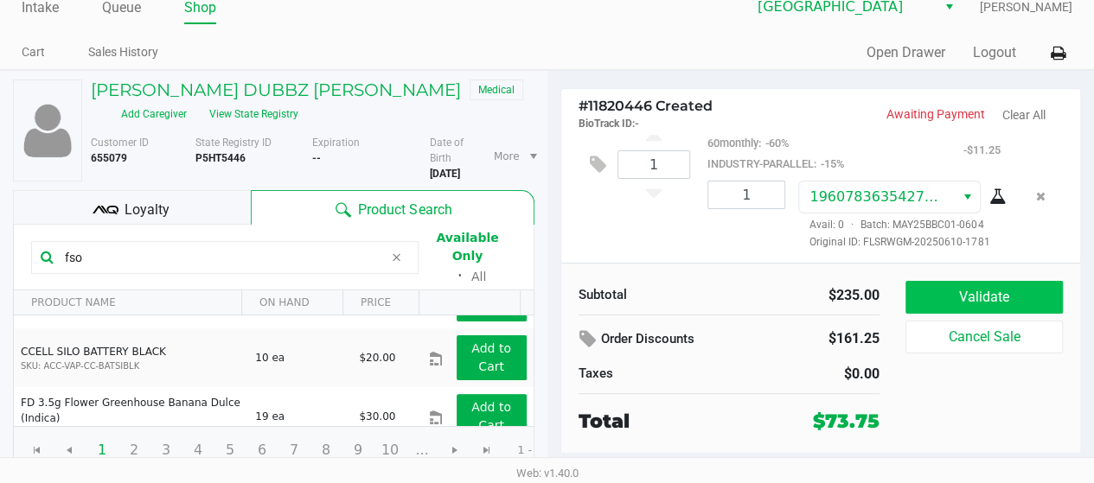
click at [976, 281] on button "Validate" at bounding box center [984, 297] width 157 height 33
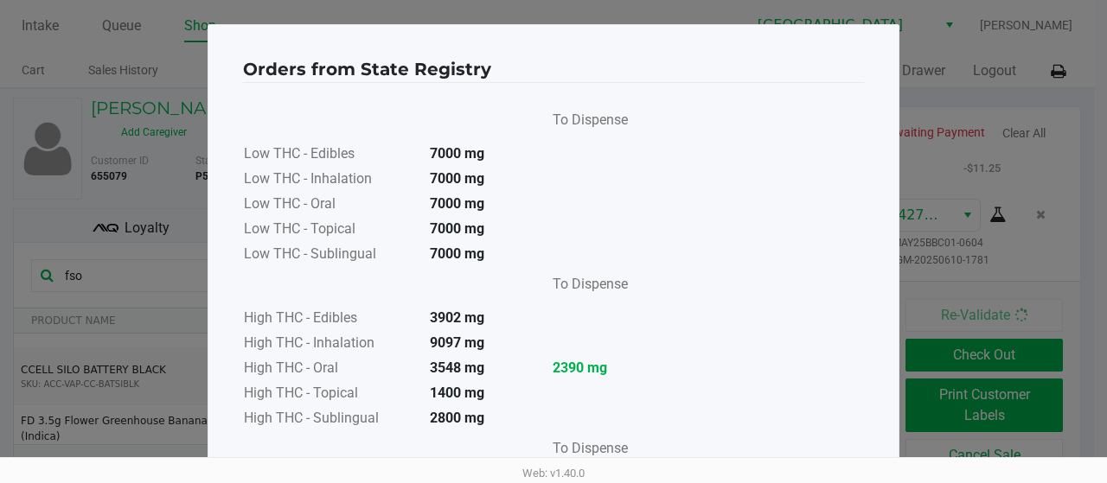
scroll to position [204, 0]
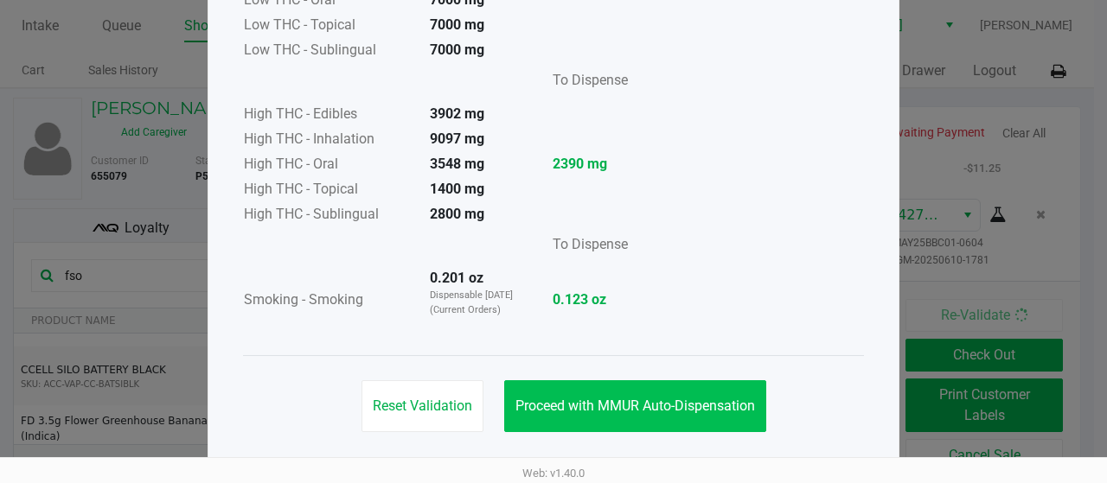
click at [650, 401] on span "Proceed with MMUR Auto-Dispensation" at bounding box center [635, 406] width 240 height 16
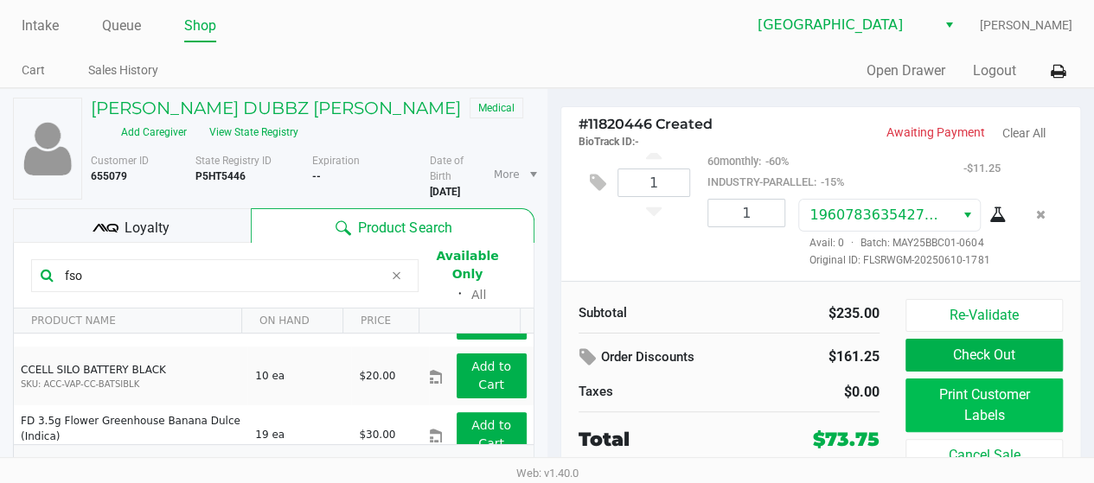
click at [955, 391] on button "Print Customer Labels" at bounding box center [984, 406] width 157 height 54
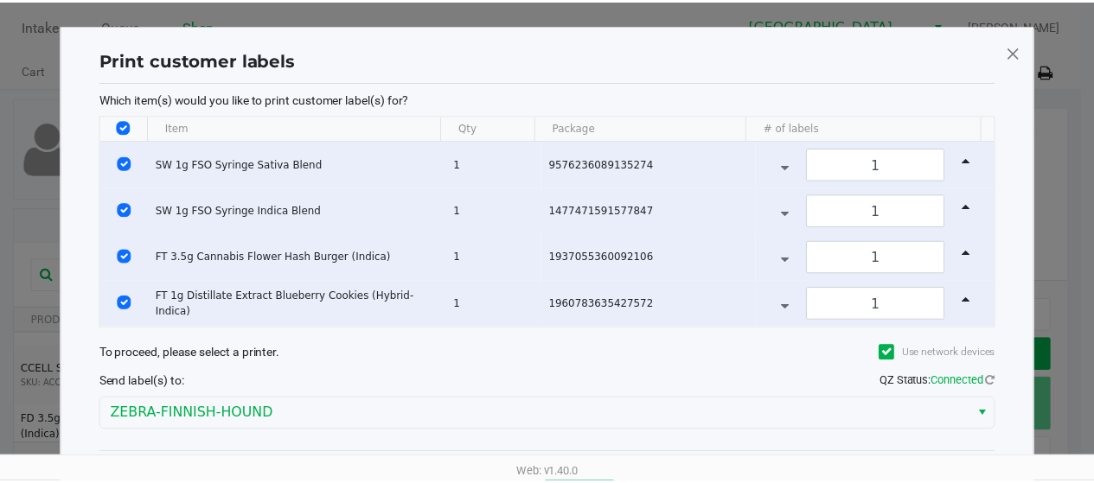
scroll to position [61, 0]
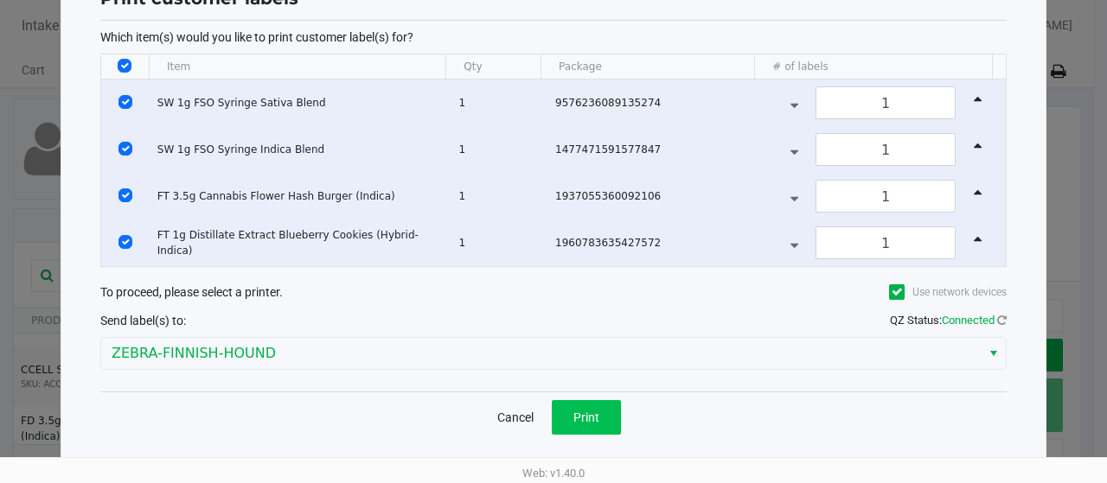
click at [589, 411] on span "Print" at bounding box center [586, 418] width 26 height 14
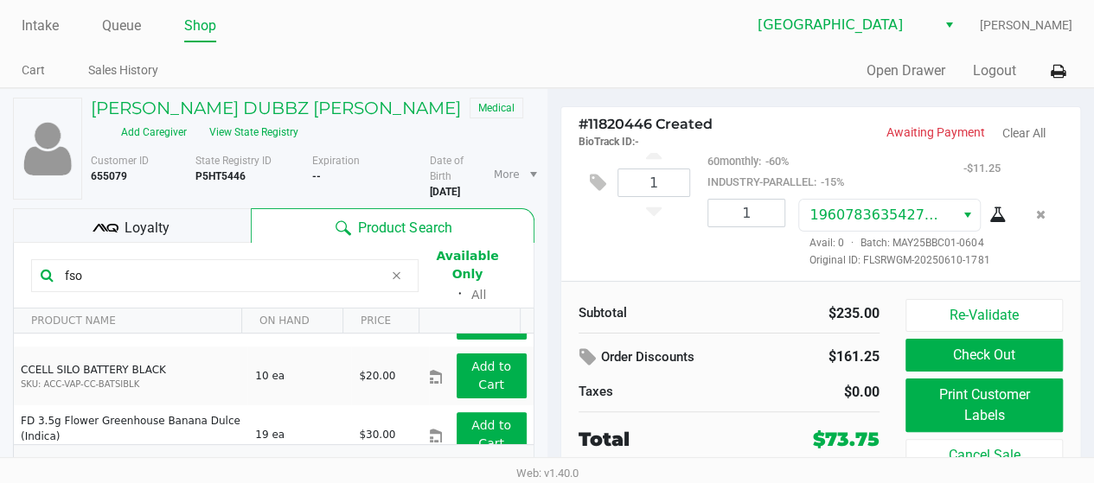
click at [717, 477] on div "Web: v1.40.0" at bounding box center [547, 473] width 1094 height 31
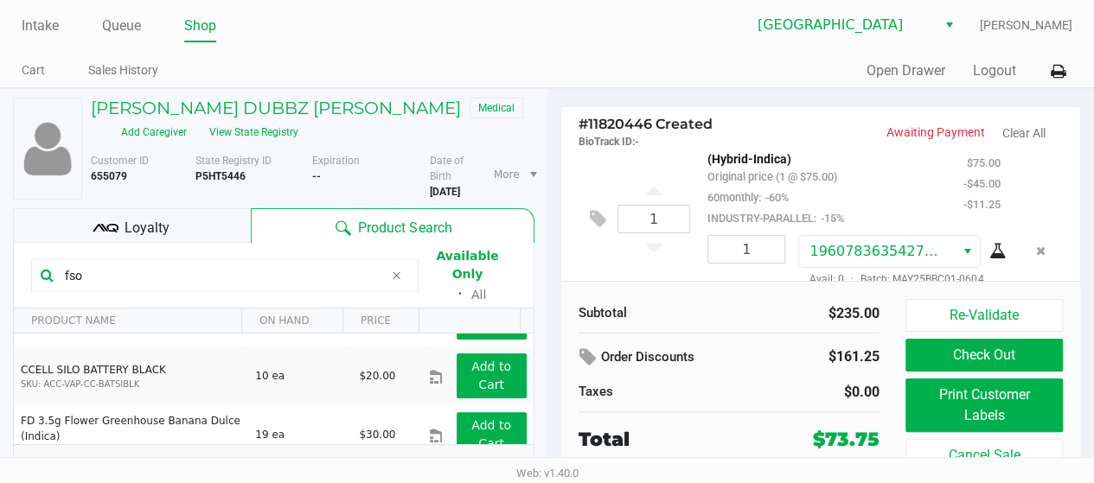
scroll to position [695, 0]
